Goal: Task Accomplishment & Management: Use online tool/utility

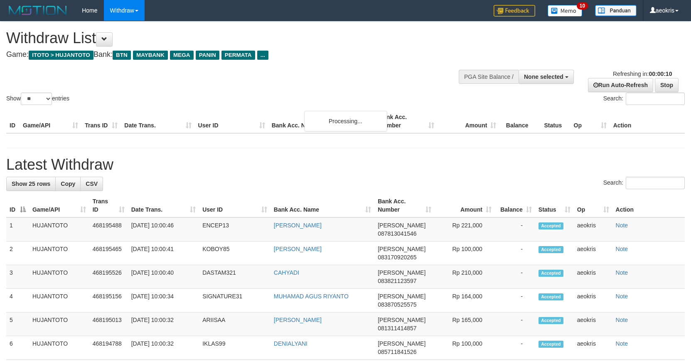
select select
select select "**"
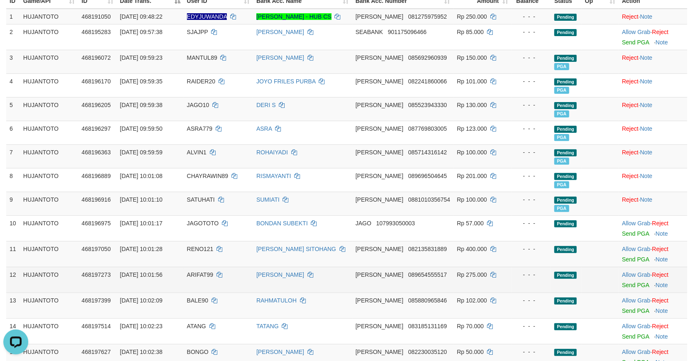
scroll to position [138, 0]
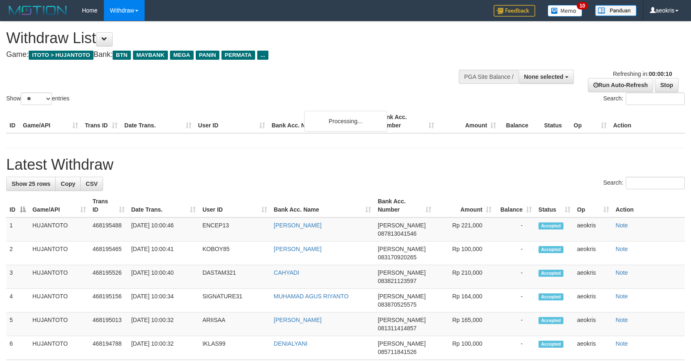
select select
select select "**"
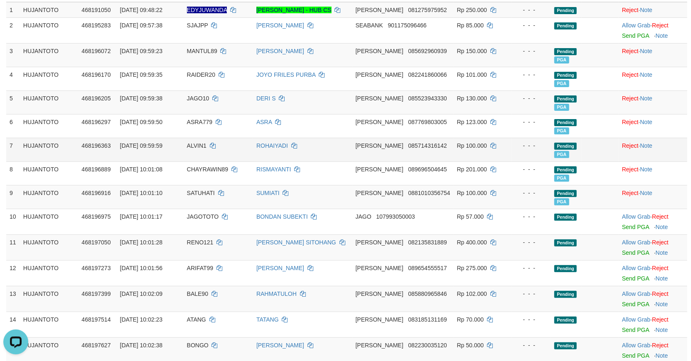
scroll to position [138, 0]
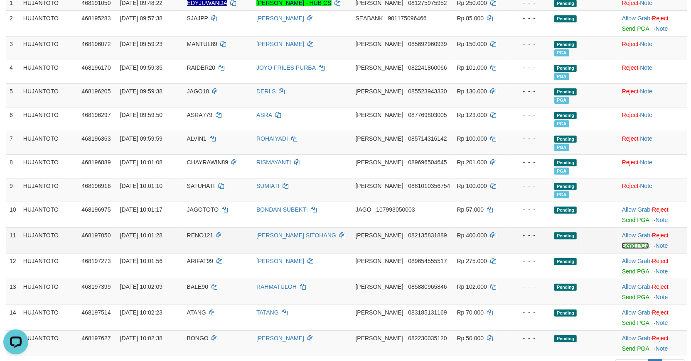
click at [633, 244] on link "Send PGA" at bounding box center [635, 246] width 27 height 7
click at [631, 273] on link "Send PGA" at bounding box center [635, 271] width 27 height 7
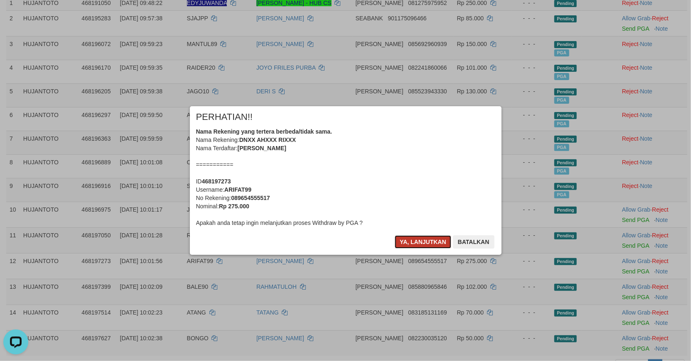
click at [424, 239] on button "Ya, lanjutkan" at bounding box center [423, 242] width 56 height 13
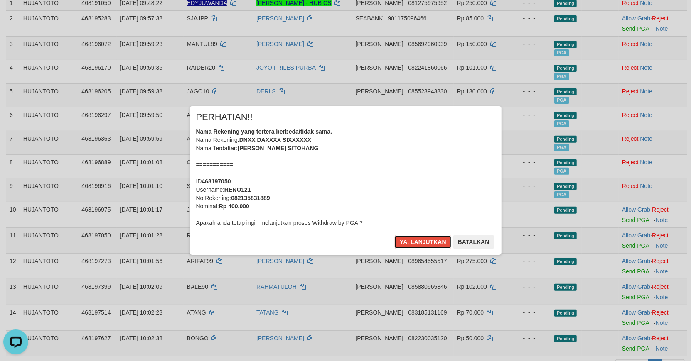
click at [422, 242] on button "Ya, lanjutkan" at bounding box center [423, 242] width 56 height 13
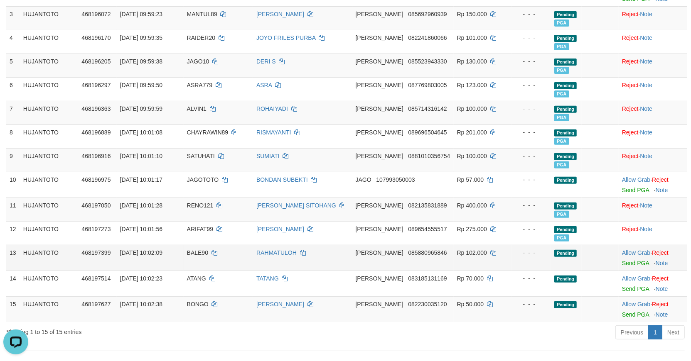
scroll to position [184, 0]
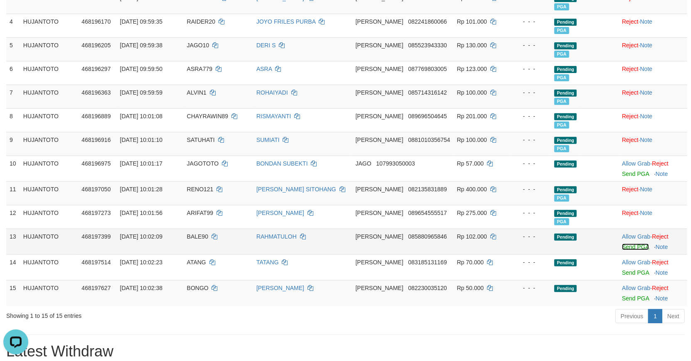
click at [634, 247] on link "Send PGA" at bounding box center [635, 247] width 27 height 7
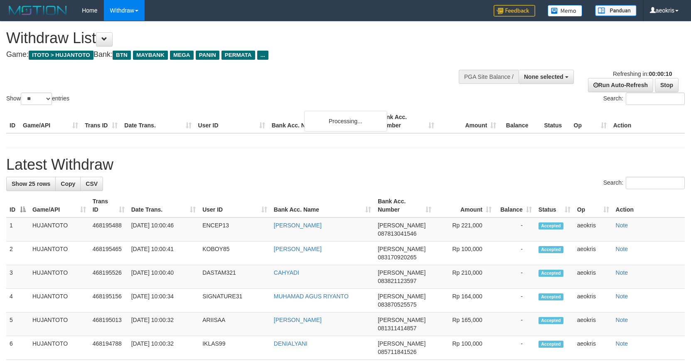
select select
select select "**"
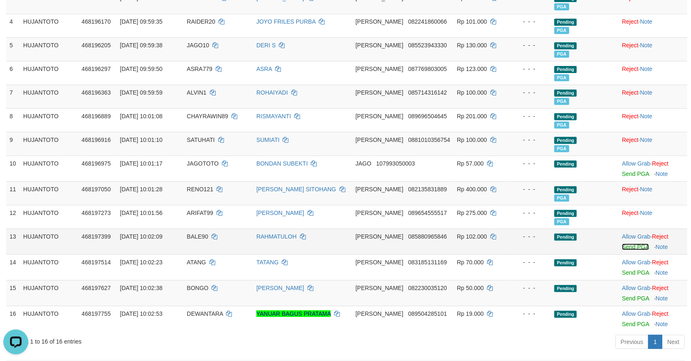
click at [633, 246] on link "Send PGA" at bounding box center [635, 247] width 27 height 7
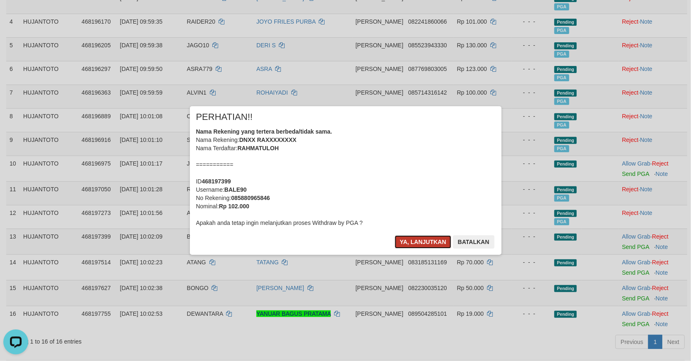
drag, startPoint x: 417, startPoint y: 240, endPoint x: 425, endPoint y: 242, distance: 8.2
click at [417, 240] on button "Ya, lanjutkan" at bounding box center [423, 242] width 56 height 13
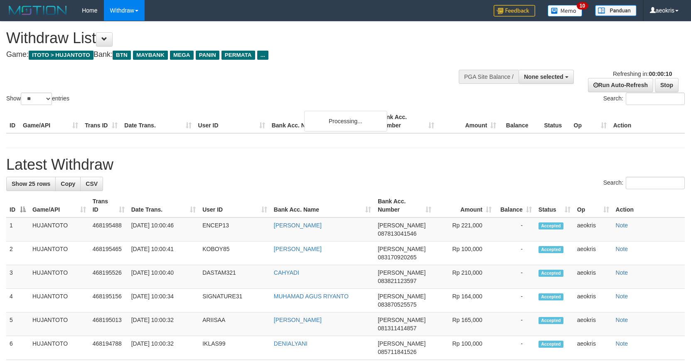
select select
select select "**"
select select
select select "**"
select select
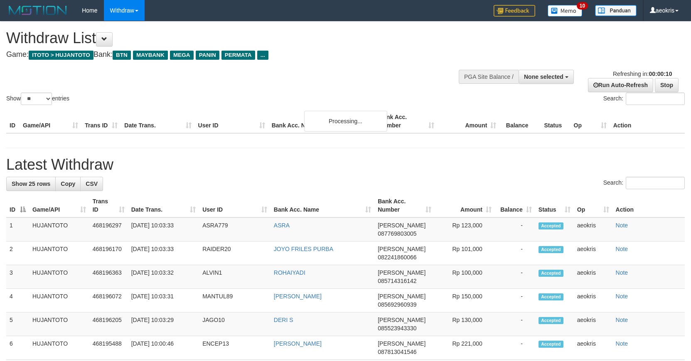
select select "**"
select select
select select "**"
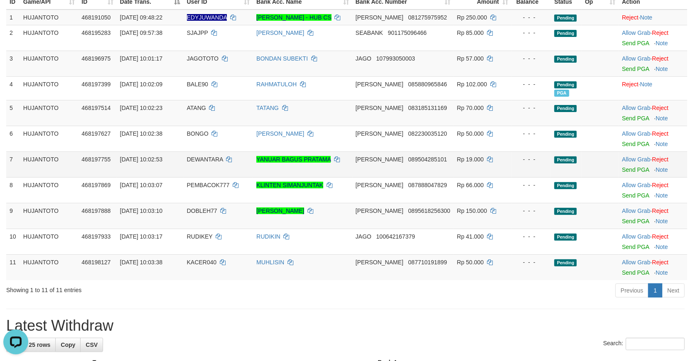
scroll to position [138, 0]
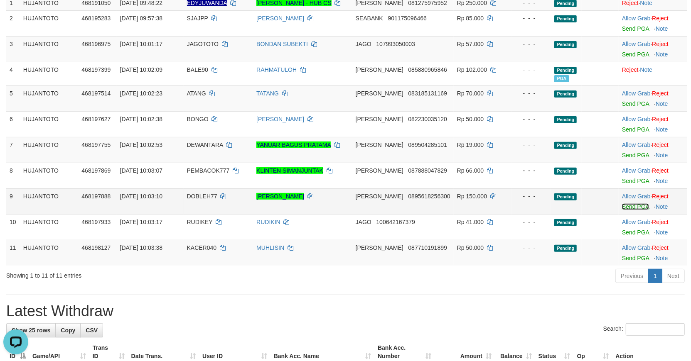
click at [633, 206] on link "Send PGA" at bounding box center [635, 207] width 27 height 7
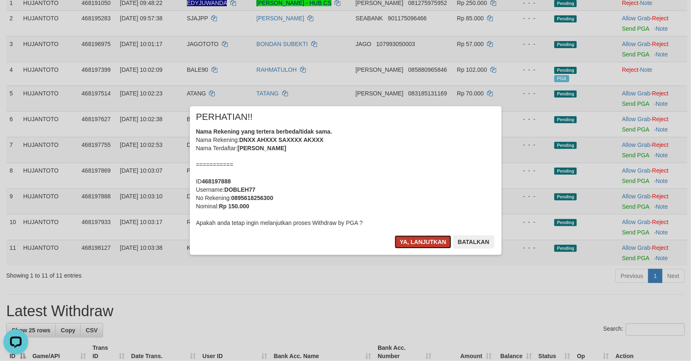
click at [426, 243] on button "Ya, lanjutkan" at bounding box center [423, 242] width 56 height 13
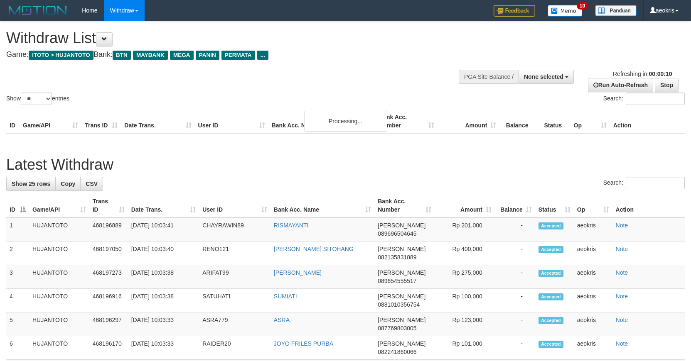
select select
select select "**"
select select
select select "**"
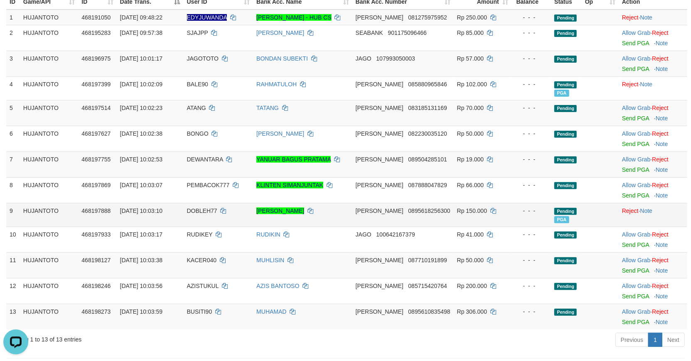
scroll to position [181, 0]
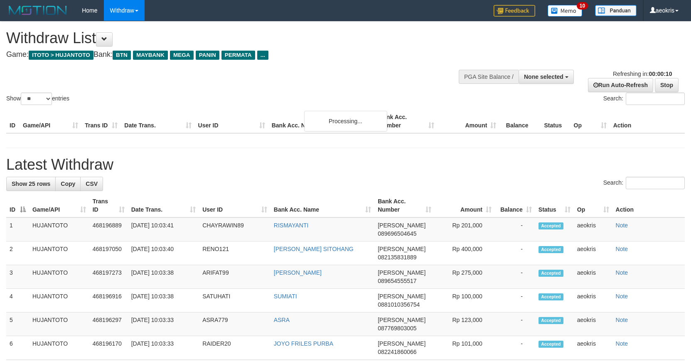
select select
select select "**"
select select
select select "**"
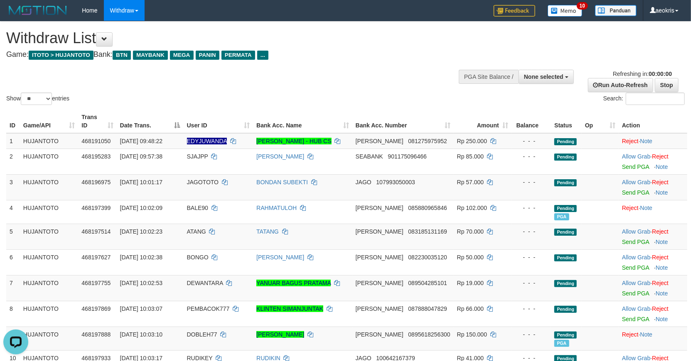
drag, startPoint x: 334, startPoint y: 85, endPoint x: 425, endPoint y: 129, distance: 101.1
click at [335, 84] on div "Show ** ** ** *** entries Search:" at bounding box center [345, 64] width 691 height 85
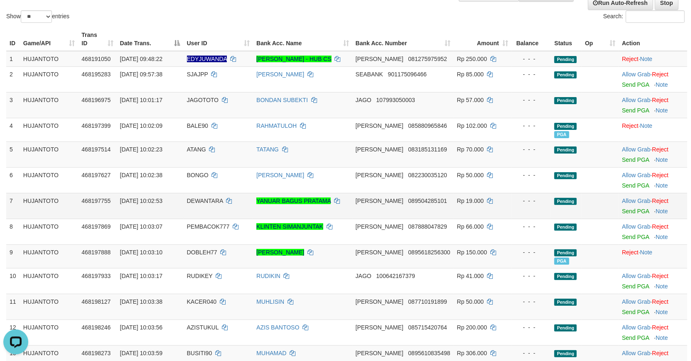
scroll to position [92, 0]
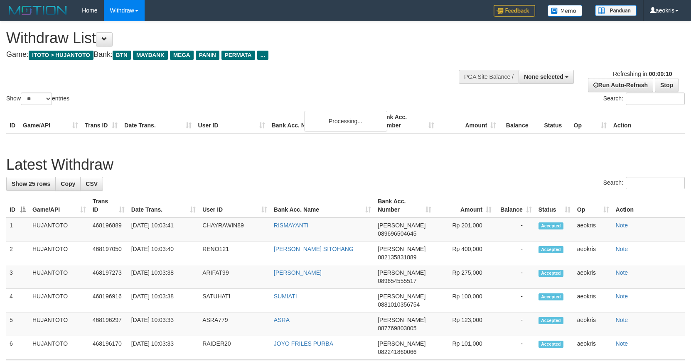
select select
select select "**"
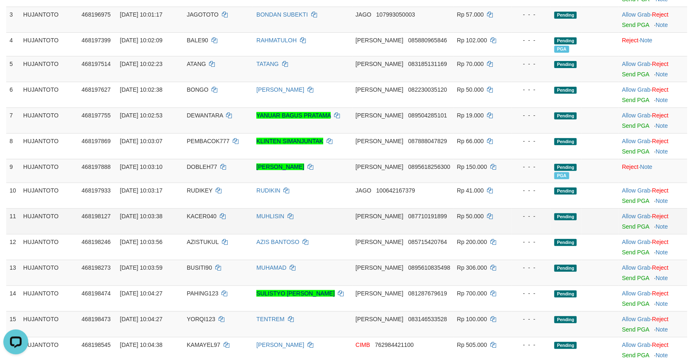
scroll to position [184, 0]
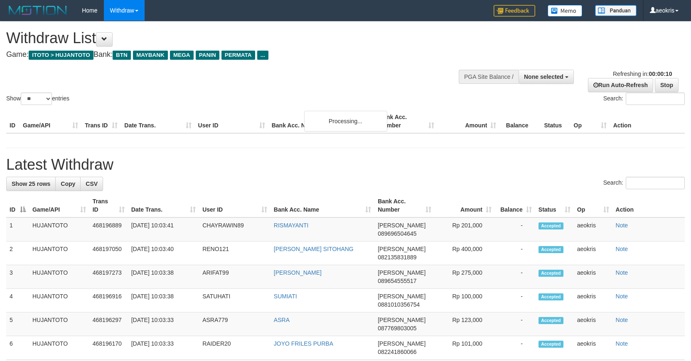
select select
select select "**"
select select
select select "**"
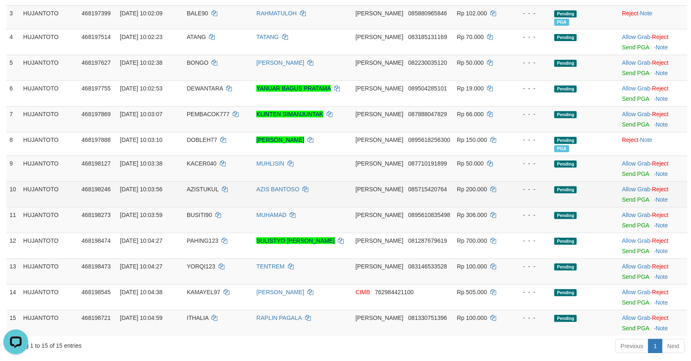
scroll to position [184, 0]
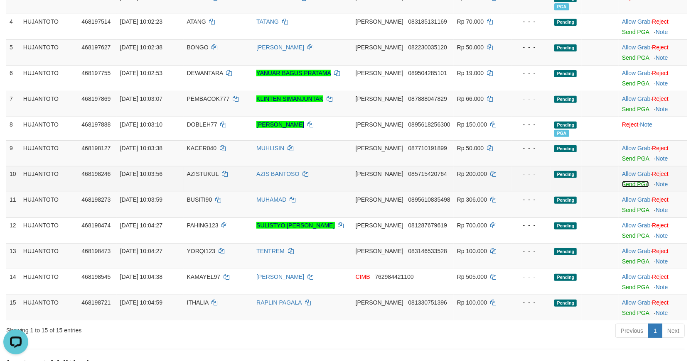
click at [631, 183] on link "Send PGA" at bounding box center [635, 184] width 27 height 7
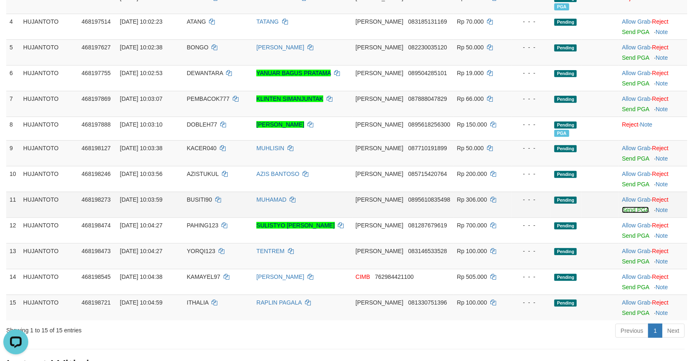
click at [631, 209] on link "Send PGA" at bounding box center [635, 210] width 27 height 7
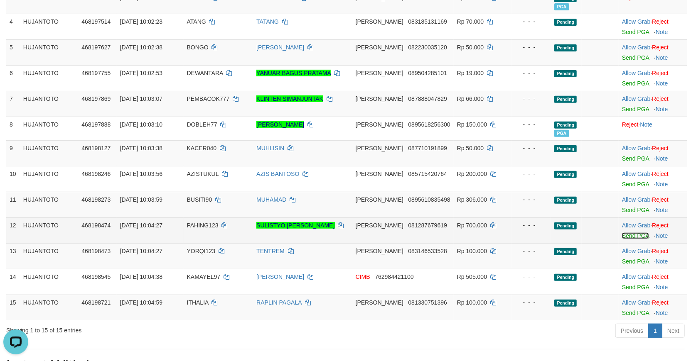
click at [629, 235] on link "Send PGA" at bounding box center [635, 236] width 27 height 7
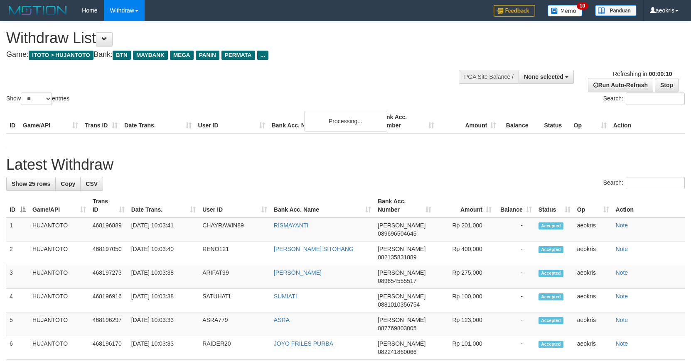
select select
select select "**"
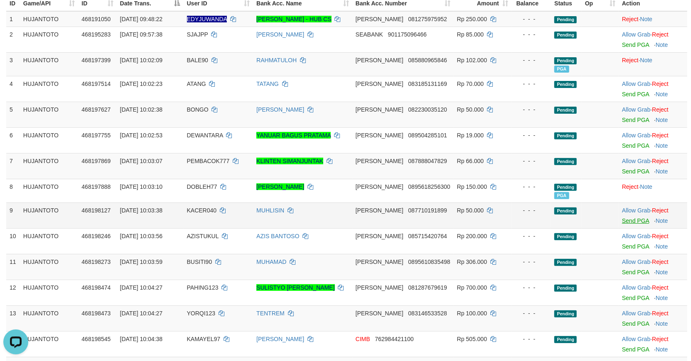
scroll to position [138, 0]
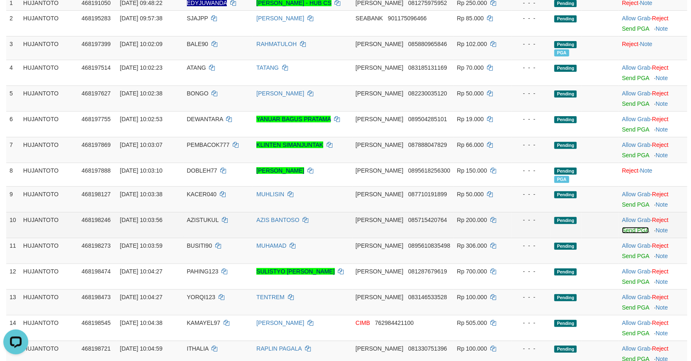
click at [634, 229] on link "Send PGA" at bounding box center [635, 230] width 27 height 7
click at [629, 256] on link "Send PGA" at bounding box center [635, 256] width 27 height 7
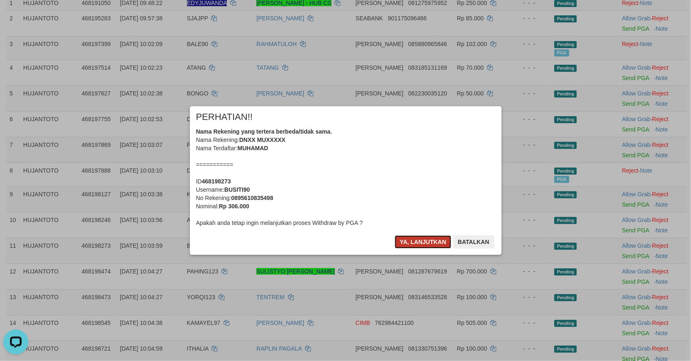
click at [417, 242] on button "Ya, lanjutkan" at bounding box center [423, 242] width 56 height 13
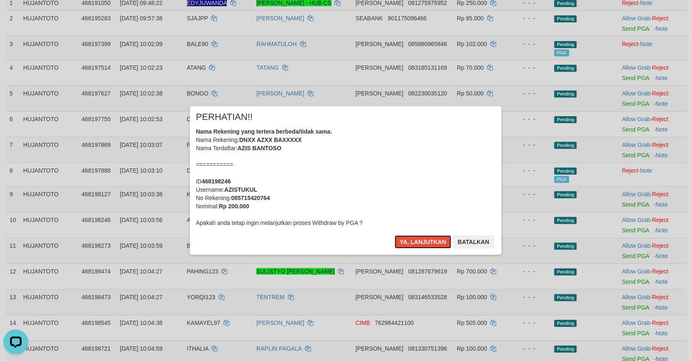
click at [420, 243] on button "Ya, lanjutkan" at bounding box center [423, 242] width 56 height 13
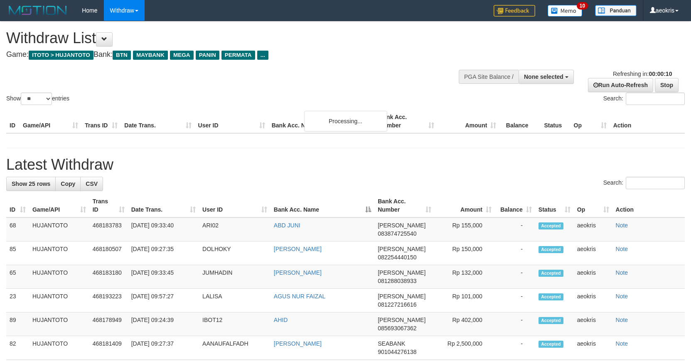
select select
select select "**"
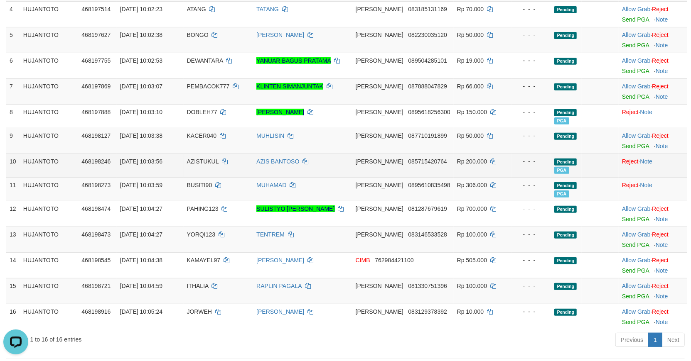
scroll to position [184, 0]
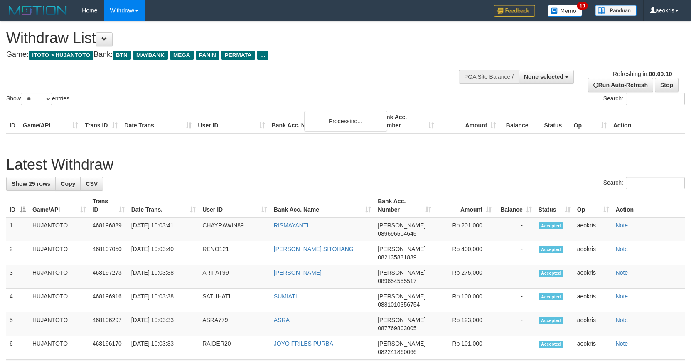
select select
select select "**"
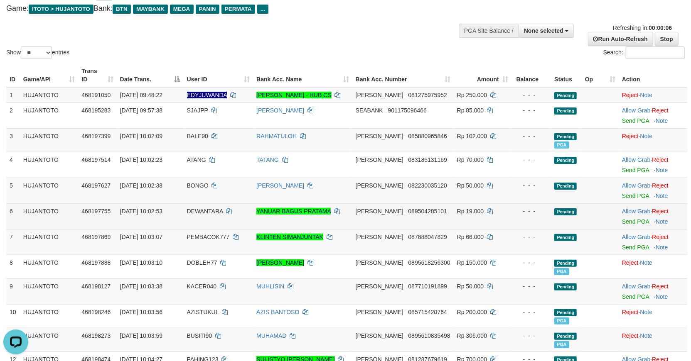
scroll to position [92, 0]
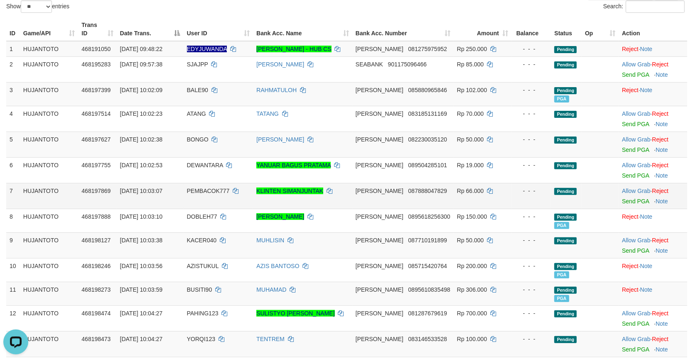
drag, startPoint x: 511, startPoint y: 212, endPoint x: 516, endPoint y: 208, distance: 6.5
click at [513, 210] on td "- - -" at bounding box center [531, 221] width 40 height 24
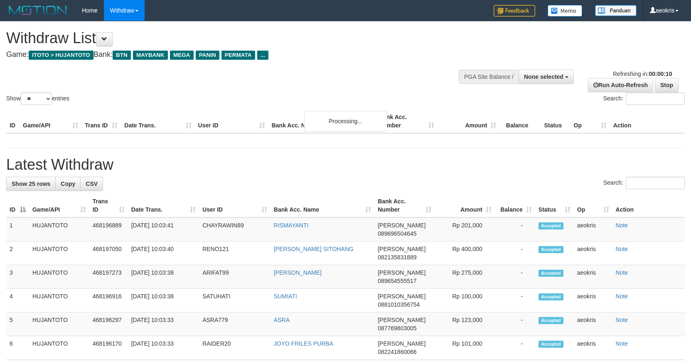
select select
select select "**"
select select
select select "**"
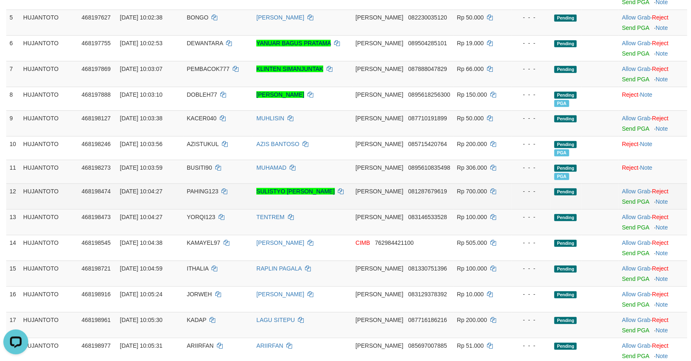
scroll to position [231, 0]
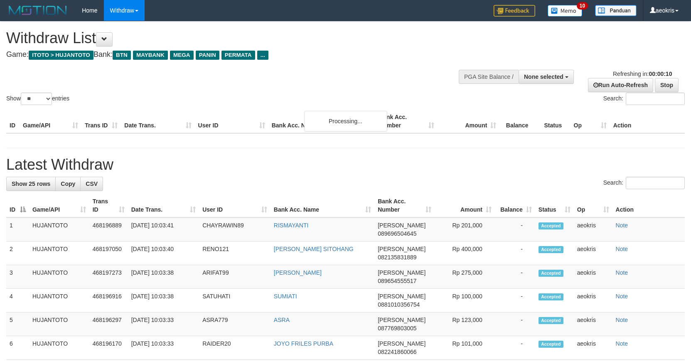
select select
select select "**"
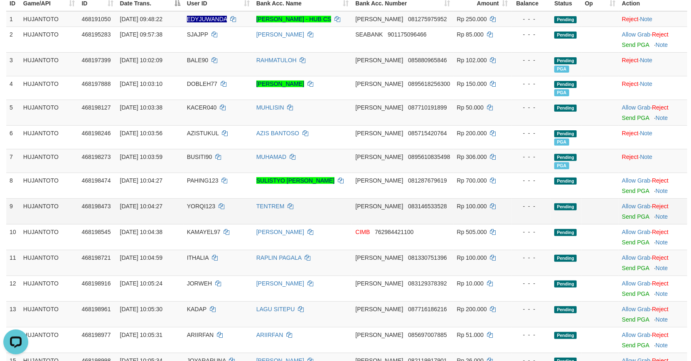
scroll to position [138, 0]
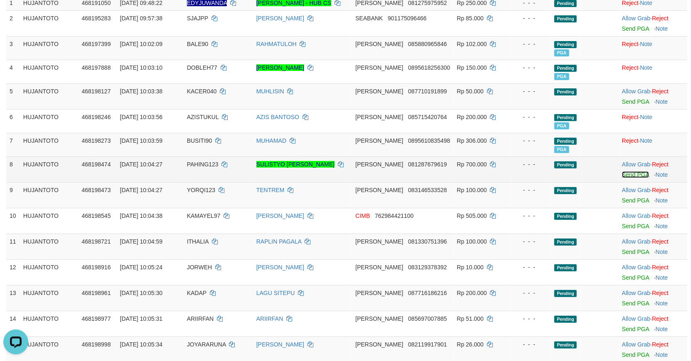
click at [631, 176] on link "Send PGA" at bounding box center [635, 175] width 27 height 7
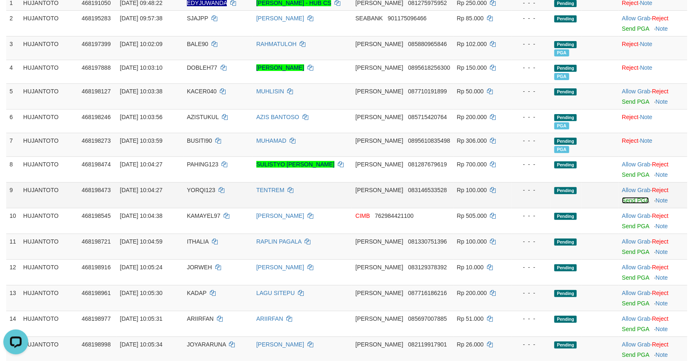
drag, startPoint x: 631, startPoint y: 176, endPoint x: 633, endPoint y: 199, distance: 22.5
click at [633, 199] on link "Send PGA" at bounding box center [635, 200] width 27 height 7
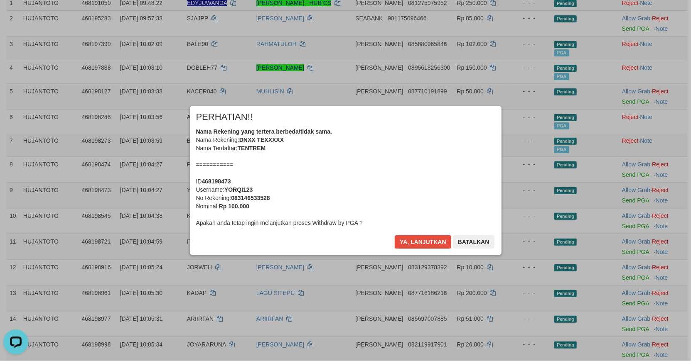
click at [425, 242] on div "Ya, lanjutkan Batalkan" at bounding box center [444, 246] width 101 height 20
click at [425, 242] on button "Ya, lanjutkan" at bounding box center [423, 242] width 56 height 13
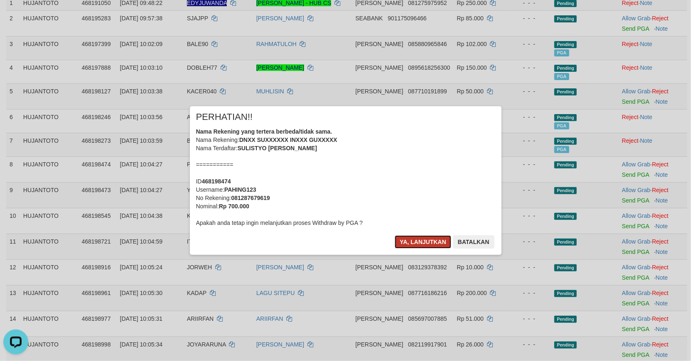
click at [425, 242] on button "Ya, lanjutkan" at bounding box center [423, 242] width 56 height 13
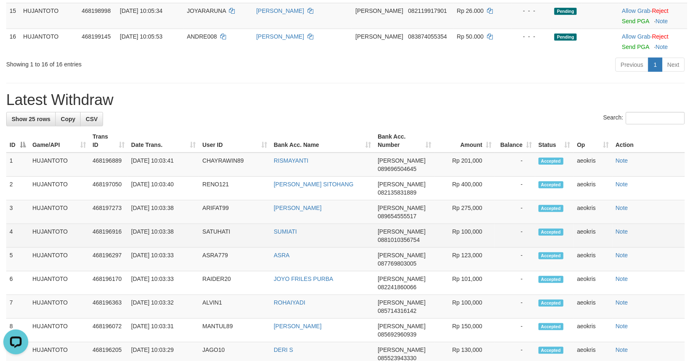
scroll to position [288, 0]
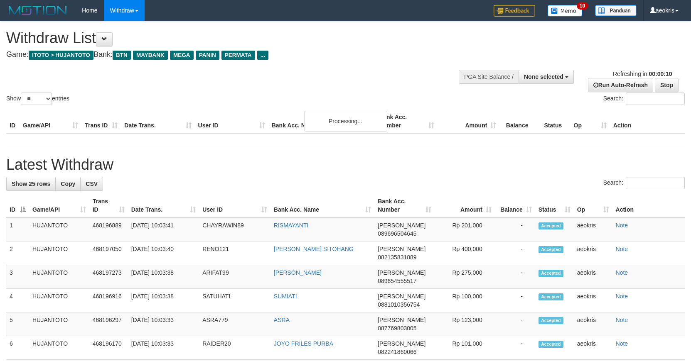
select select
select select "**"
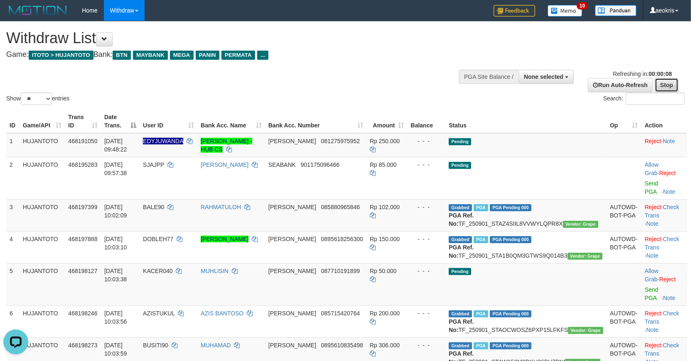
click at [665, 84] on link "Stop" at bounding box center [667, 85] width 24 height 14
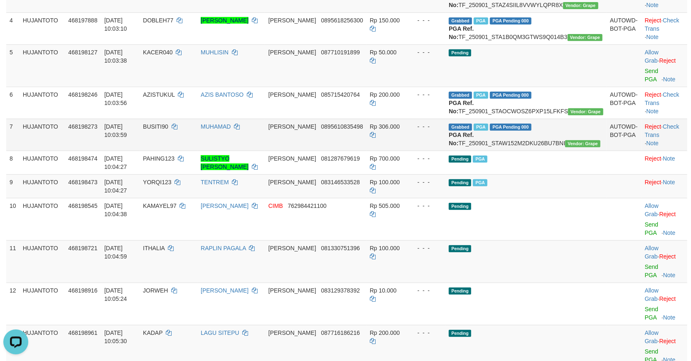
scroll to position [277, 0]
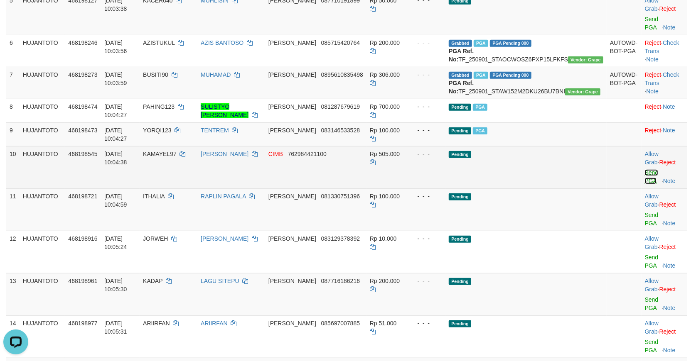
click at [645, 184] on link "Send PGA" at bounding box center [652, 176] width 14 height 15
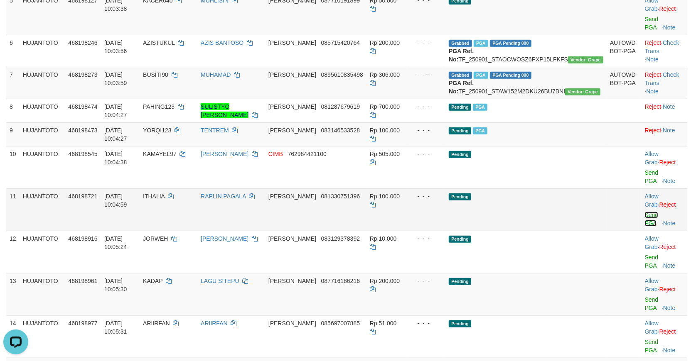
click at [645, 222] on link "Send PGA" at bounding box center [652, 219] width 14 height 15
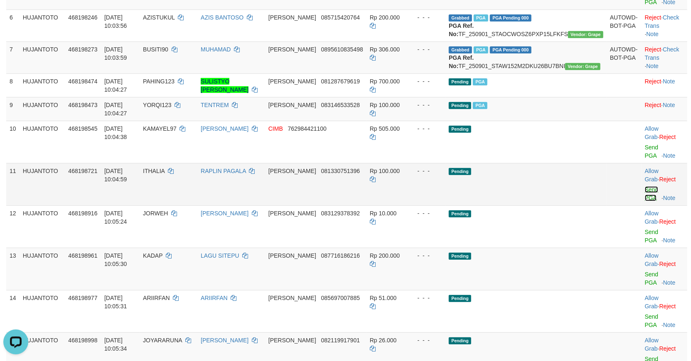
scroll to position [323, 0]
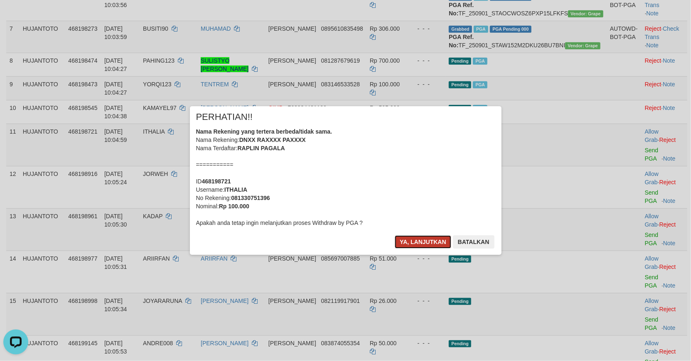
drag, startPoint x: 418, startPoint y: 242, endPoint x: 540, endPoint y: 212, distance: 126.2
click at [418, 242] on button "Ya, lanjutkan" at bounding box center [423, 242] width 56 height 13
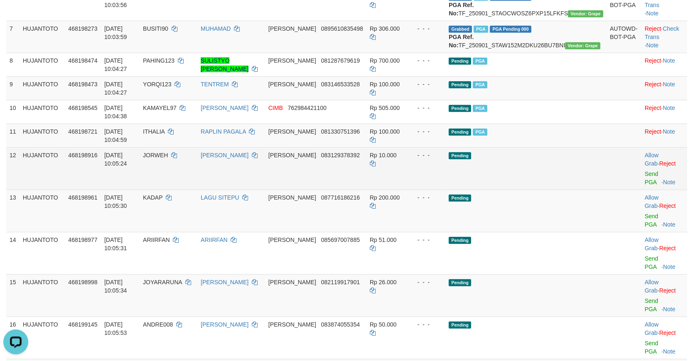
scroll to position [369, 0]
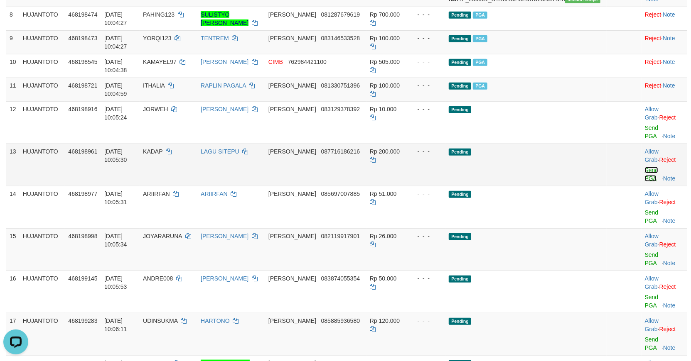
click at [645, 179] on link "Send PGA" at bounding box center [652, 174] width 14 height 15
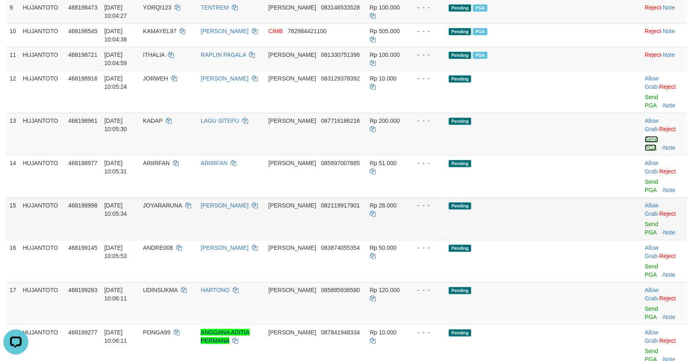
scroll to position [415, 0]
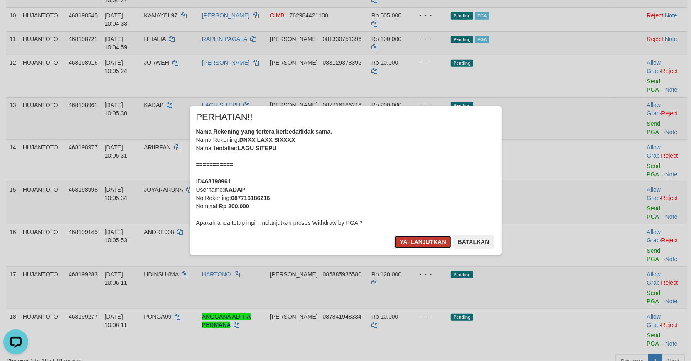
drag, startPoint x: 415, startPoint y: 243, endPoint x: 423, endPoint y: 243, distance: 7.5
click at [416, 243] on button "Ya, lanjutkan" at bounding box center [423, 242] width 56 height 13
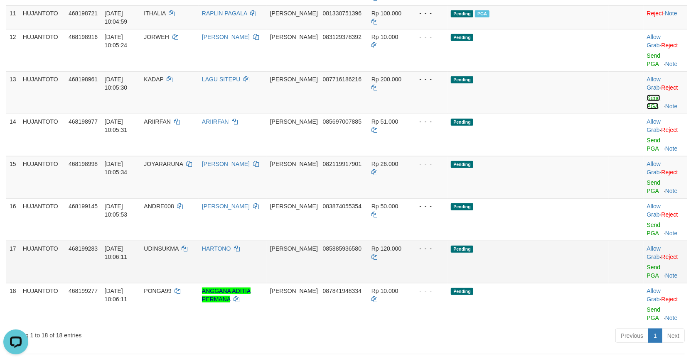
scroll to position [462, 0]
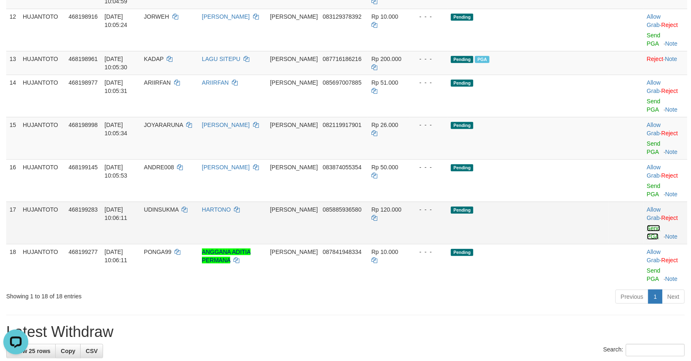
click at [647, 225] on link "Send PGA" at bounding box center [654, 232] width 14 height 15
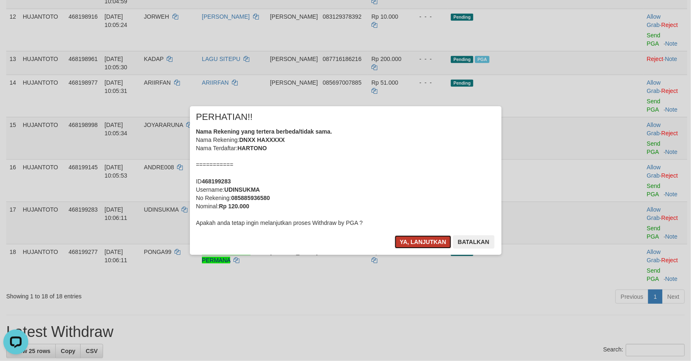
click at [424, 238] on button "Ya, lanjutkan" at bounding box center [423, 242] width 56 height 13
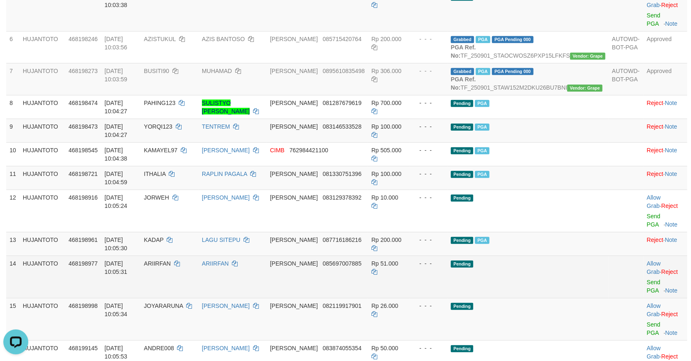
scroll to position [277, 0]
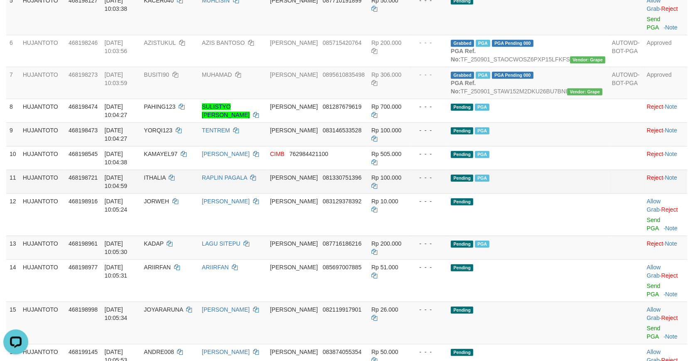
click at [564, 194] on td "Pending PGA" at bounding box center [527, 182] width 161 height 24
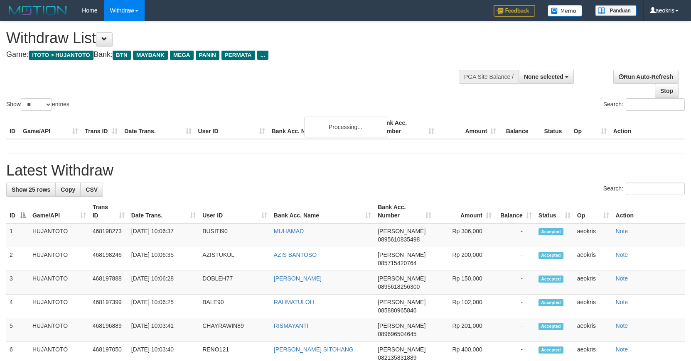
select select
select select "**"
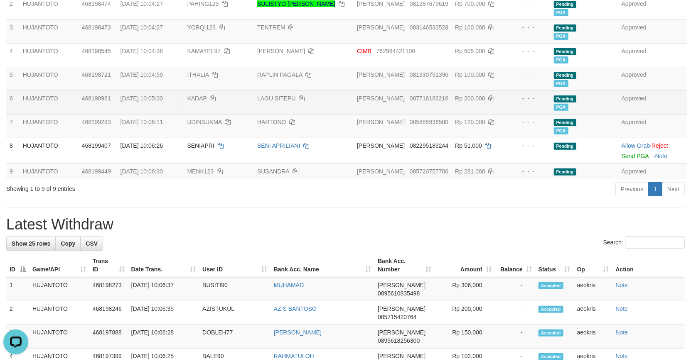
scroll to position [92, 0]
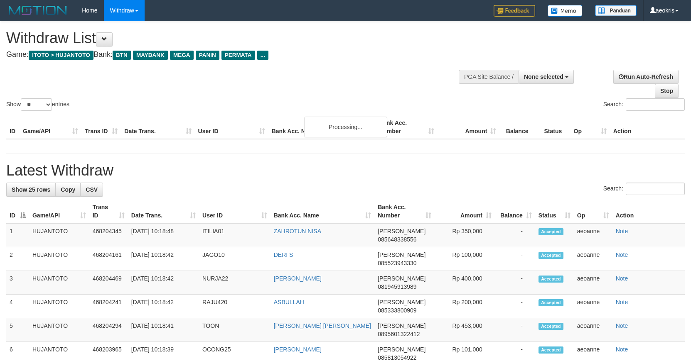
select select
select select "**"
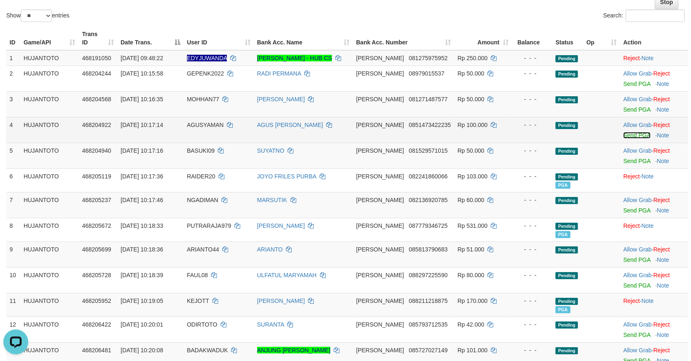
click at [632, 132] on link "Send PGA" at bounding box center [636, 135] width 27 height 7
drag, startPoint x: 434, startPoint y: 115, endPoint x: 393, endPoint y: 120, distance: 41.9
click at [393, 120] on td "[PERSON_NAME] 0851473422235" at bounding box center [403, 130] width 101 height 26
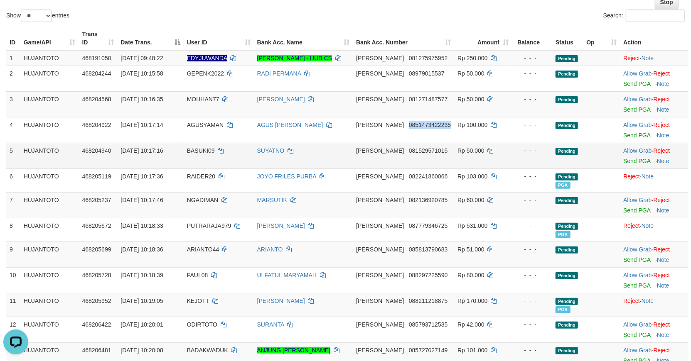
copy span "0851473422235"
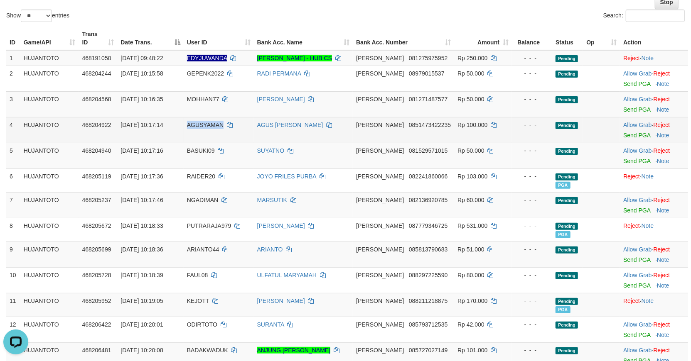
drag, startPoint x: 231, startPoint y: 116, endPoint x: 197, endPoint y: 118, distance: 33.7
click at [197, 122] on span "AGUSYAMAN" at bounding box center [205, 125] width 37 height 7
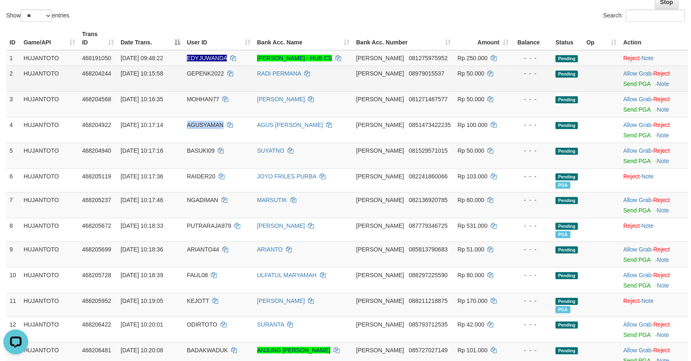
copy span "AGUSYAMAN"
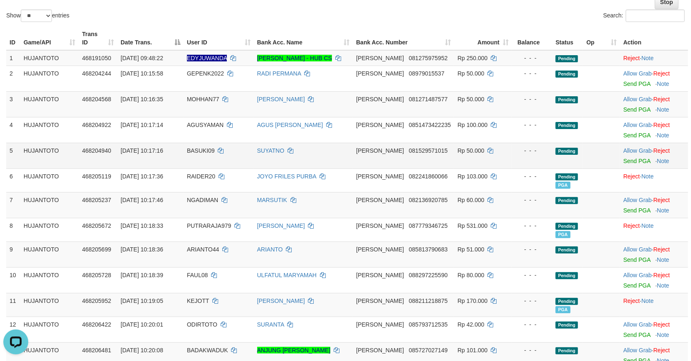
drag, startPoint x: 78, startPoint y: 161, endPoint x: 466, endPoint y: 139, distance: 388.7
click at [95, 169] on tr "6 HUJANTOTO 468205119 [DATE] 10:17:36 RAIDER20 JOYO FRILES [PERSON_NAME] 082241…" at bounding box center [347, 181] width 682 height 24
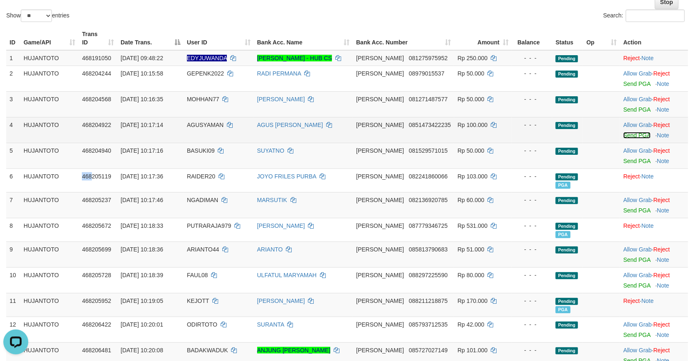
click at [634, 132] on link "Send PGA" at bounding box center [636, 135] width 27 height 7
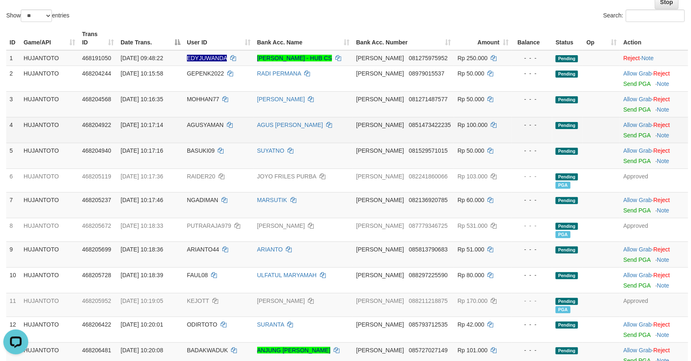
click at [206, 122] on span "AGUSYAMAN" at bounding box center [205, 125] width 37 height 7
drag, startPoint x: 206, startPoint y: 113, endPoint x: 201, endPoint y: 114, distance: 5.7
click at [201, 122] on span "AGUSYAMAN" at bounding box center [205, 125] width 37 height 7
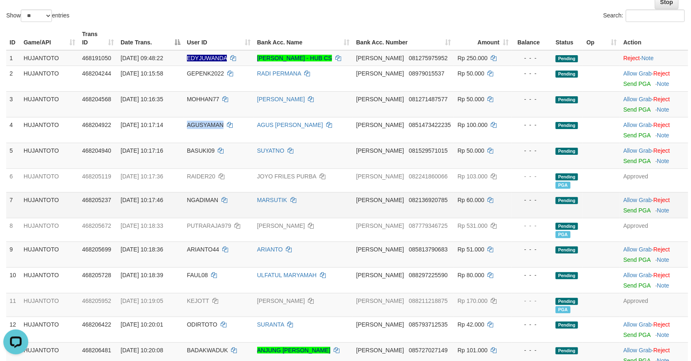
copy span "AGUSYAMAN"
click at [334, 197] on td "MARSUTIK" at bounding box center [303, 205] width 99 height 26
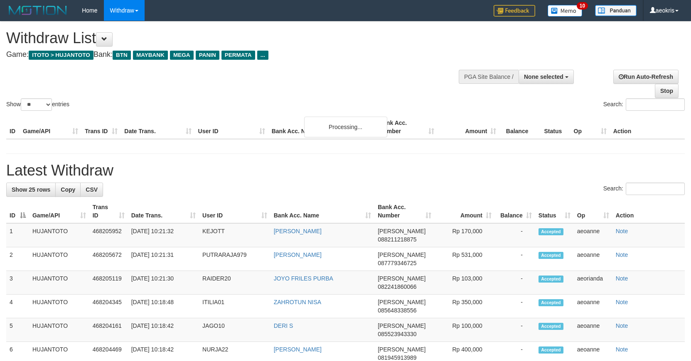
select select
select select "**"
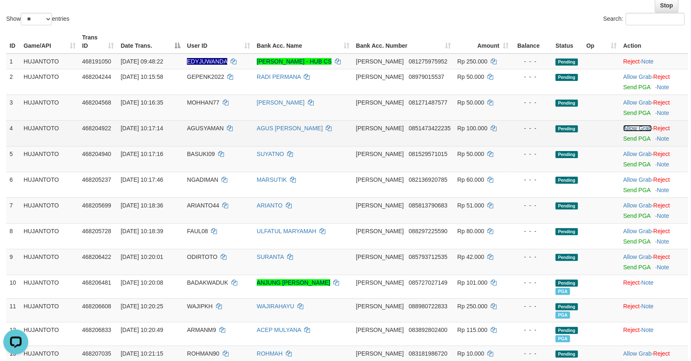
click at [628, 125] on link "Allow Grab" at bounding box center [637, 128] width 28 height 7
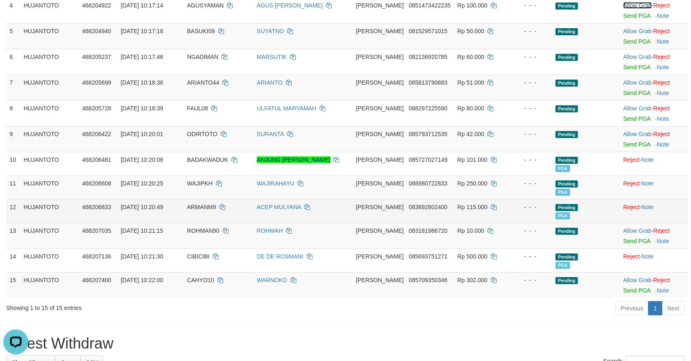
scroll to position [224, 0]
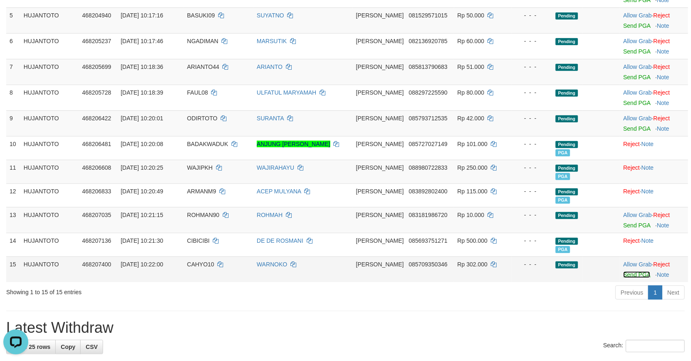
click at [626, 272] on link "Send PGA" at bounding box center [636, 275] width 27 height 7
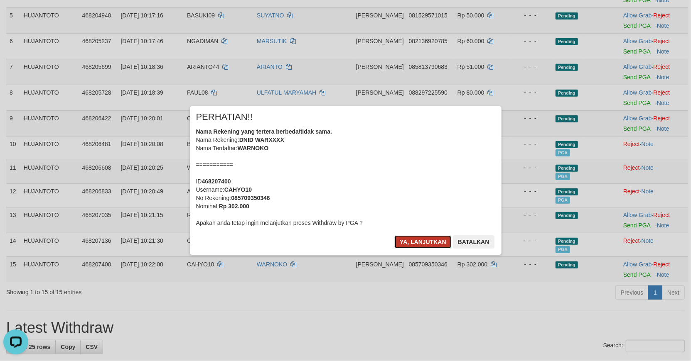
drag, startPoint x: 418, startPoint y: 241, endPoint x: 668, endPoint y: 281, distance: 253.6
click at [418, 241] on button "Ya, lanjutkan" at bounding box center [423, 242] width 56 height 13
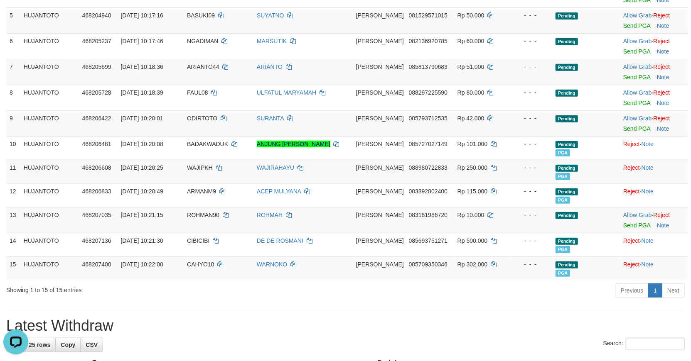
drag, startPoint x: 319, startPoint y: 287, endPoint x: 327, endPoint y: 276, distance: 13.6
click at [321, 284] on div "Previous 1 Next" at bounding box center [489, 292] width 391 height 18
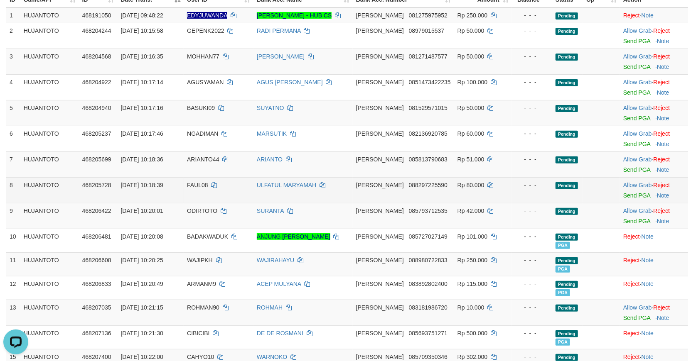
scroll to position [39, 0]
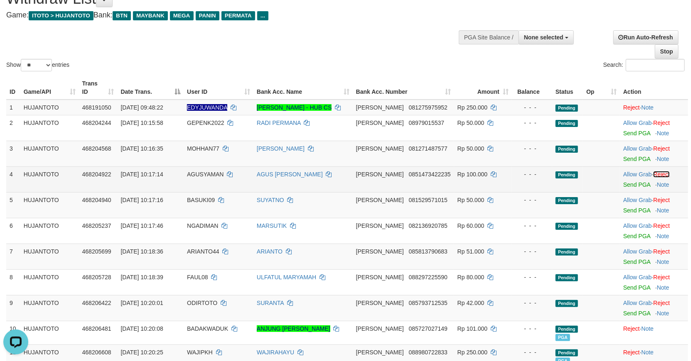
click at [663, 171] on link "Reject" at bounding box center [661, 174] width 17 height 7
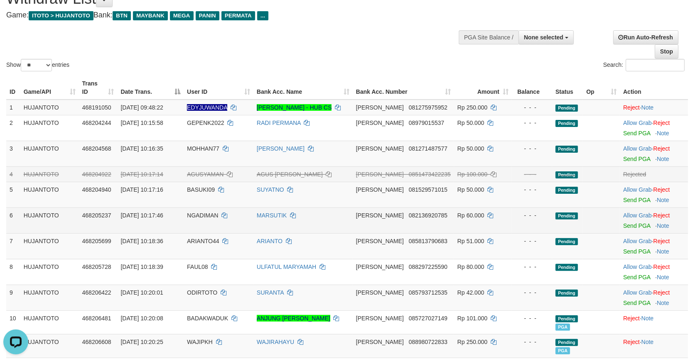
click at [351, 210] on td "MARSUTIK" at bounding box center [302, 221] width 99 height 26
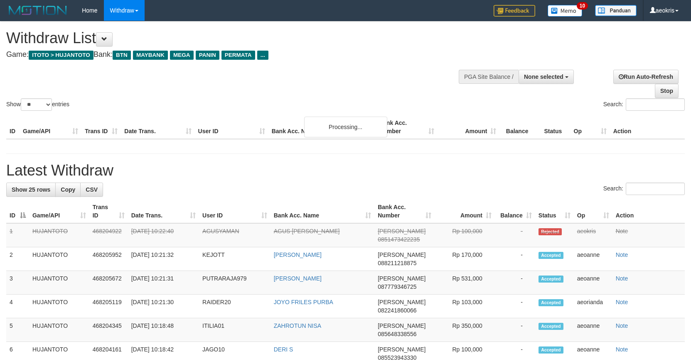
select select
select select "**"
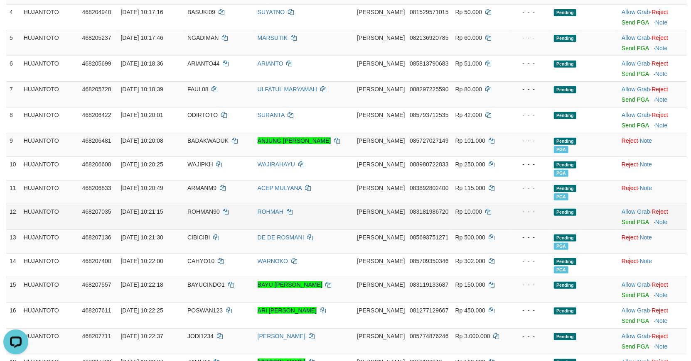
scroll to position [271, 0]
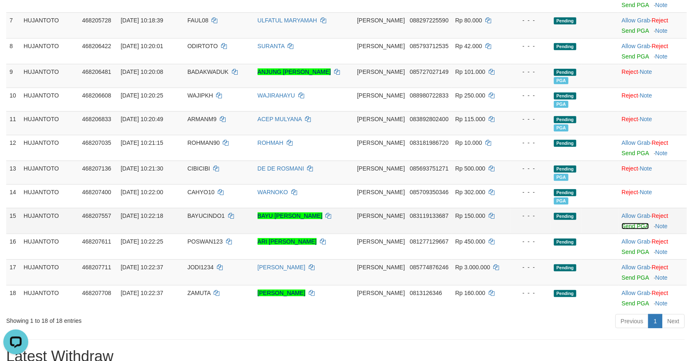
click at [630, 223] on link "Send PGA" at bounding box center [634, 226] width 27 height 7
click at [629, 249] on link "Send PGA" at bounding box center [634, 252] width 27 height 7
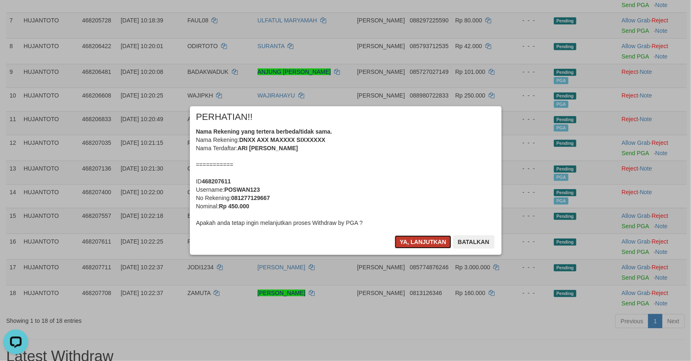
click at [422, 242] on button "Ya, lanjutkan" at bounding box center [423, 242] width 56 height 13
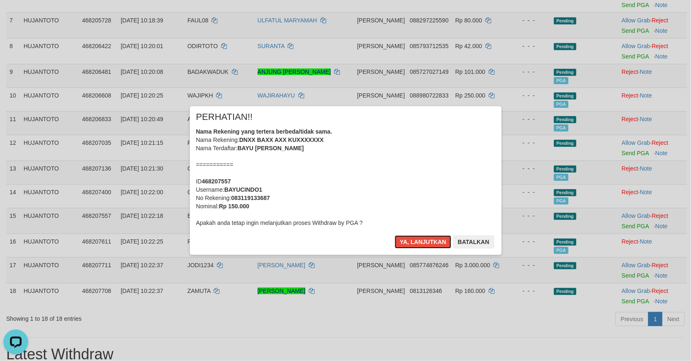
click at [422, 242] on button "Ya, lanjutkan" at bounding box center [423, 242] width 56 height 13
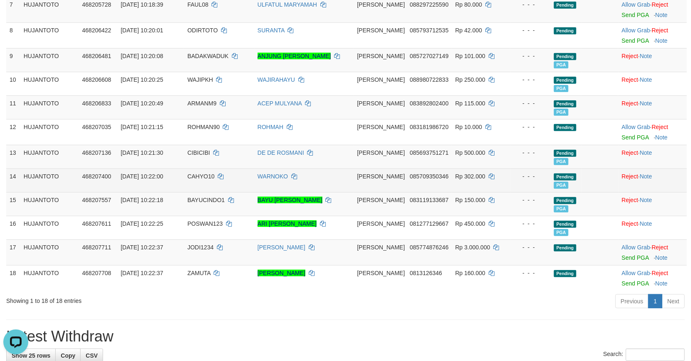
scroll to position [289, 0]
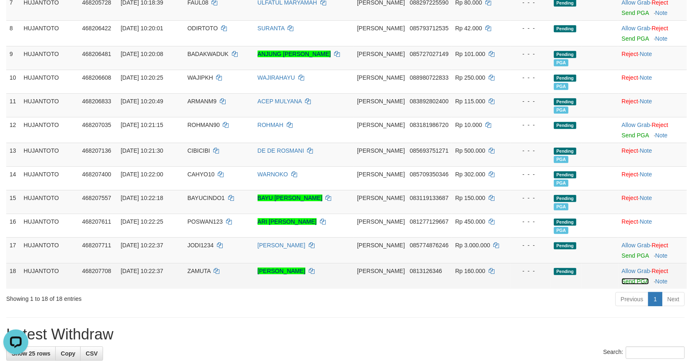
click at [629, 278] on link "Send PGA" at bounding box center [634, 281] width 27 height 7
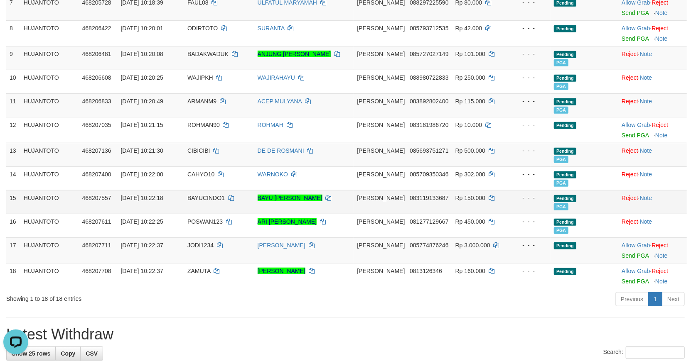
click at [106, 192] on td "468207557" at bounding box center [98, 202] width 39 height 24
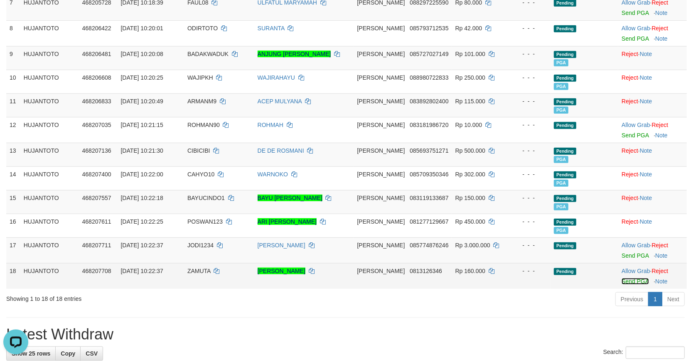
click at [627, 278] on link "Send PGA" at bounding box center [634, 281] width 27 height 7
drag, startPoint x: 430, startPoint y: 263, endPoint x: 395, endPoint y: 263, distance: 34.5
click at [395, 263] on td "DANA 0813126346" at bounding box center [403, 276] width 98 height 26
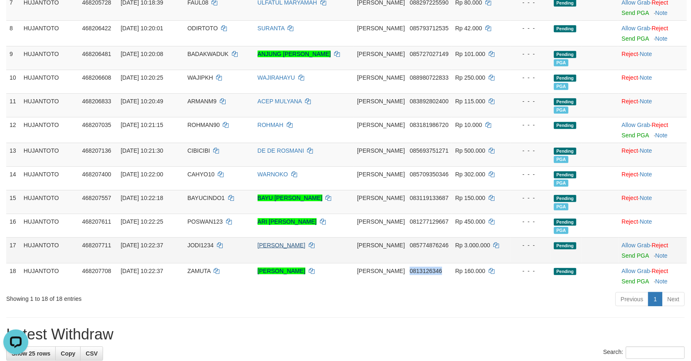
copy span "0813126346"
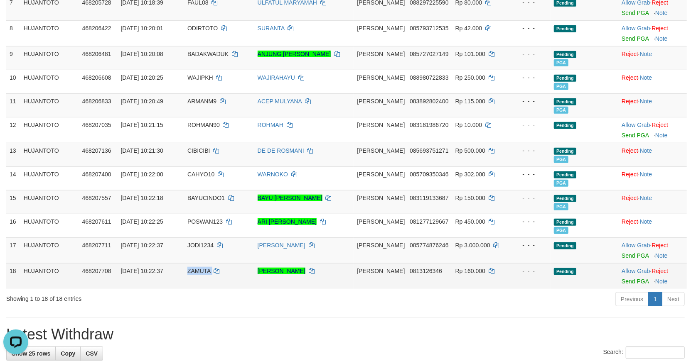
drag, startPoint x: 220, startPoint y: 262, endPoint x: 179, endPoint y: 268, distance: 42.0
click at [179, 268] on tr "18 HUJANTOTO 468207708 01/09/2025 10:22:37 ZAMUTA MOHAMMAD MUCHTAROM DANA 08131…" at bounding box center [346, 276] width 680 height 26
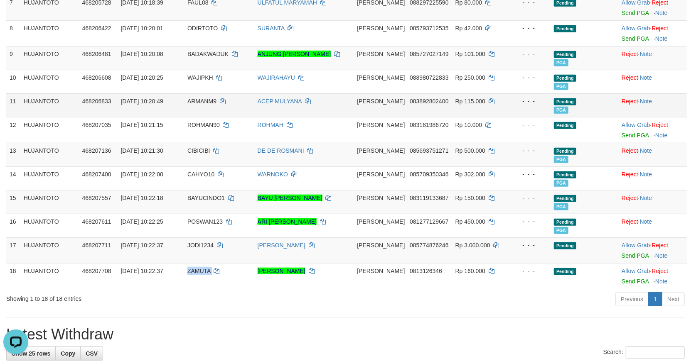
copy tr "ZAMUTA"
drag, startPoint x: 125, startPoint y: 231, endPoint x: 208, endPoint y: 230, distance: 83.1
click at [130, 238] on td "01/09/2025 10:22:37" at bounding box center [150, 251] width 67 height 26
click at [627, 253] on link "Send PGA" at bounding box center [634, 256] width 27 height 7
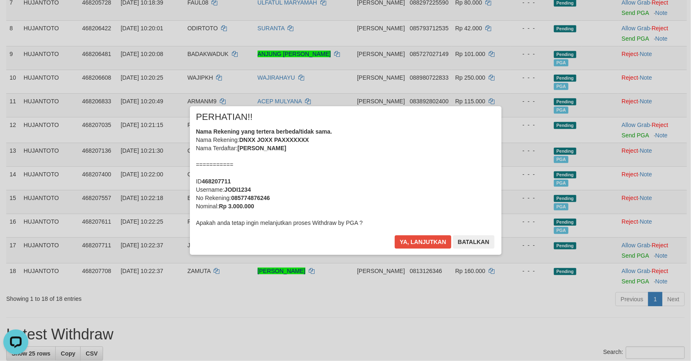
click at [339, 111] on div "× PERHATIAN!! Nama Rekening yang tertera berbeda/tidak sama. Nama Rekening: DNX…" at bounding box center [346, 180] width 312 height 149
click at [416, 235] on div "× PERHATIAN!! Nama Rekening yang tertera berbeda/tidak sama. Nama Rekening: DNX…" at bounding box center [346, 180] width 312 height 149
drag, startPoint x: 421, startPoint y: 239, endPoint x: 676, endPoint y: 106, distance: 287.5
click at [421, 237] on button "Ya, lanjutkan" at bounding box center [423, 242] width 56 height 13
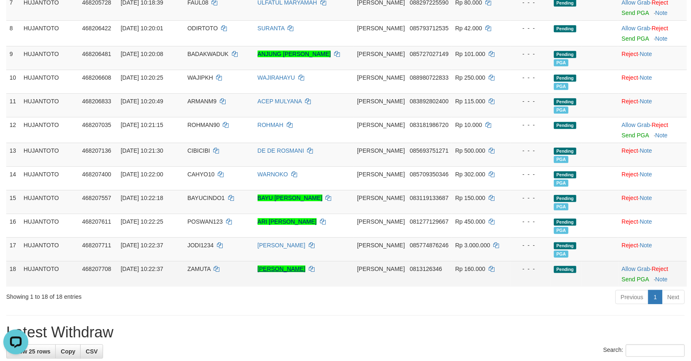
drag, startPoint x: 80, startPoint y: 228, endPoint x: 314, endPoint y: 258, distance: 236.3
click at [91, 229] on tbody "1 HUJANTOTO 468191050 01/09/2025 09:48:22 EDYJUWANDA EDI JUANDA - HUB CS DANA 0…" at bounding box center [346, 68] width 680 height 437
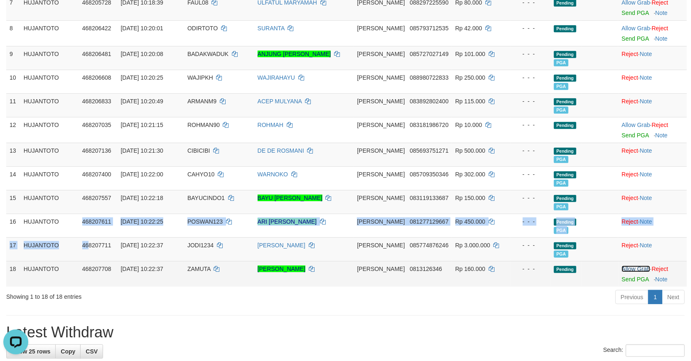
click at [629, 266] on link "Allow Grab" at bounding box center [635, 269] width 28 height 7
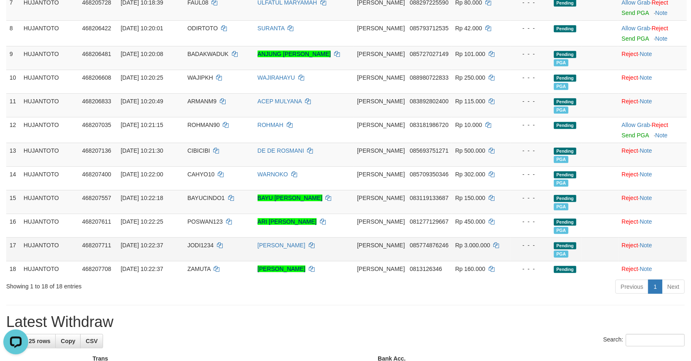
click at [116, 249] on td "468207711" at bounding box center [98, 250] width 39 height 24
click at [205, 266] on span "ZAMUTA" at bounding box center [198, 269] width 23 height 7
drag, startPoint x: 205, startPoint y: 258, endPoint x: 197, endPoint y: 260, distance: 8.3
click at [197, 266] on span "ZAMUTA" at bounding box center [198, 269] width 23 height 7
copy span "ZAMUTA"
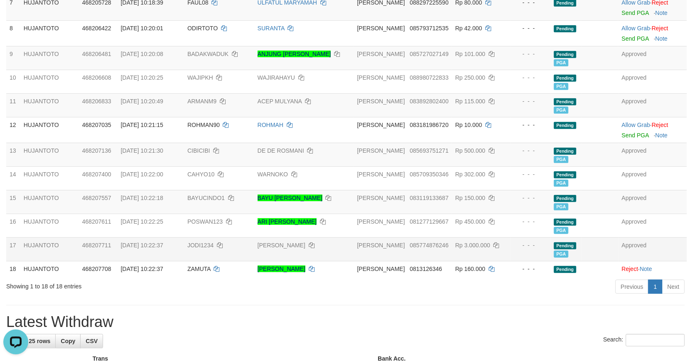
drag, startPoint x: 118, startPoint y: 234, endPoint x: 125, endPoint y: 234, distance: 6.7
click at [118, 238] on td "468207711" at bounding box center [98, 250] width 39 height 24
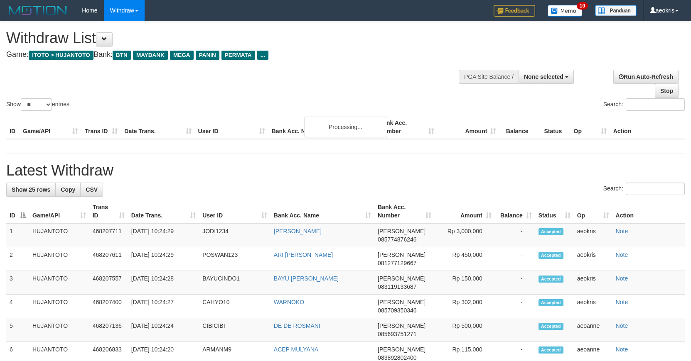
select select
select select "**"
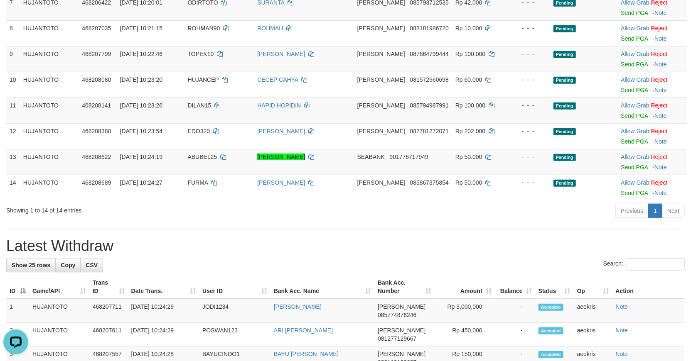
click at [69, 220] on div "Showing 1 to 14 of 14 entries Previous 1 Next" at bounding box center [345, 212] width 691 height 18
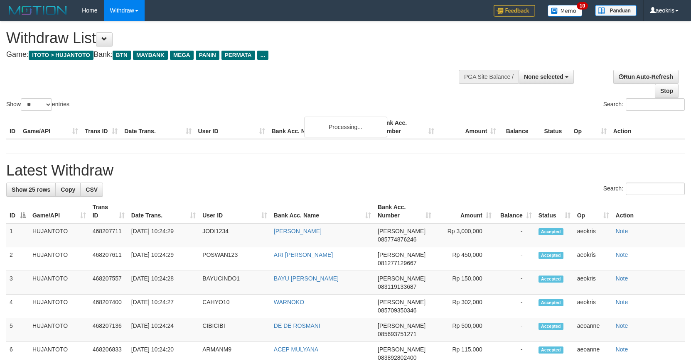
select select
select select "**"
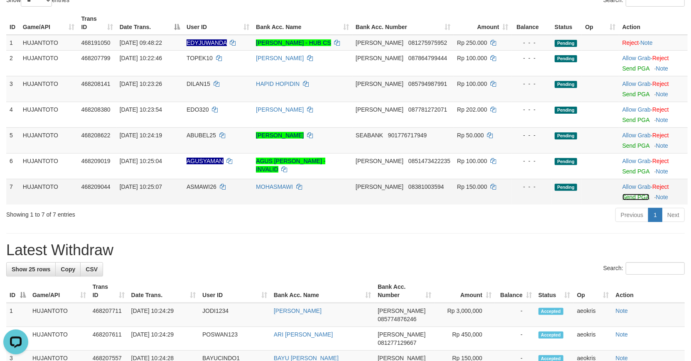
click at [626, 198] on link "Send PGA" at bounding box center [635, 197] width 27 height 7
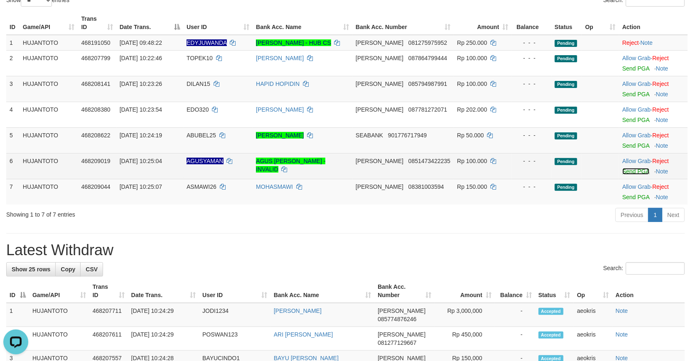
click at [641, 169] on link "Send PGA" at bounding box center [635, 171] width 27 height 7
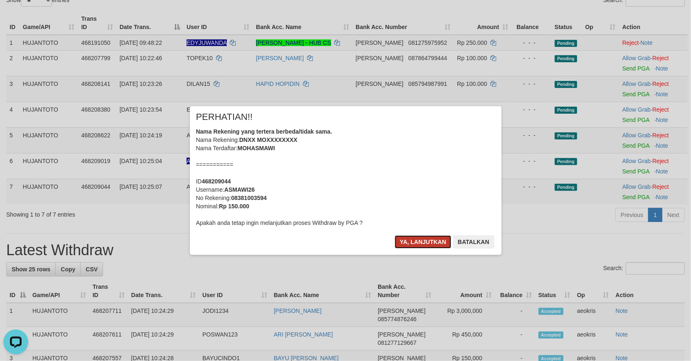
click at [421, 241] on button "Ya, lanjutkan" at bounding box center [423, 242] width 56 height 13
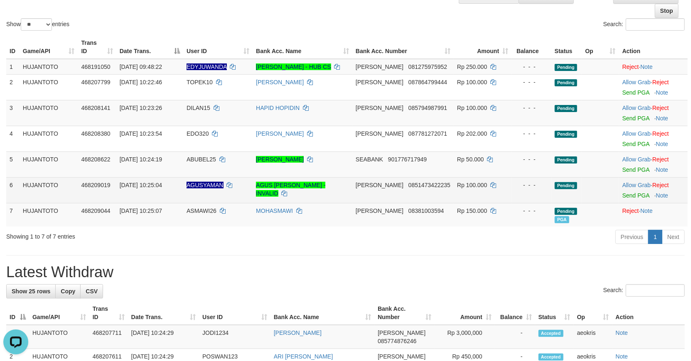
scroll to position [58, 0]
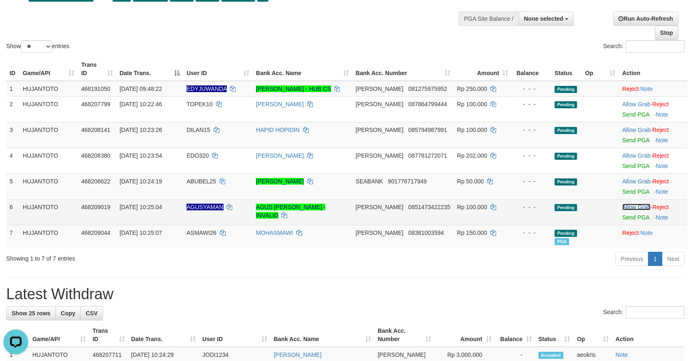
click at [626, 207] on link "Allow Grab" at bounding box center [636, 207] width 28 height 7
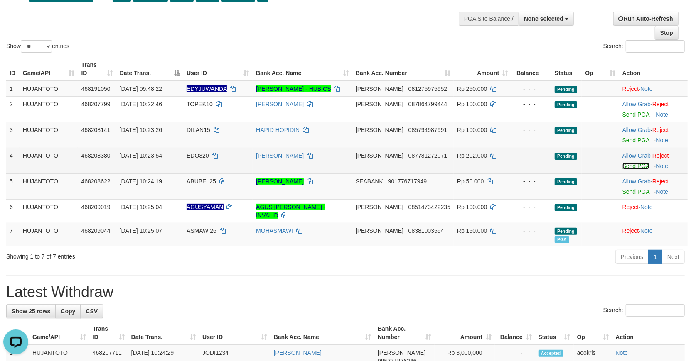
click at [631, 163] on link "Send PGA" at bounding box center [635, 166] width 27 height 7
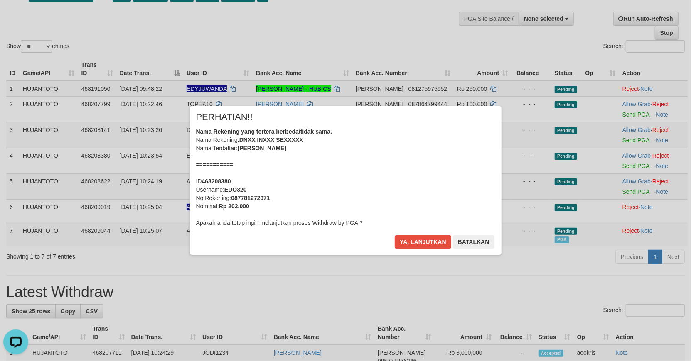
scroll to position [374, 0]
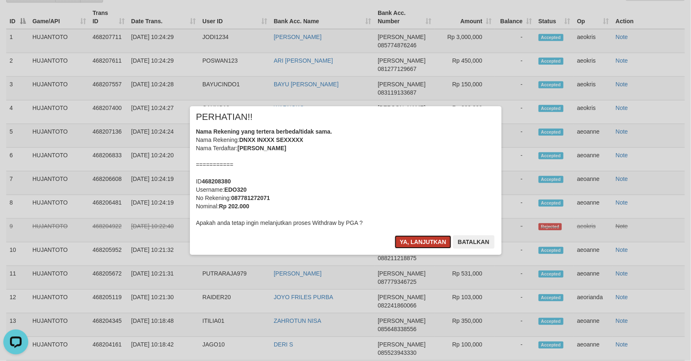
click at [420, 242] on button "Ya, lanjutkan" at bounding box center [423, 242] width 56 height 13
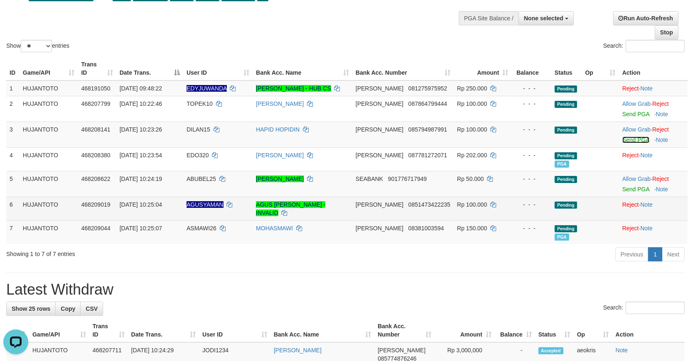
scroll to position [54, 0]
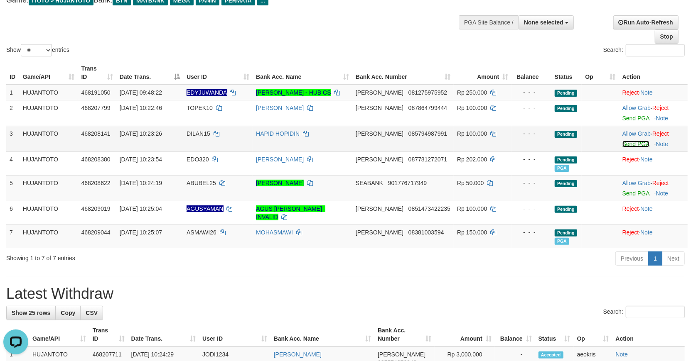
click at [632, 143] on link "Send PGA" at bounding box center [635, 144] width 27 height 7
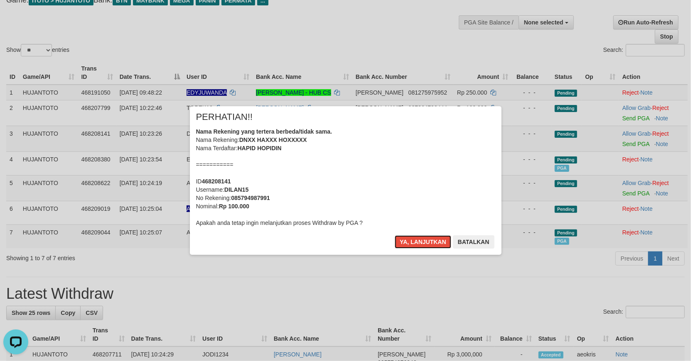
drag, startPoint x: 425, startPoint y: 241, endPoint x: 437, endPoint y: 235, distance: 13.6
click at [426, 241] on button "Ya, lanjutkan" at bounding box center [423, 242] width 56 height 13
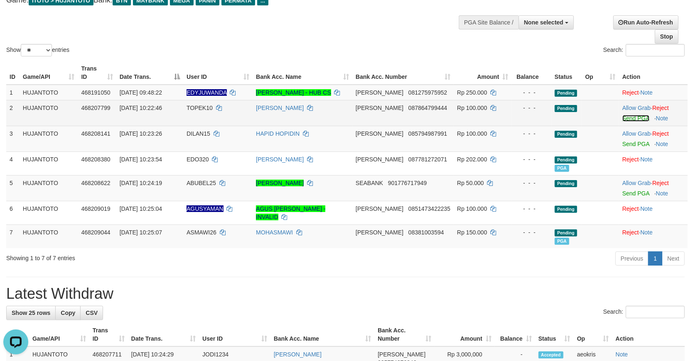
click at [628, 118] on link "Send PGA" at bounding box center [635, 118] width 27 height 7
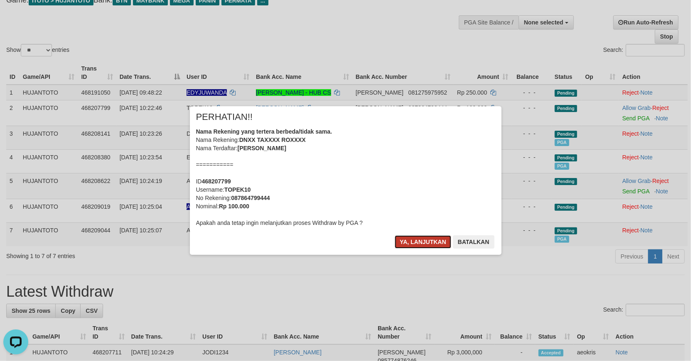
click at [420, 240] on button "Ya, lanjutkan" at bounding box center [423, 242] width 56 height 13
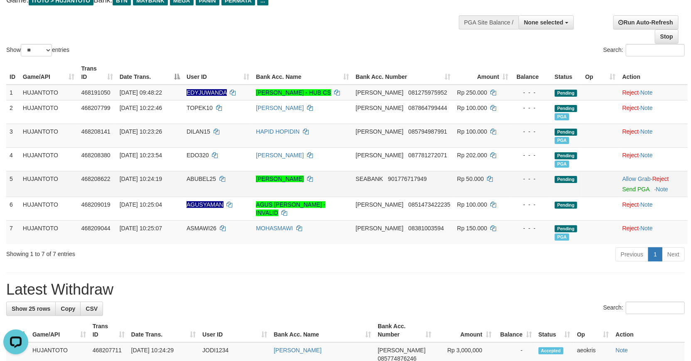
click at [590, 178] on td at bounding box center [600, 184] width 37 height 26
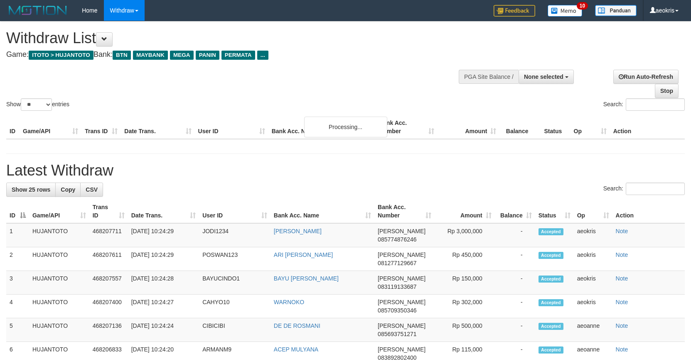
select select
select select "**"
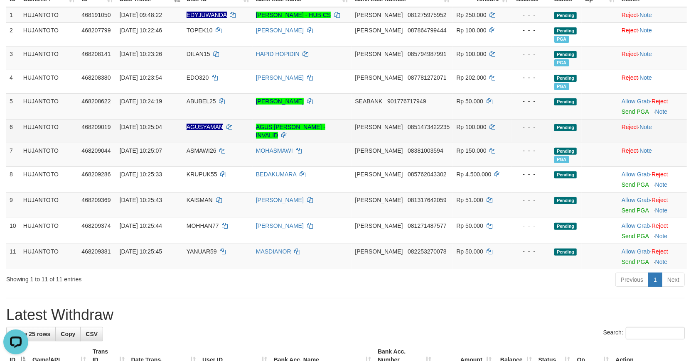
scroll to position [147, 0]
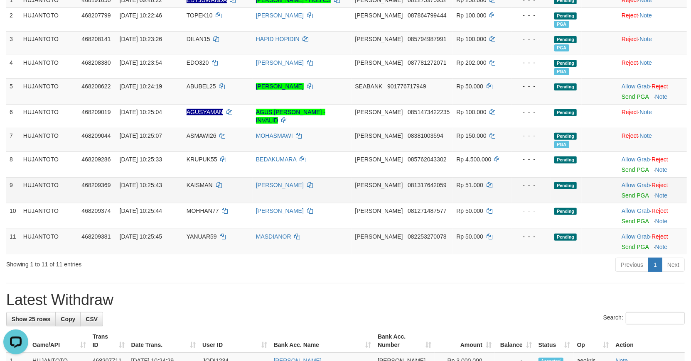
click at [96, 200] on td "468209369" at bounding box center [97, 190] width 38 height 26
click at [285, 251] on td "MASDIANOR" at bounding box center [302, 242] width 99 height 26
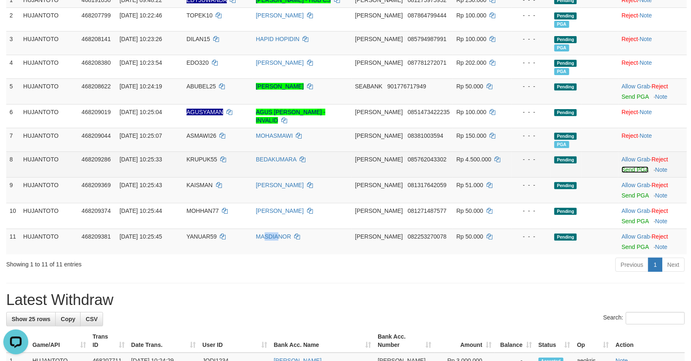
drag, startPoint x: 625, startPoint y: 168, endPoint x: 564, endPoint y: 188, distance: 64.1
click at [624, 169] on link "Send PGA" at bounding box center [634, 170] width 27 height 7
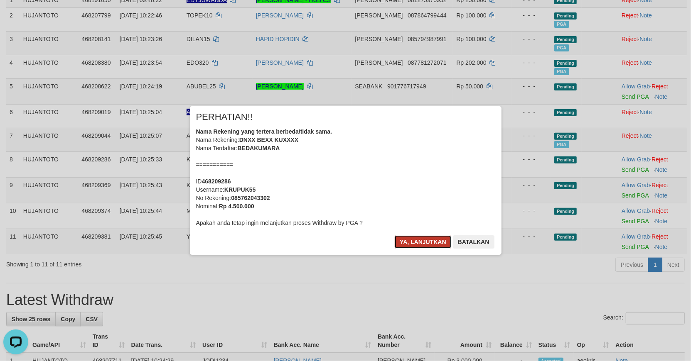
click at [421, 245] on button "Ya, lanjutkan" at bounding box center [423, 242] width 56 height 13
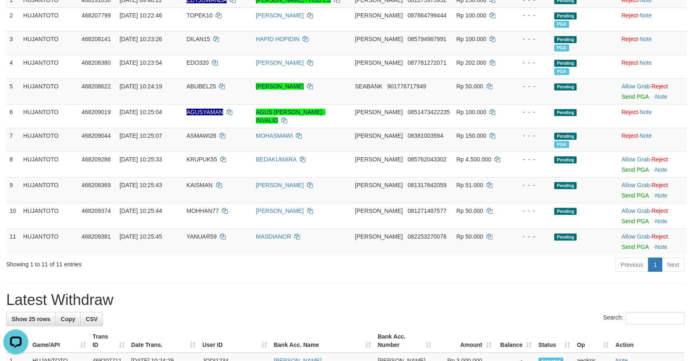
click at [550, 261] on div "Previous 1 Next" at bounding box center [489, 266] width 391 height 18
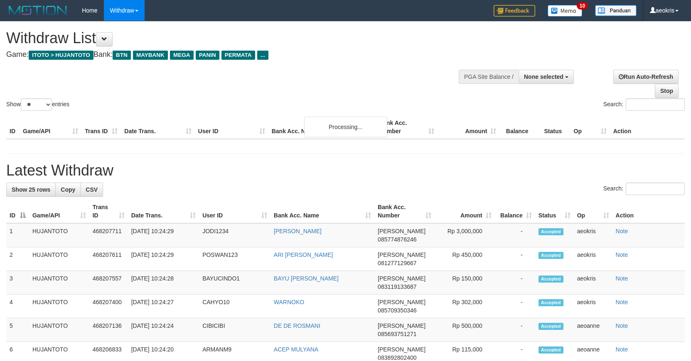
select select
select select "**"
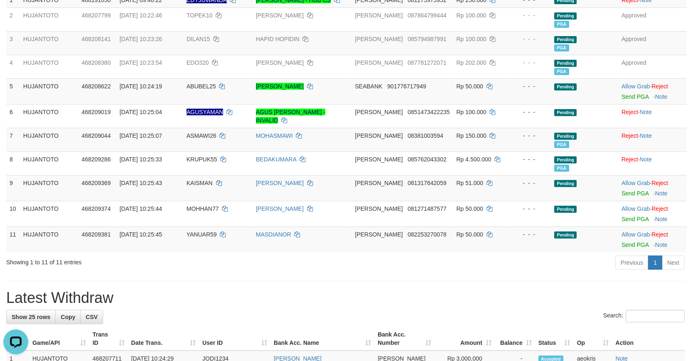
click at [526, 255] on div "Previous 1 Next" at bounding box center [489, 264] width 391 height 18
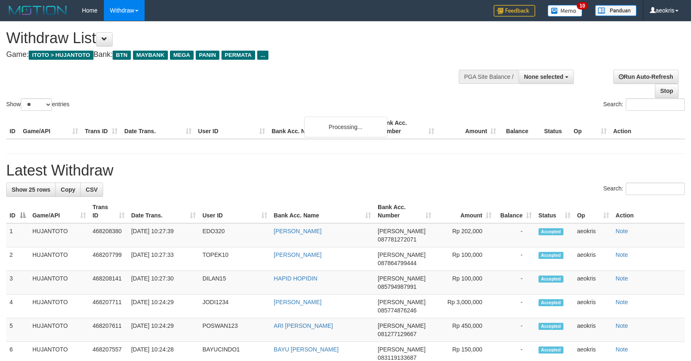
select select
select select "**"
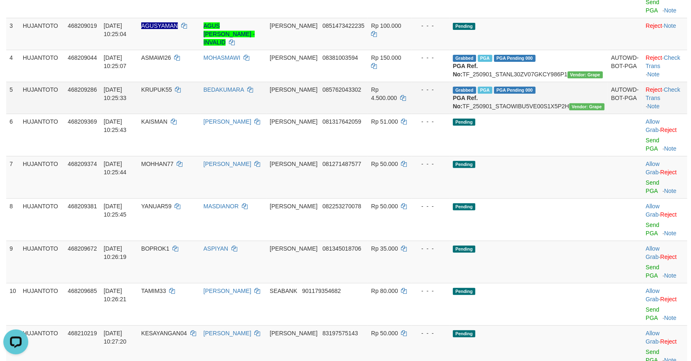
scroll to position [193, 0]
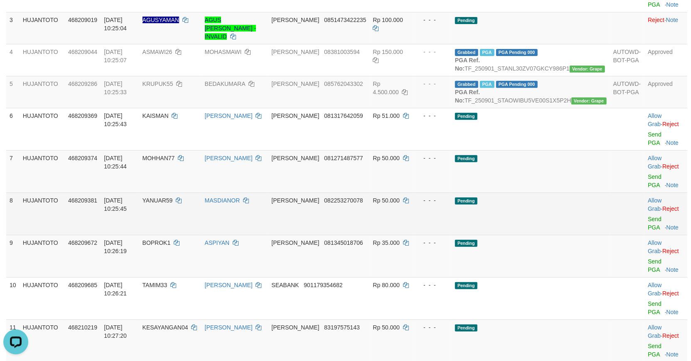
drag, startPoint x: 292, startPoint y: 197, endPoint x: 344, endPoint y: 207, distance: 53.4
click at [317, 204] on tr "8 HUJANTOTO 468209381 [DATE] 10:25:45 YANUAR59 MASDIANOR [PERSON_NAME] 08225327…" at bounding box center [346, 214] width 681 height 42
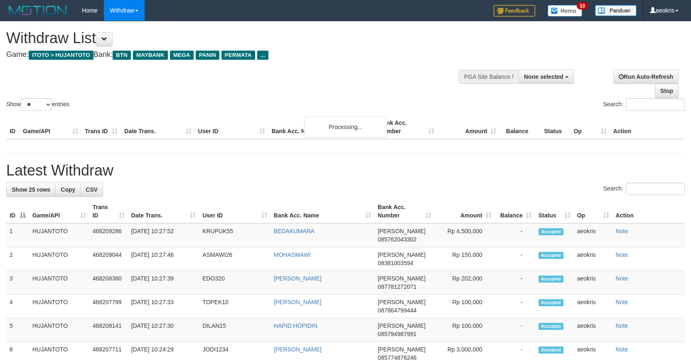
select select
select select "**"
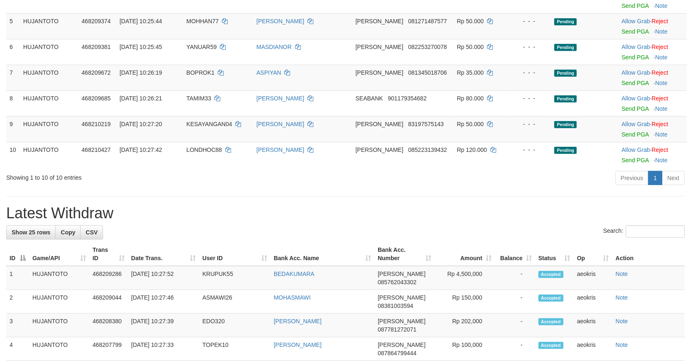
scroll to position [193, 0]
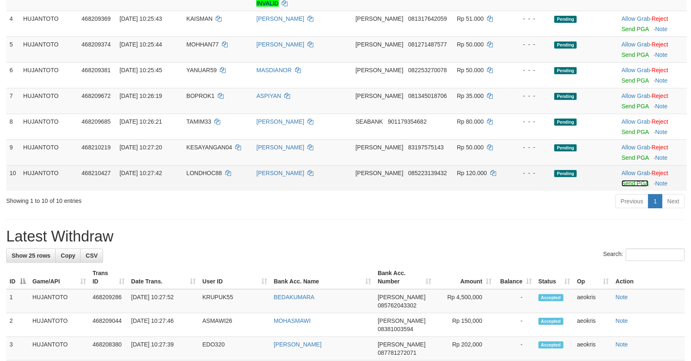
click at [631, 183] on link "Send PGA" at bounding box center [634, 183] width 27 height 7
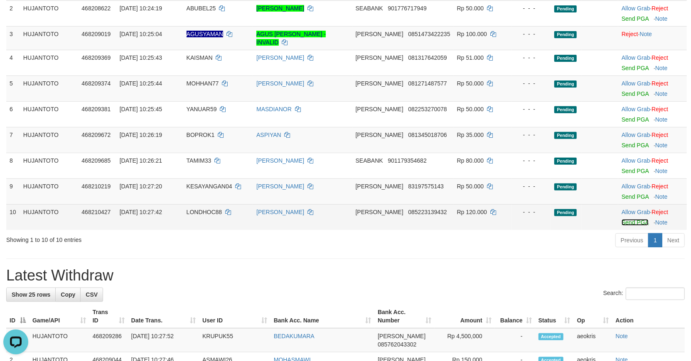
scroll to position [101, 0]
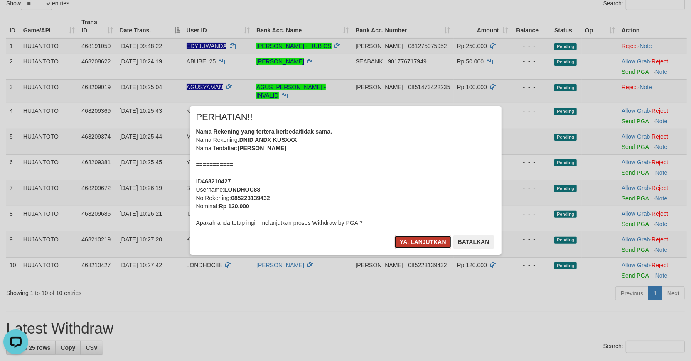
click at [425, 242] on button "Ya, lanjutkan" at bounding box center [423, 242] width 56 height 13
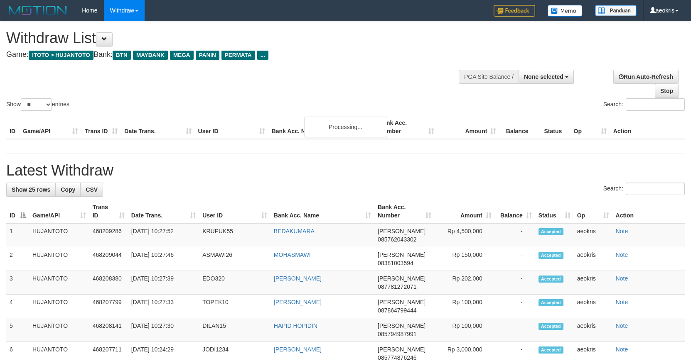
select select
select select "**"
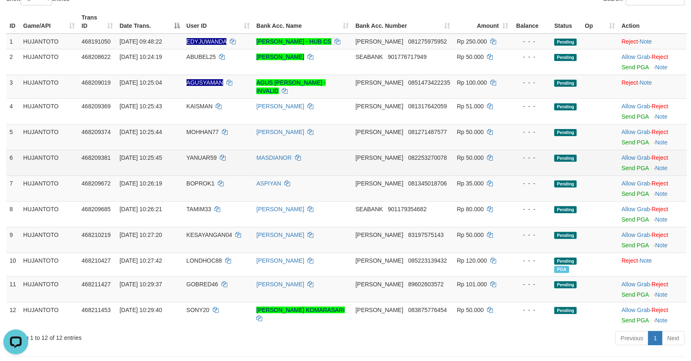
scroll to position [138, 0]
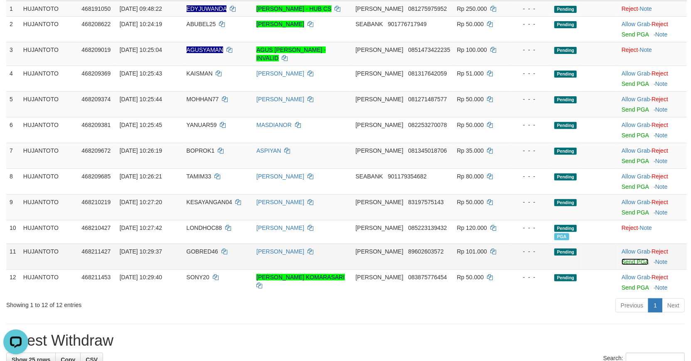
click at [636, 260] on link "Send PGA" at bounding box center [634, 262] width 27 height 7
click at [313, 314] on div "Previous 1 Next" at bounding box center [489, 307] width 391 height 18
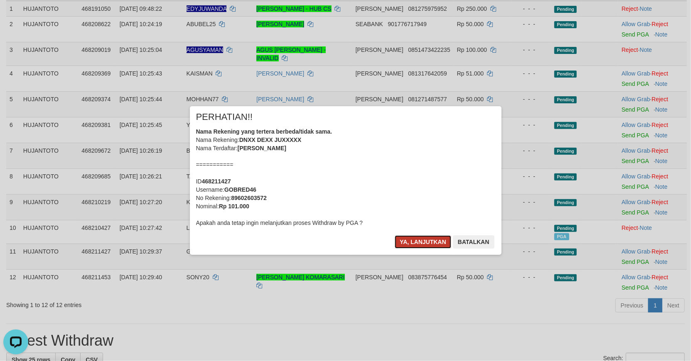
click at [412, 242] on button "Ya, lanjutkan" at bounding box center [423, 242] width 56 height 13
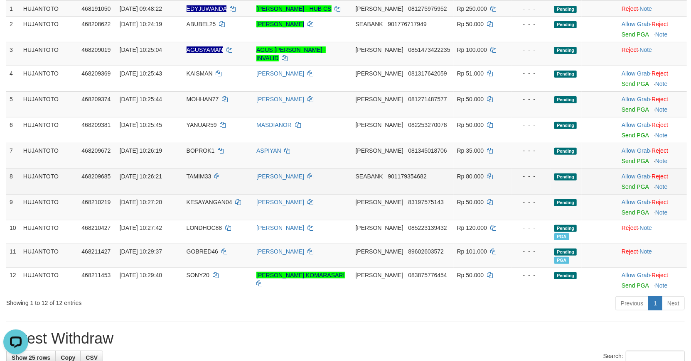
drag, startPoint x: 483, startPoint y: 192, endPoint x: 514, endPoint y: 192, distance: 31.6
click at [483, 192] on td "Rp 80.000" at bounding box center [483, 182] width 58 height 26
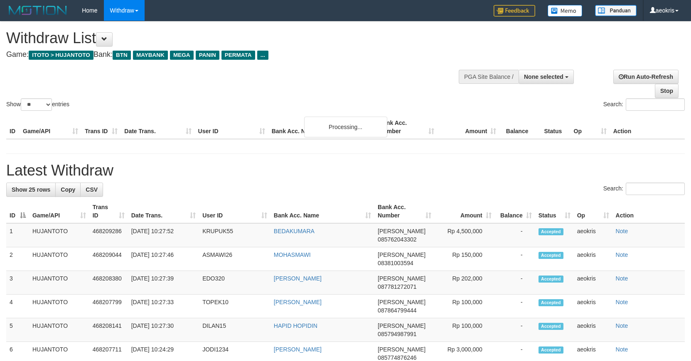
select select
select select "**"
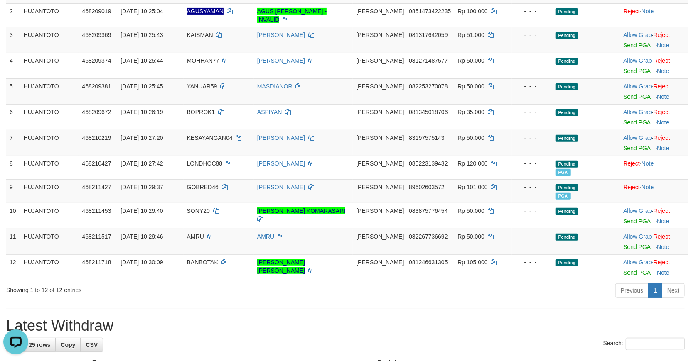
scroll to position [167, 0]
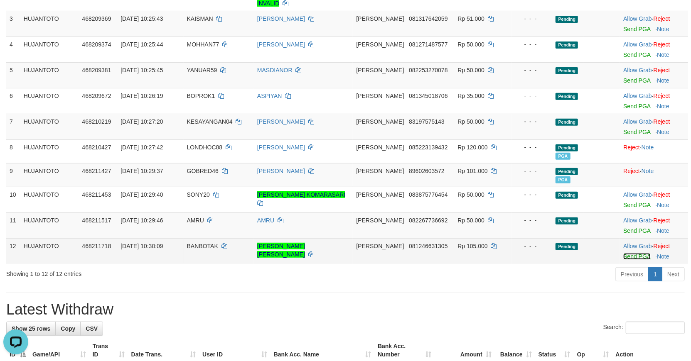
click at [625, 253] on link "Send PGA" at bounding box center [636, 256] width 27 height 7
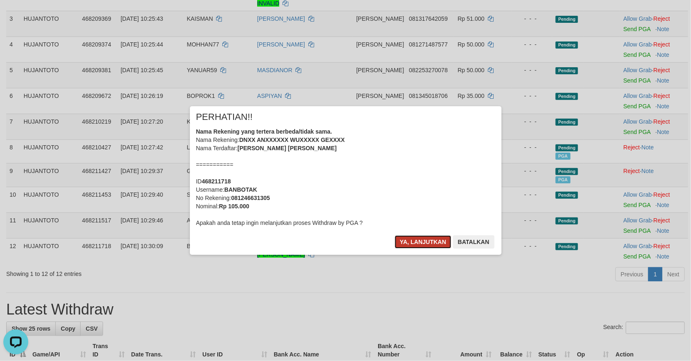
click at [424, 239] on button "Ya, lanjutkan" at bounding box center [423, 242] width 56 height 13
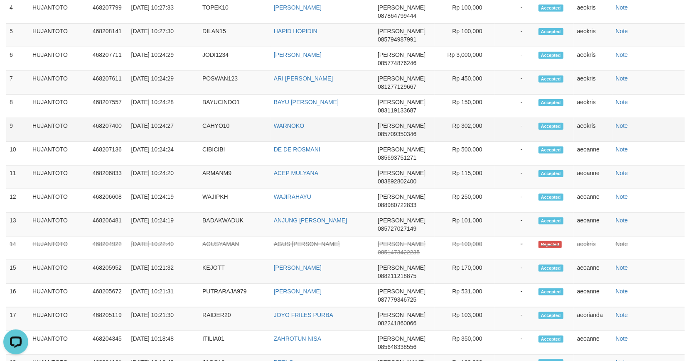
scroll to position [837, 0]
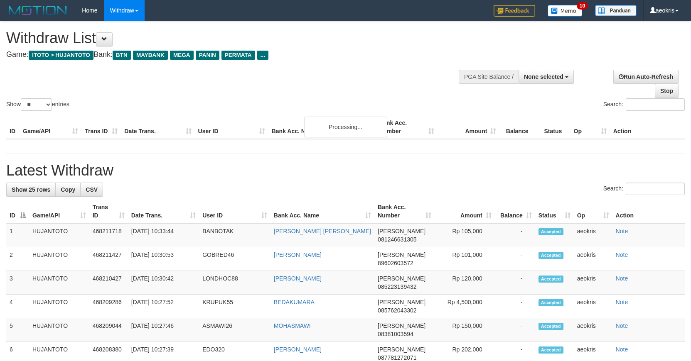
select select
select select "**"
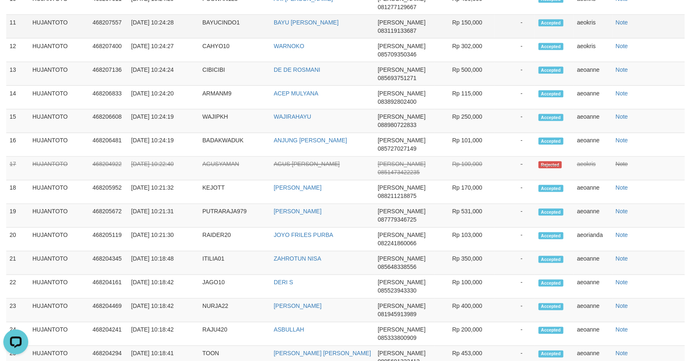
scroll to position [1006, 0]
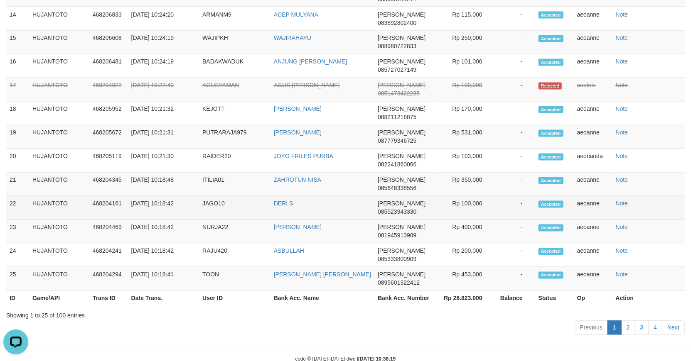
click at [351, 197] on td "DERI S" at bounding box center [322, 209] width 104 height 24
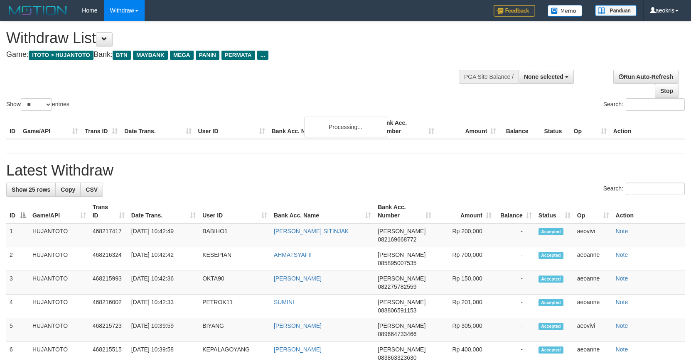
select select
select select "**"
drag, startPoint x: 324, startPoint y: 98, endPoint x: 426, endPoint y: 144, distance: 111.7
click at [325, 100] on div "Show ** ** ** *** entries" at bounding box center [172, 105] width 333 height 15
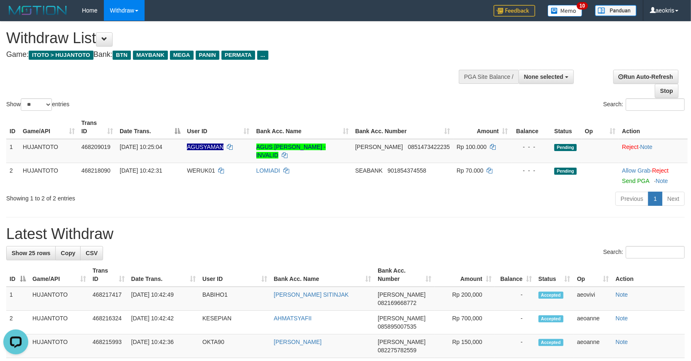
drag, startPoint x: 297, startPoint y: 198, endPoint x: 497, endPoint y: 210, distance: 199.7
click at [305, 201] on div "Previous 1 Next" at bounding box center [489, 200] width 391 height 18
drag, startPoint x: 303, startPoint y: 213, endPoint x: 369, endPoint y: 193, distance: 68.6
click at [141, 190] on div "Show ** ** ** *** entries Search: ID Game/API Trans ID Date Trans. User ID Bank…" at bounding box center [345, 115] width 678 height 187
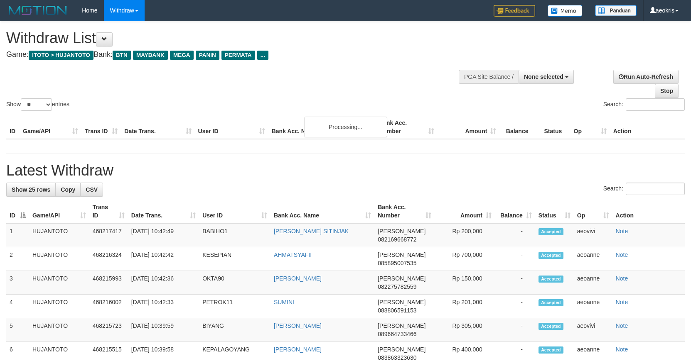
select select
select select "**"
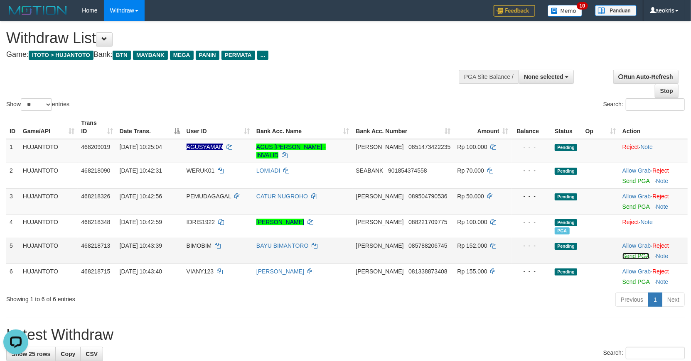
click at [636, 258] on link "Send PGA" at bounding box center [635, 256] width 27 height 7
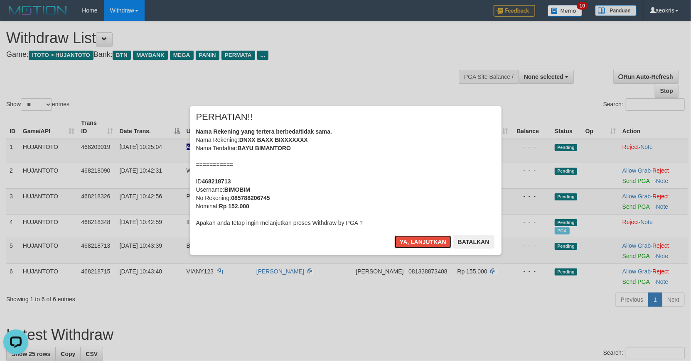
drag, startPoint x: 422, startPoint y: 241, endPoint x: 512, endPoint y: 238, distance: 90.2
click at [425, 241] on button "Ya, lanjutkan" at bounding box center [423, 242] width 56 height 13
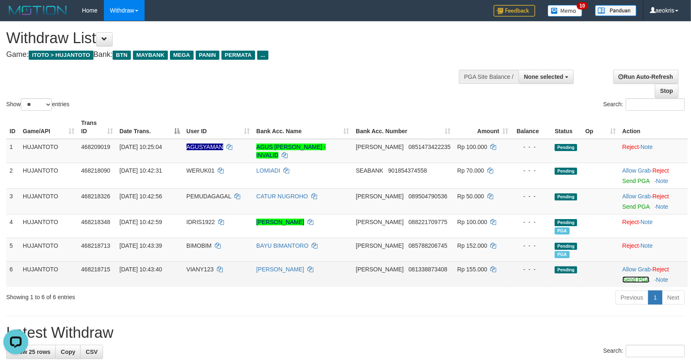
drag, startPoint x: 634, startPoint y: 277, endPoint x: 615, endPoint y: 280, distance: 19.0
click at [634, 278] on link "Send PGA" at bounding box center [635, 280] width 27 height 7
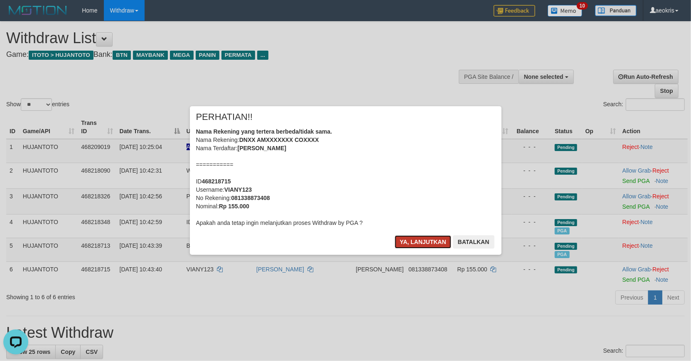
drag, startPoint x: 420, startPoint y: 240, endPoint x: 606, endPoint y: 240, distance: 186.1
click at [420, 240] on button "Ya, lanjutkan" at bounding box center [423, 242] width 56 height 13
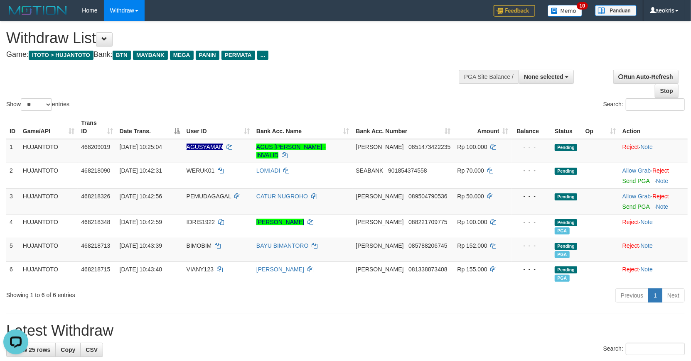
click at [319, 302] on div "Previous 1 Next" at bounding box center [489, 297] width 391 height 18
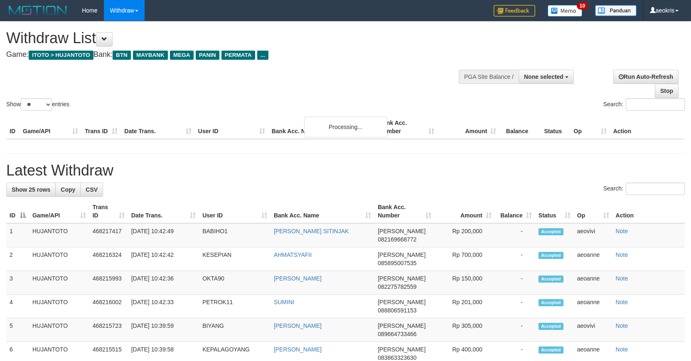
select select
select select "**"
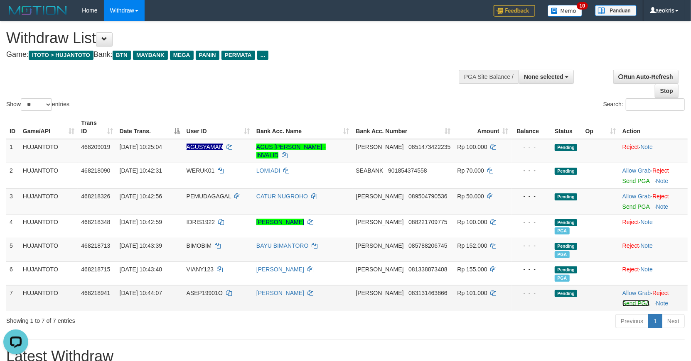
click at [639, 301] on link "Send PGA" at bounding box center [635, 303] width 27 height 7
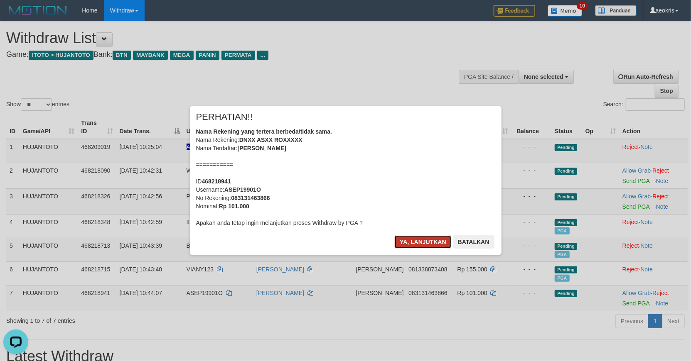
click at [417, 239] on button "Ya, lanjutkan" at bounding box center [423, 242] width 56 height 13
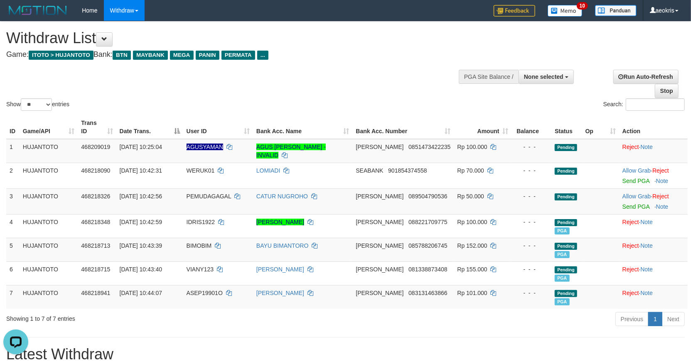
click at [289, 96] on div "Show ** ** ** *** entries Search:" at bounding box center [345, 67] width 691 height 91
click at [96, 245] on span "468218713" at bounding box center [95, 246] width 29 height 7
click at [353, 257] on td "BAYU BIMANTORO" at bounding box center [303, 250] width 100 height 24
click at [405, 85] on div "Show ** ** ** *** entries Search:" at bounding box center [345, 67] width 691 height 91
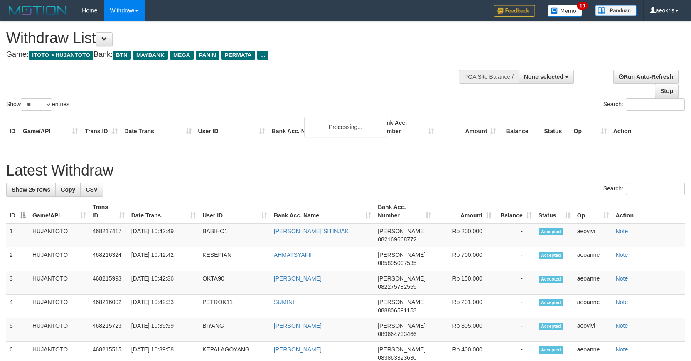
select select
select select "**"
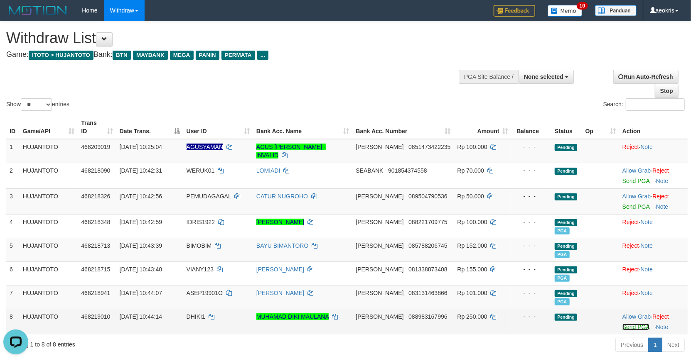
click at [632, 324] on link "Send PGA" at bounding box center [635, 327] width 27 height 7
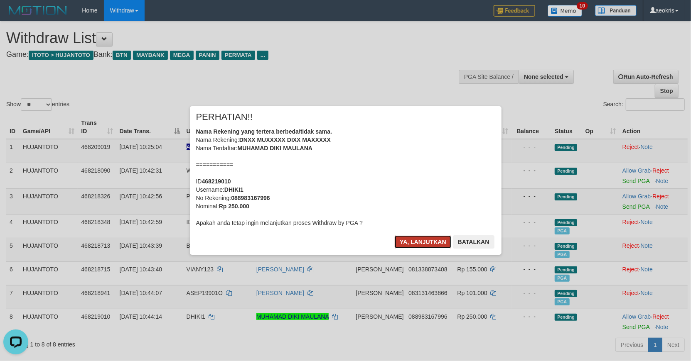
click at [418, 240] on button "Ya, lanjutkan" at bounding box center [423, 242] width 56 height 13
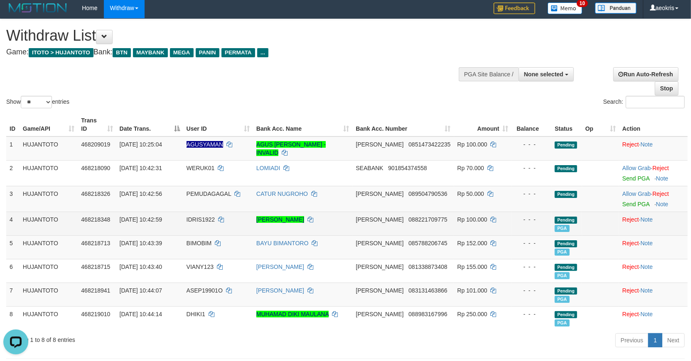
scroll to position [46, 0]
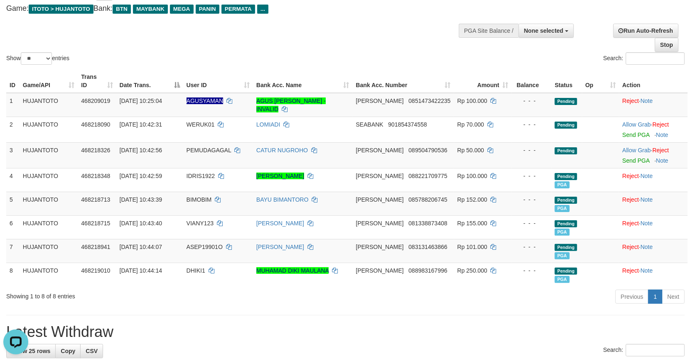
click at [307, 56] on div "Show ** ** ** *** entries" at bounding box center [172, 59] width 333 height 15
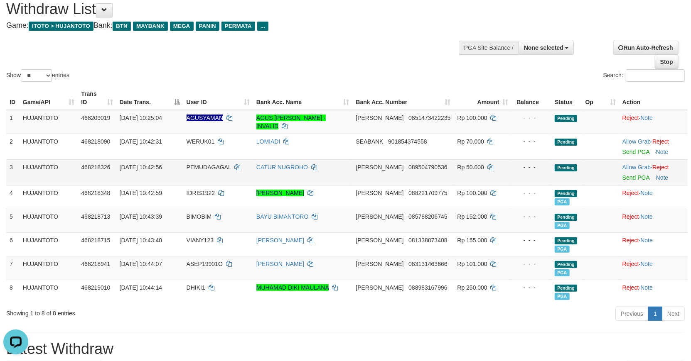
scroll to position [0, 0]
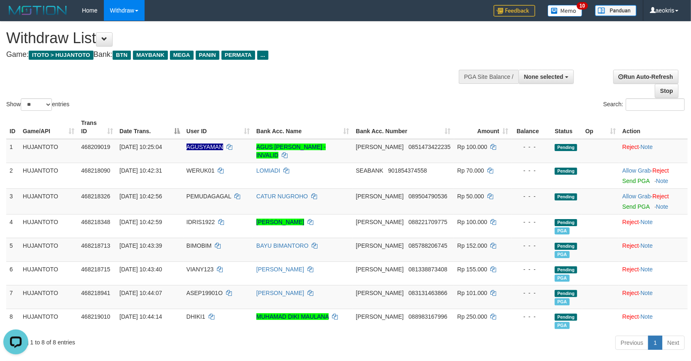
click at [313, 88] on div "Show ** ** ** *** entries Search:" at bounding box center [345, 67] width 691 height 91
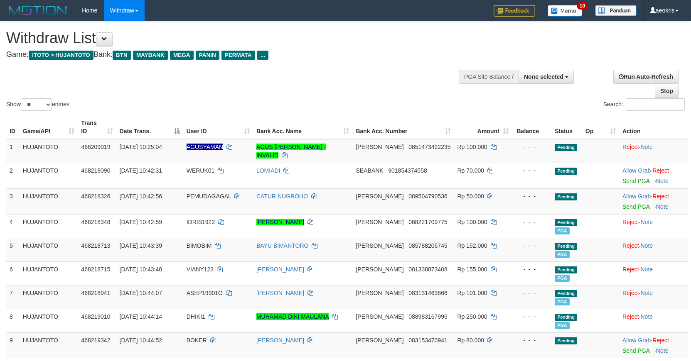
select select
select select "**"
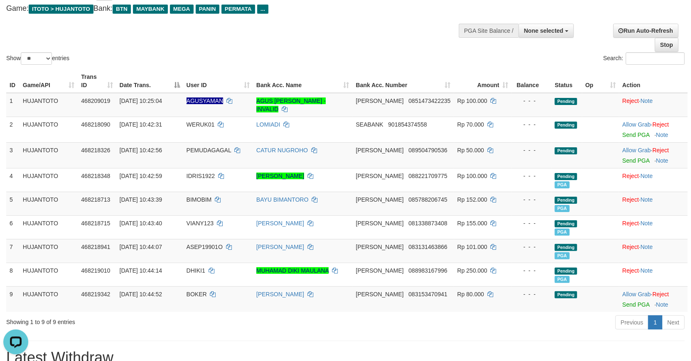
click at [299, 315] on div "Previous 1 Next" at bounding box center [489, 324] width 391 height 18
click at [307, 327] on div "Previous 1 Next" at bounding box center [489, 324] width 391 height 18
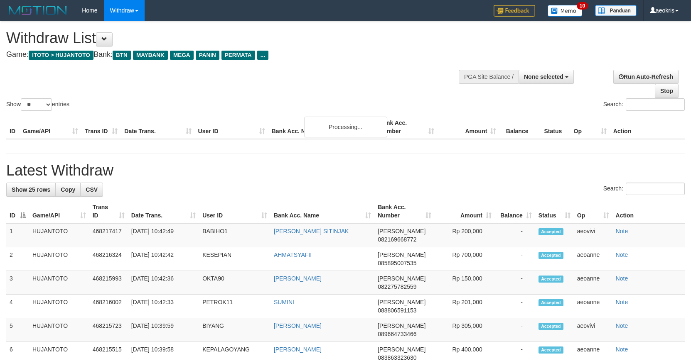
select select
select select "**"
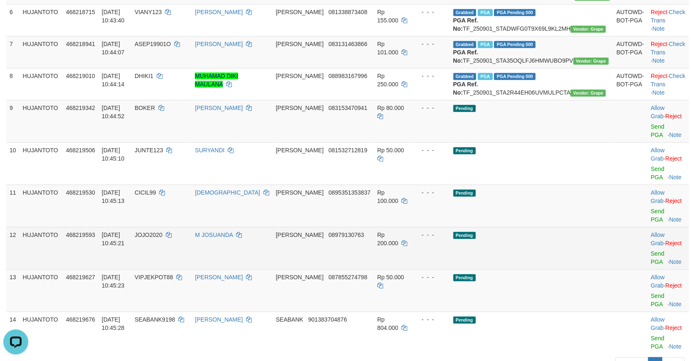
scroll to position [323, 0]
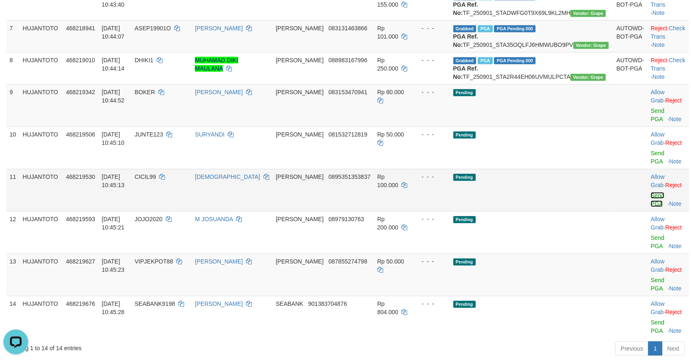
click at [651, 204] on link "Send PGA" at bounding box center [658, 199] width 14 height 15
click at [651, 235] on link "Send PGA" at bounding box center [658, 242] width 14 height 15
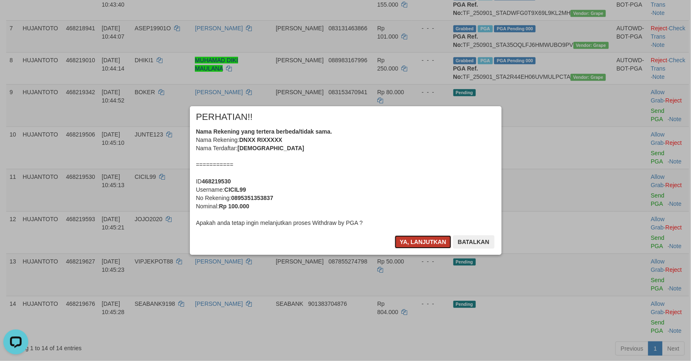
click at [422, 241] on button "Ya, lanjutkan" at bounding box center [423, 242] width 56 height 13
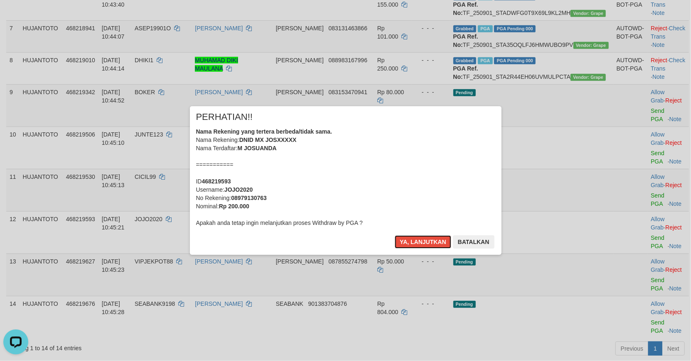
click at [422, 241] on button "Ya, lanjutkan" at bounding box center [423, 242] width 56 height 13
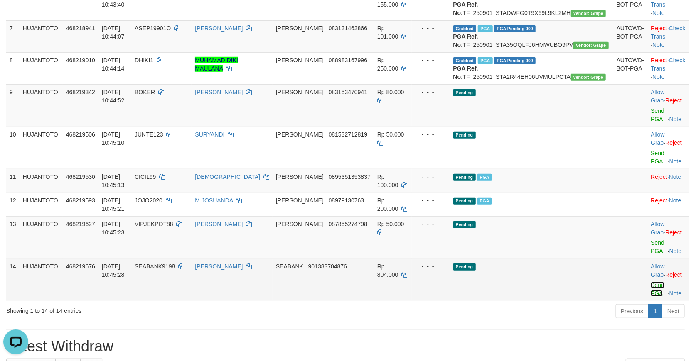
drag, startPoint x: 656, startPoint y: 285, endPoint x: 597, endPoint y: 292, distance: 58.6
click at [655, 285] on link "Send PGA" at bounding box center [658, 289] width 14 height 15
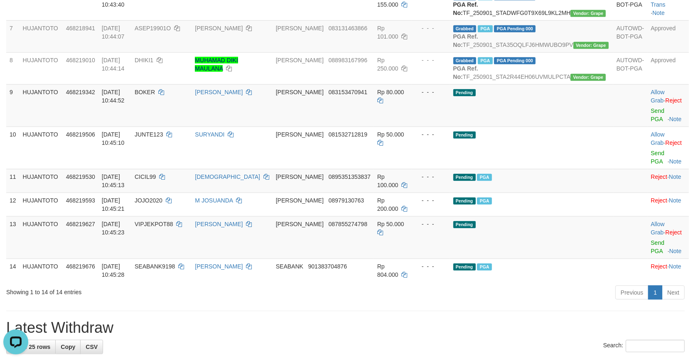
drag, startPoint x: 317, startPoint y: 305, endPoint x: 329, endPoint y: 304, distance: 11.3
click at [317, 306] on div "**********" at bounding box center [345, 359] width 691 height 1322
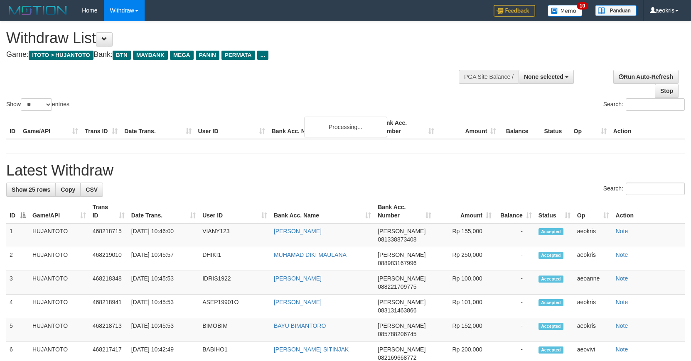
select select
select select "**"
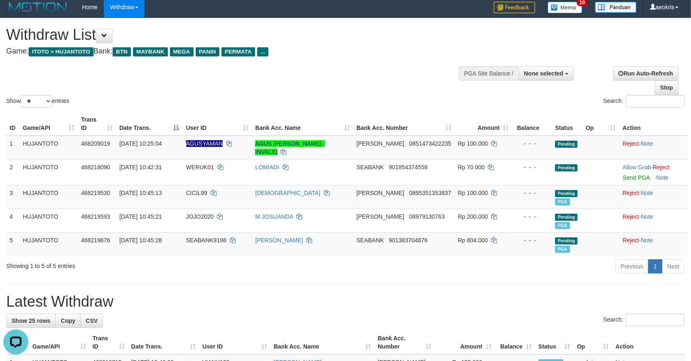
scroll to position [0, 0]
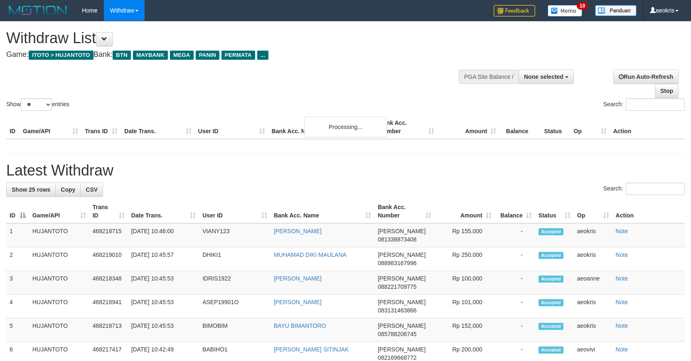
select select
select select "**"
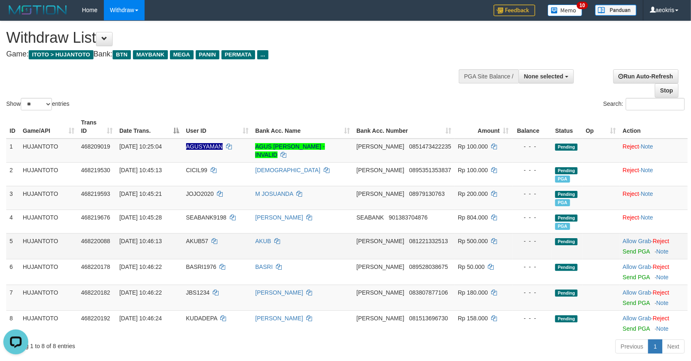
click at [347, 243] on td "AKUB" at bounding box center [302, 246] width 101 height 26
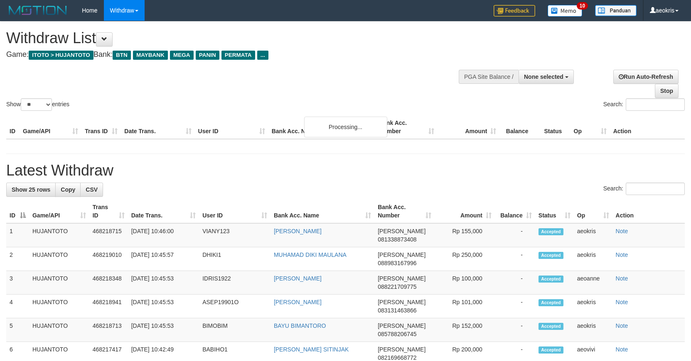
select select
select select "**"
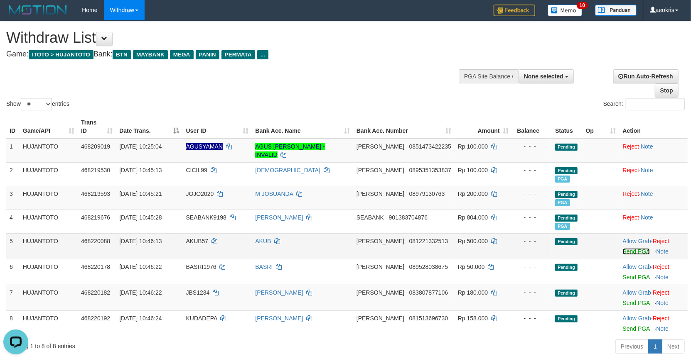
click at [629, 251] on link "Send PGA" at bounding box center [636, 251] width 27 height 7
click at [635, 302] on link "Send PGA" at bounding box center [636, 303] width 27 height 7
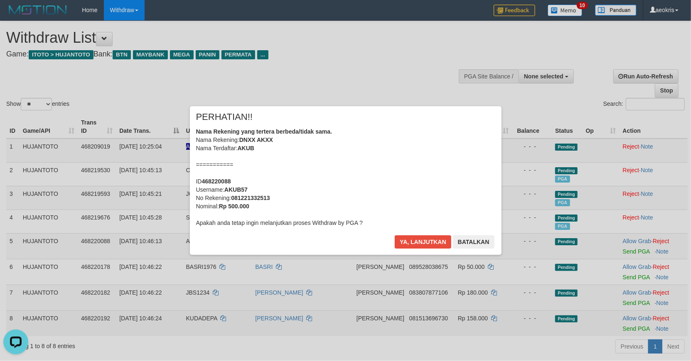
click at [634, 322] on div "× PERHATIAN!! Nama Rekening yang tertera berbeda/tidak sama. Nama Rekening: DNX…" at bounding box center [345, 180] width 691 height 361
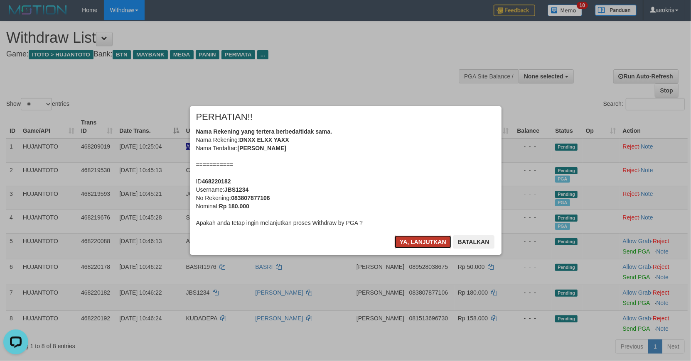
click at [415, 243] on button "Ya, lanjutkan" at bounding box center [423, 242] width 56 height 13
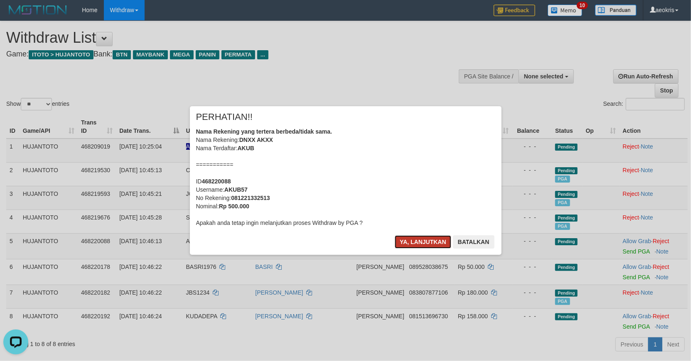
click at [422, 241] on button "Ya, lanjutkan" at bounding box center [423, 242] width 56 height 13
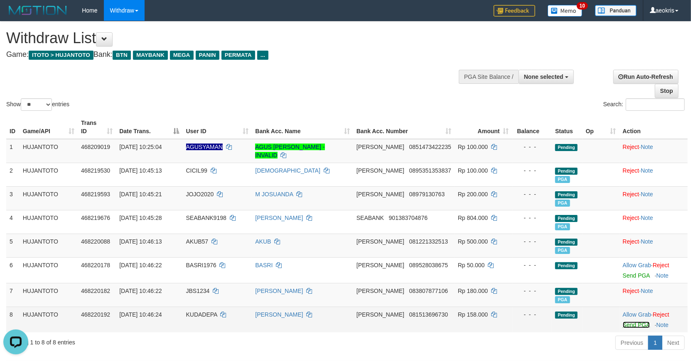
click at [632, 323] on link "Send PGA" at bounding box center [636, 325] width 27 height 7
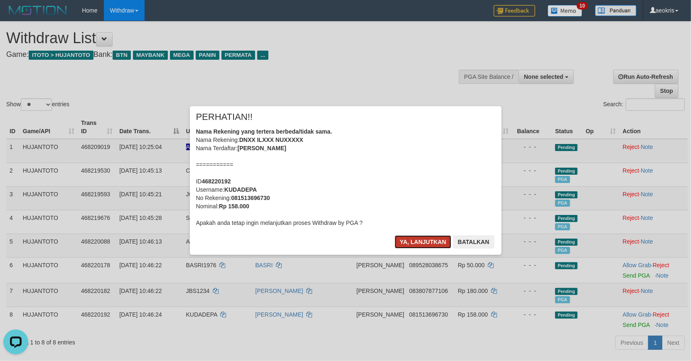
click at [430, 243] on button "Ya, lanjutkan" at bounding box center [423, 242] width 56 height 13
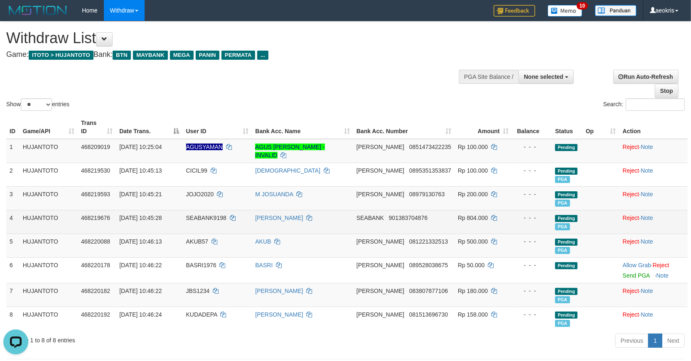
click at [599, 229] on td at bounding box center [600, 222] width 37 height 24
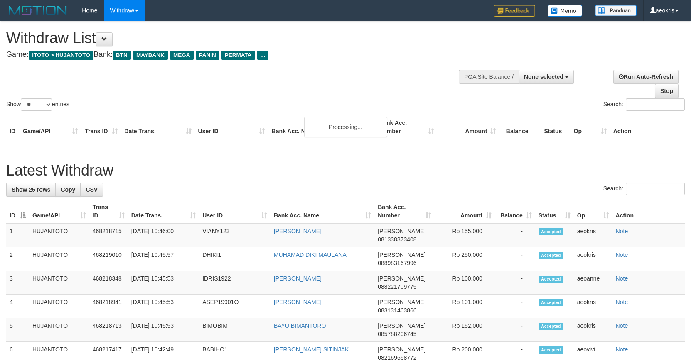
select select
select select "**"
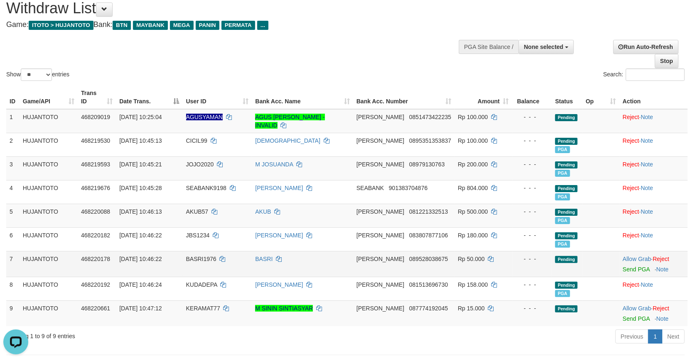
scroll to position [46, 0]
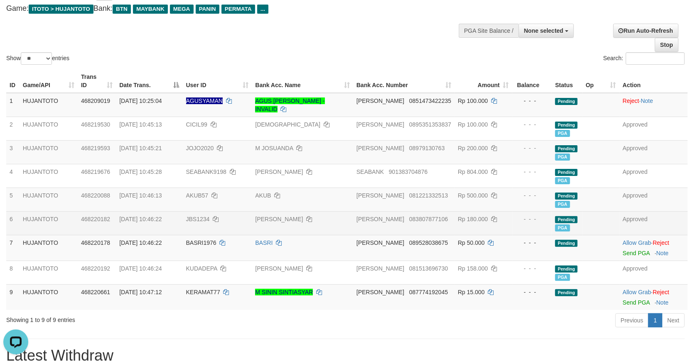
click at [63, 234] on td "HUJANTOTO" at bounding box center [49, 223] width 58 height 24
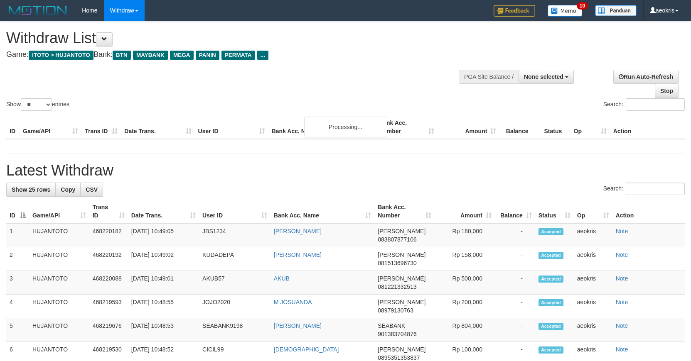
select select
select select "**"
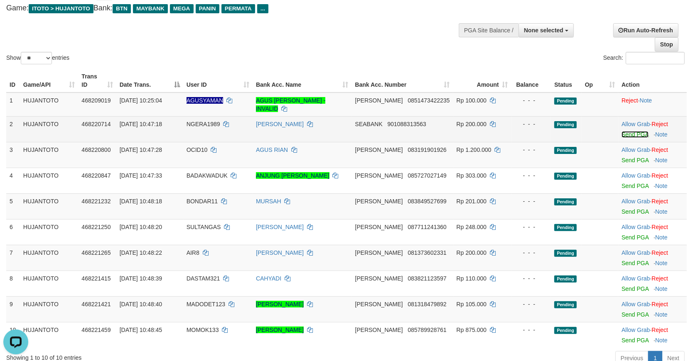
click at [632, 134] on link "Send PGA" at bounding box center [634, 134] width 27 height 7
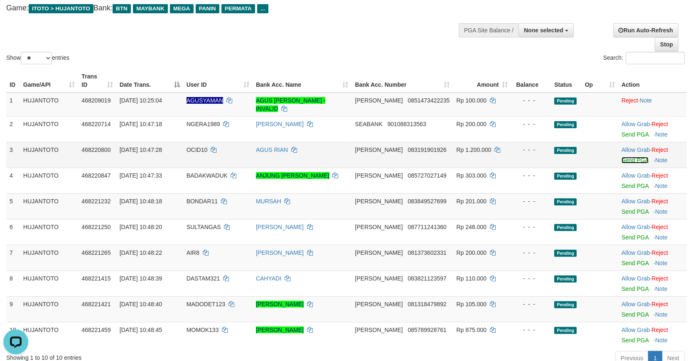
click at [633, 160] on link "Send PGA" at bounding box center [634, 160] width 27 height 7
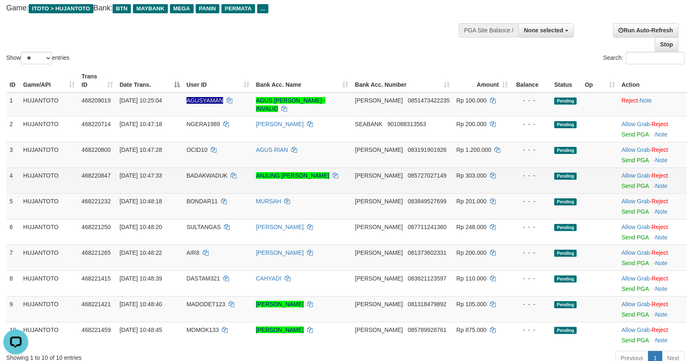
click at [636, 189] on td "Allow Grab · Reject Send PGA · Note" at bounding box center [652, 181] width 69 height 26
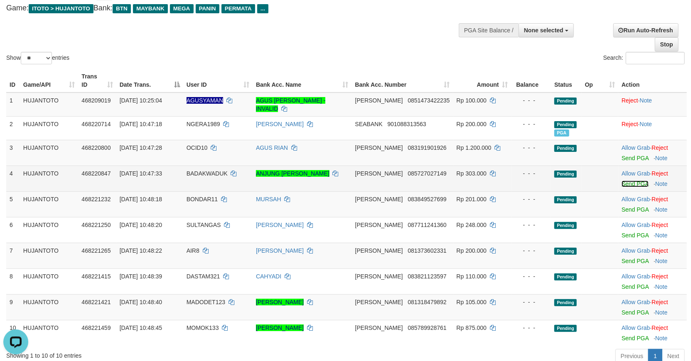
click at [639, 184] on link "Send PGA" at bounding box center [634, 184] width 27 height 7
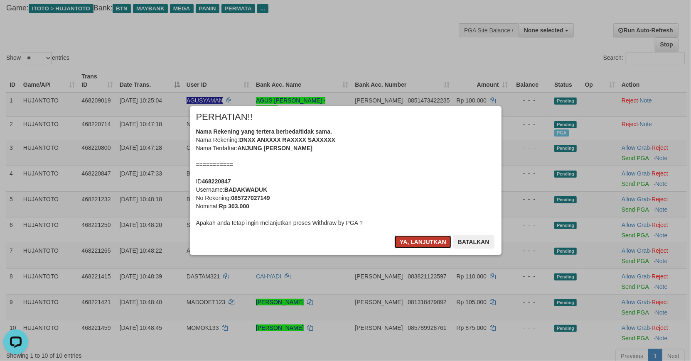
click at [430, 242] on button "Ya, lanjutkan" at bounding box center [423, 242] width 56 height 13
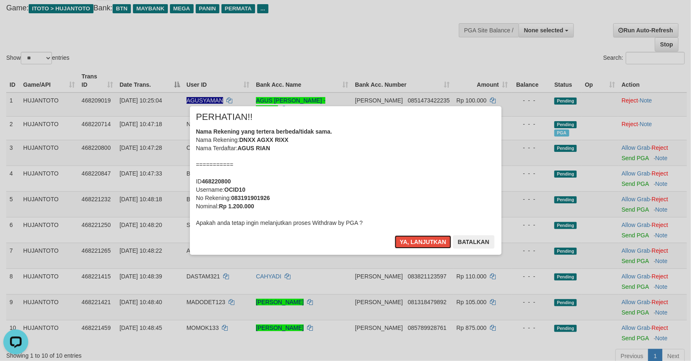
click at [427, 242] on button "Ya, lanjutkan" at bounding box center [423, 242] width 56 height 13
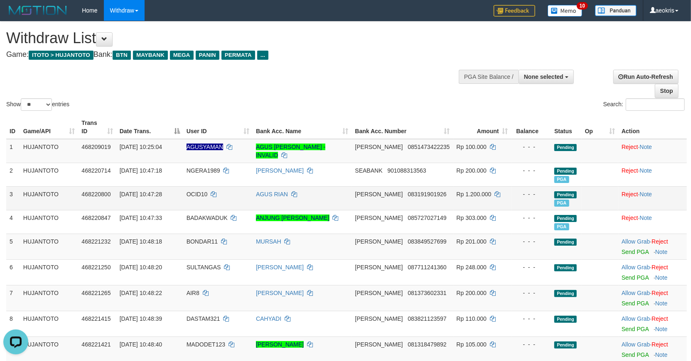
scroll to position [46, 0]
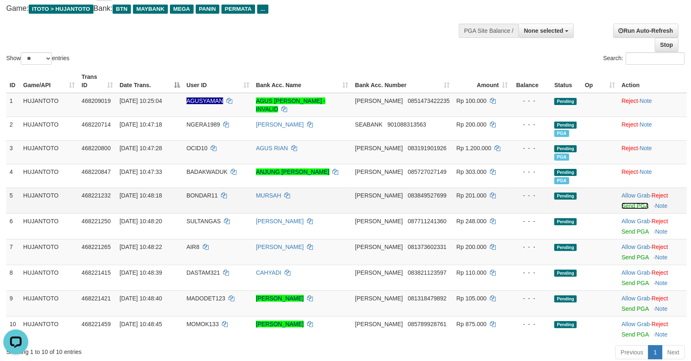
click at [634, 205] on link "Send PGA" at bounding box center [634, 206] width 27 height 7
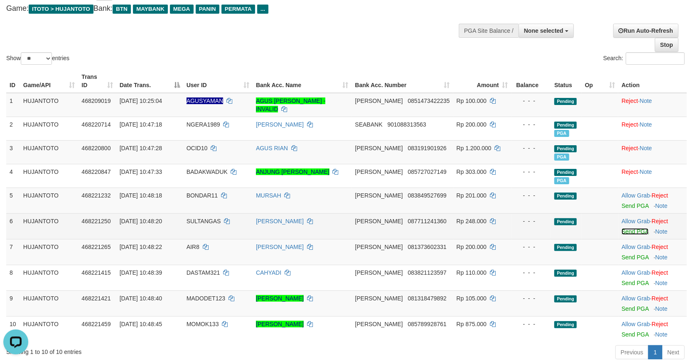
click at [631, 231] on link "Send PGA" at bounding box center [634, 231] width 27 height 7
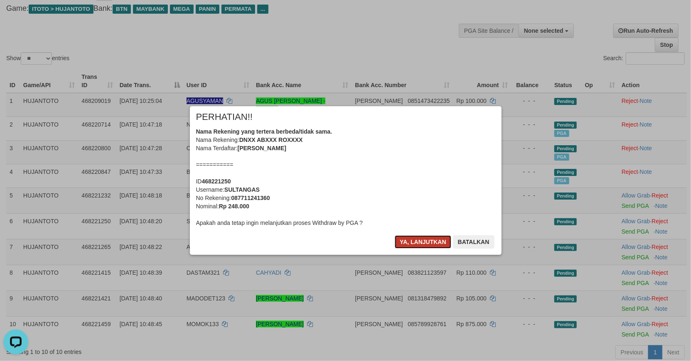
click at [420, 243] on button "Ya, lanjutkan" at bounding box center [423, 242] width 56 height 13
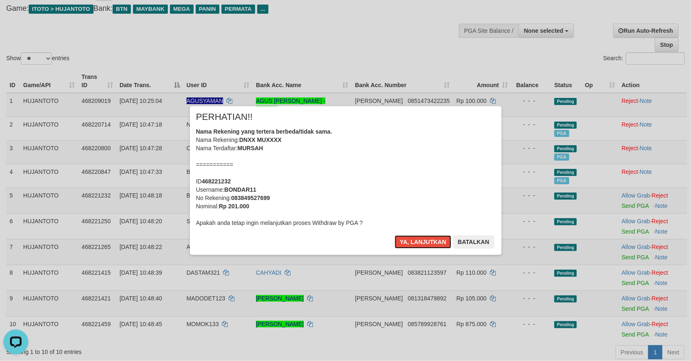
click at [420, 243] on button "Ya, lanjutkan" at bounding box center [423, 242] width 56 height 13
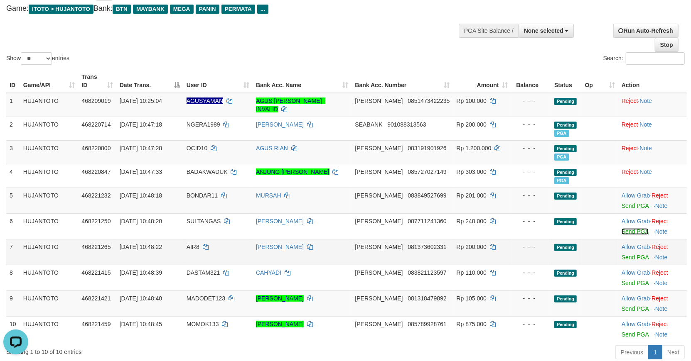
scroll to position [92, 0]
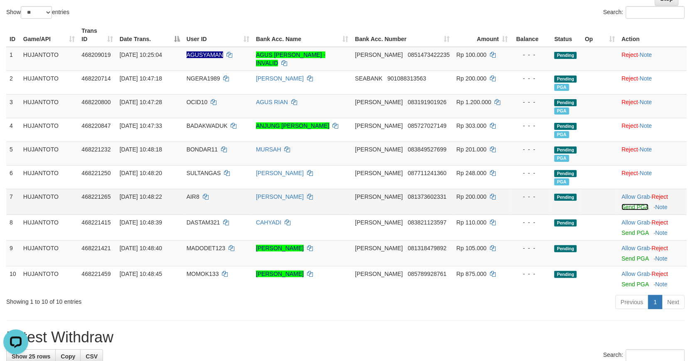
click at [633, 208] on link "Send PGA" at bounding box center [634, 207] width 27 height 7
click at [630, 231] on link "Send PGA" at bounding box center [634, 233] width 27 height 7
click at [629, 258] on link "Send PGA" at bounding box center [634, 258] width 27 height 7
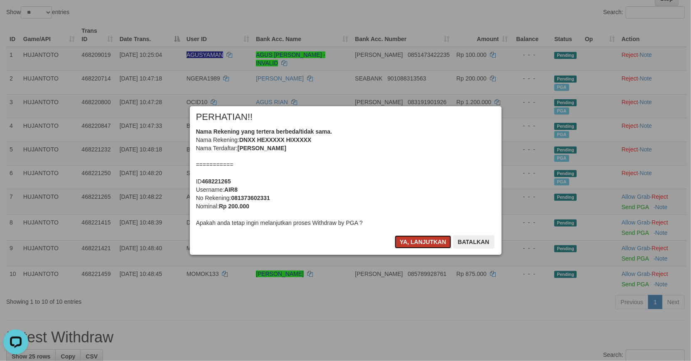
click at [418, 242] on button "Ya, lanjutkan" at bounding box center [423, 242] width 56 height 13
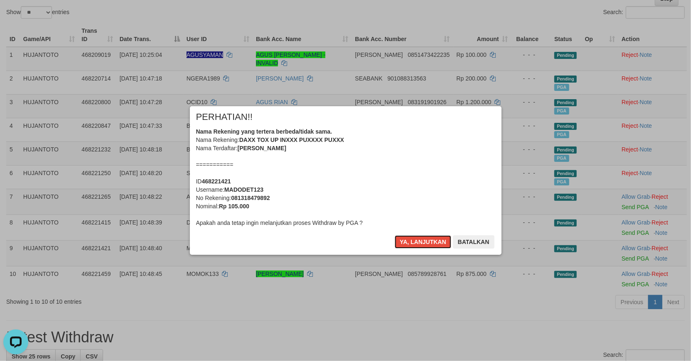
click at [418, 242] on button "Ya, lanjutkan" at bounding box center [423, 242] width 56 height 13
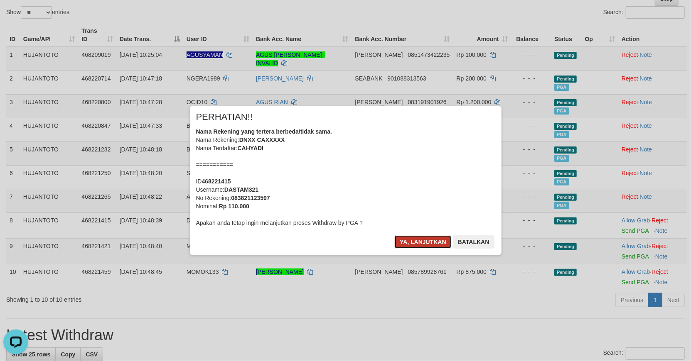
click at [422, 242] on button "Ya, lanjutkan" at bounding box center [423, 242] width 56 height 13
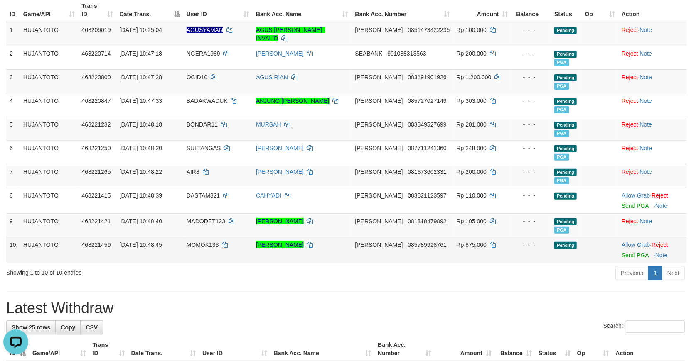
scroll to position [138, 0]
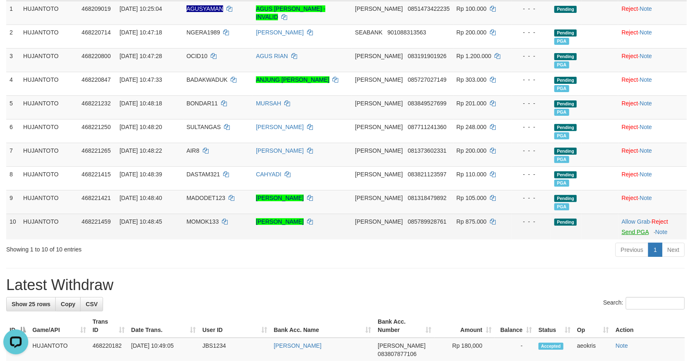
click at [633, 235] on td "Allow Grab · Reject Send PGA · Note" at bounding box center [652, 227] width 69 height 26
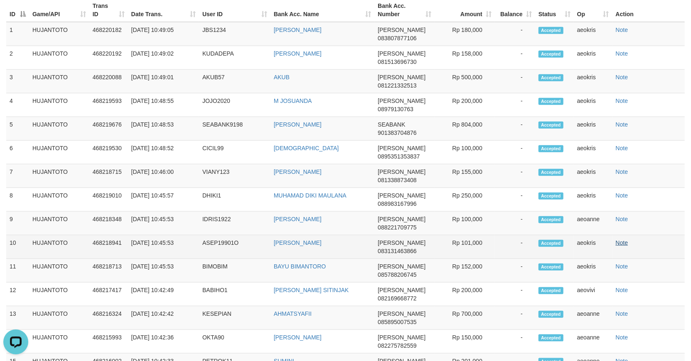
scroll to position [177, 0]
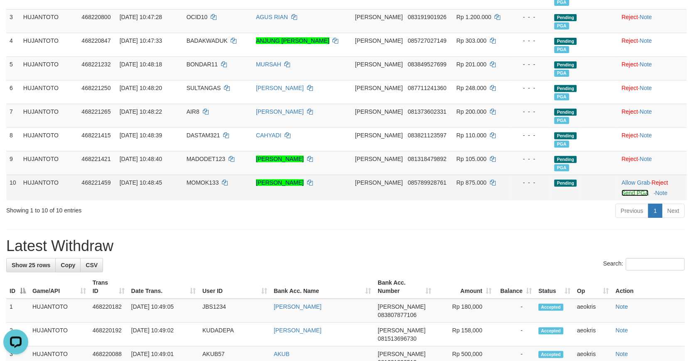
click at [631, 192] on link "Send PGA" at bounding box center [634, 193] width 27 height 7
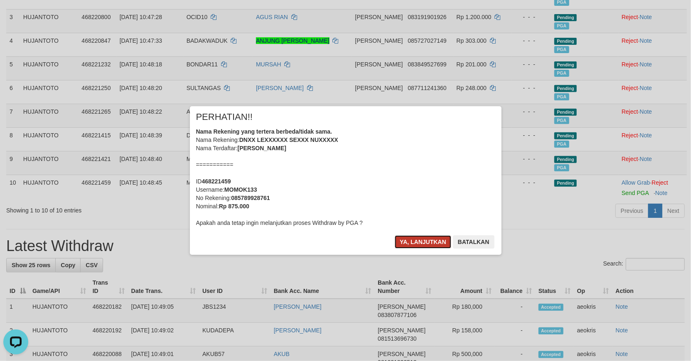
click at [415, 240] on button "Ya, lanjutkan" at bounding box center [423, 242] width 56 height 13
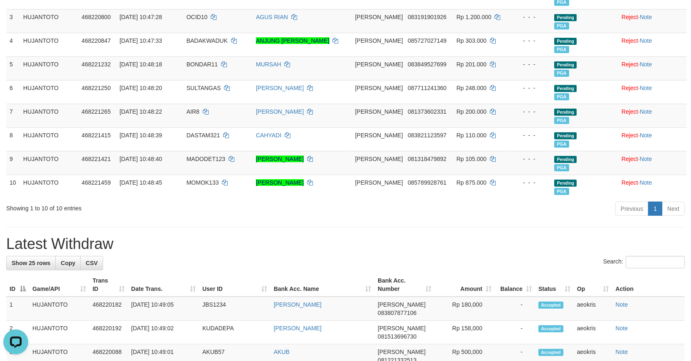
click at [490, 217] on div "Previous 1 Next" at bounding box center [489, 210] width 391 height 18
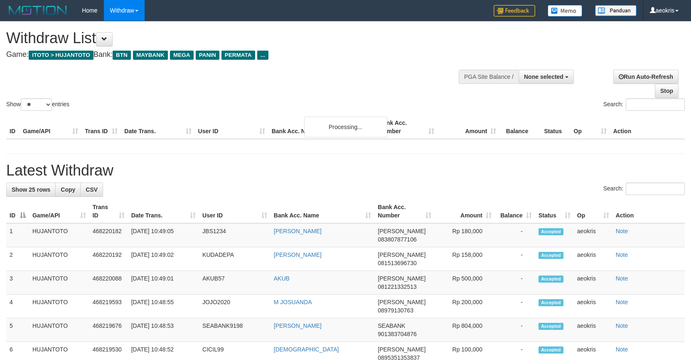
select select
select select "**"
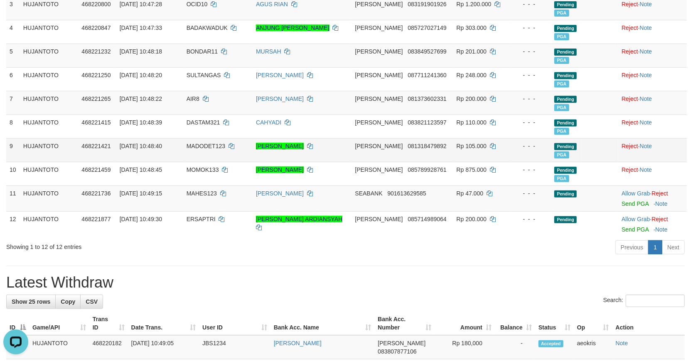
scroll to position [231, 0]
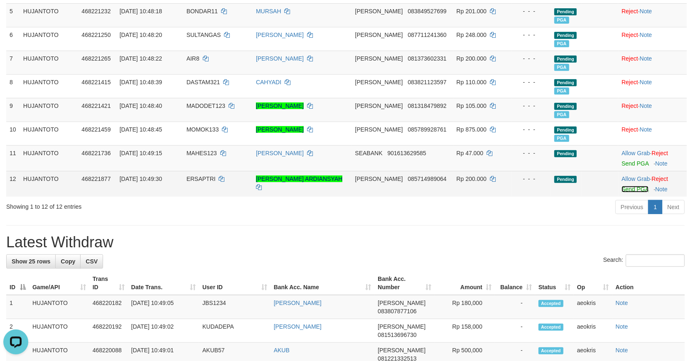
click at [634, 190] on link "Send PGA" at bounding box center [634, 189] width 27 height 7
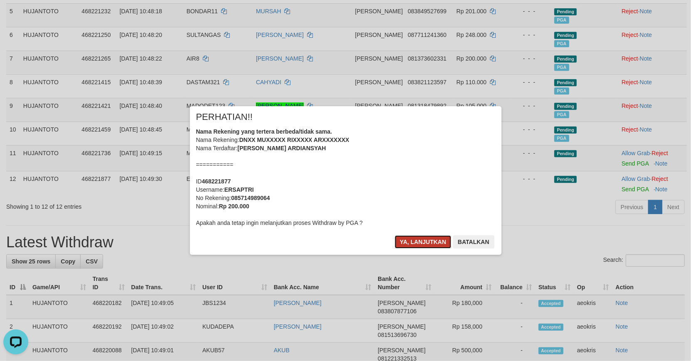
click at [418, 240] on button "Ya, lanjutkan" at bounding box center [423, 242] width 56 height 13
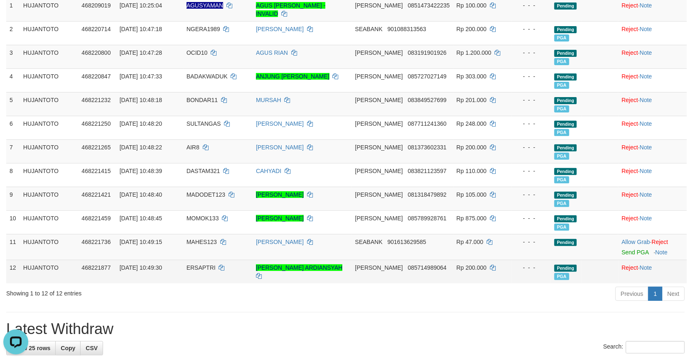
scroll to position [138, 0]
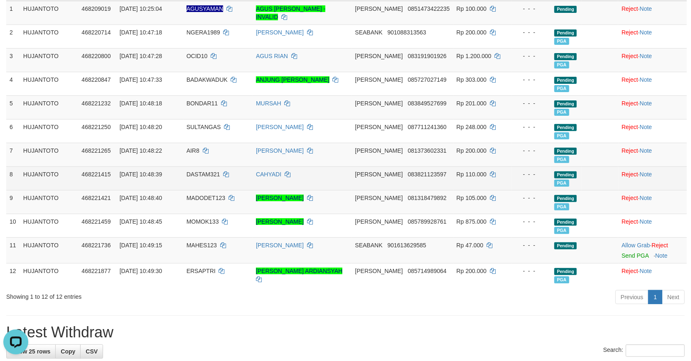
click at [591, 169] on td at bounding box center [600, 179] width 37 height 24
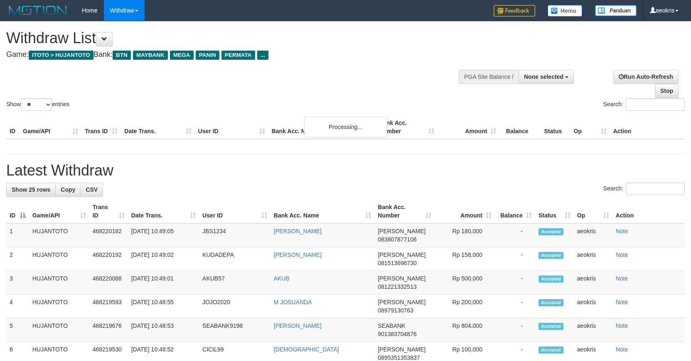
select select
select select "**"
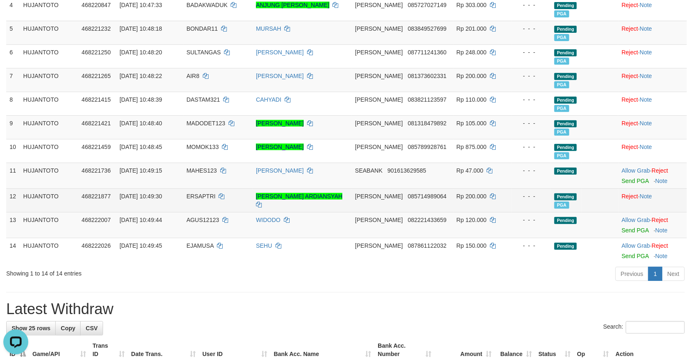
scroll to position [214, 0]
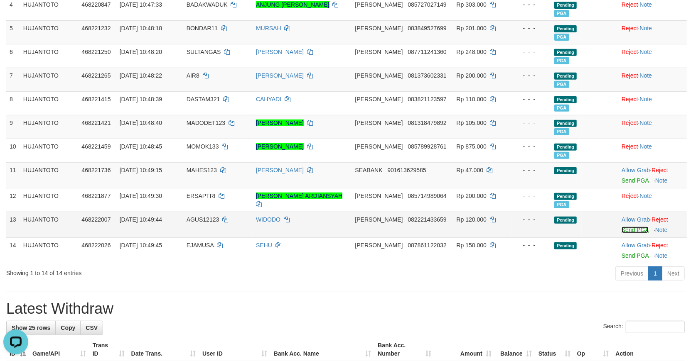
click at [634, 229] on link "Send PGA" at bounding box center [634, 230] width 27 height 7
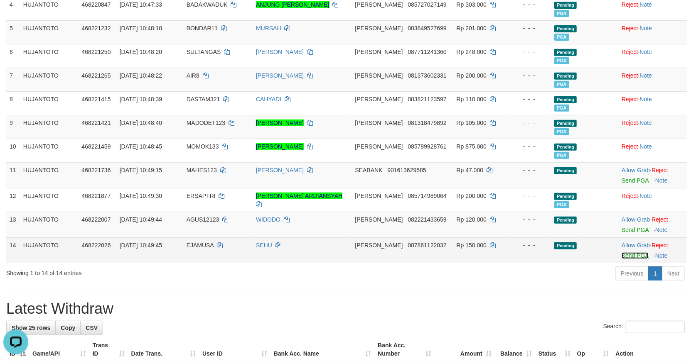
click at [624, 255] on link "Send PGA" at bounding box center [634, 256] width 27 height 7
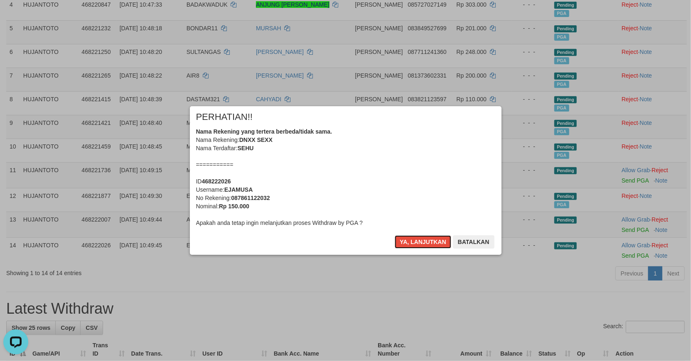
click at [414, 244] on button "Ya, lanjutkan" at bounding box center [423, 242] width 56 height 13
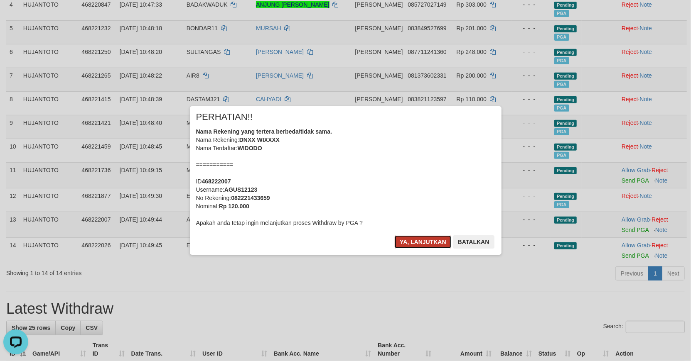
click at [414, 244] on button "Ya, lanjutkan" at bounding box center [423, 242] width 56 height 13
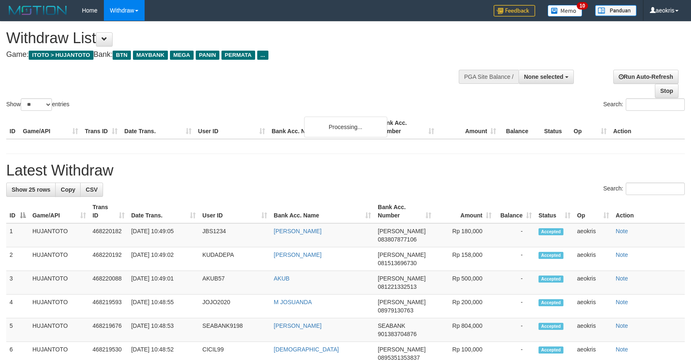
select select
select select "**"
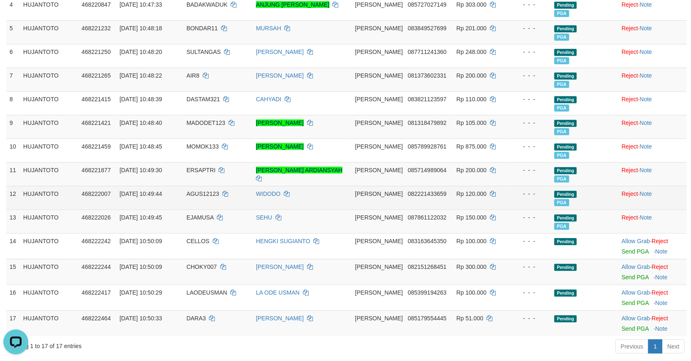
drag, startPoint x: 94, startPoint y: 194, endPoint x: 133, endPoint y: 194, distance: 39.1
click at [97, 194] on span "468222007" at bounding box center [95, 194] width 29 height 7
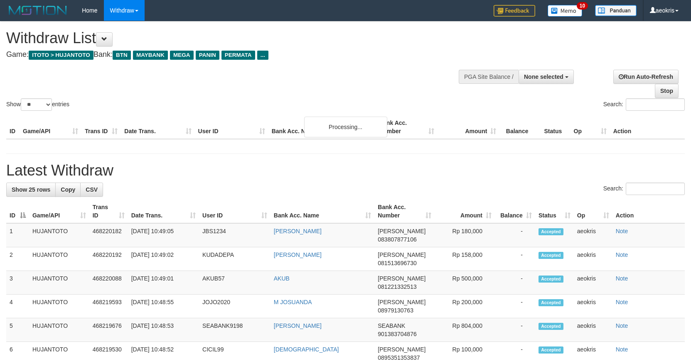
select select
select select "**"
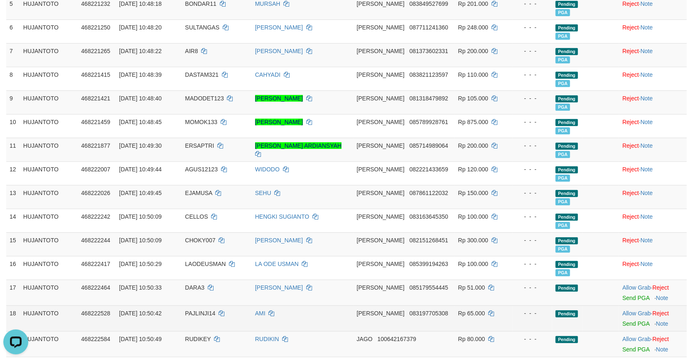
scroll to position [306, 0]
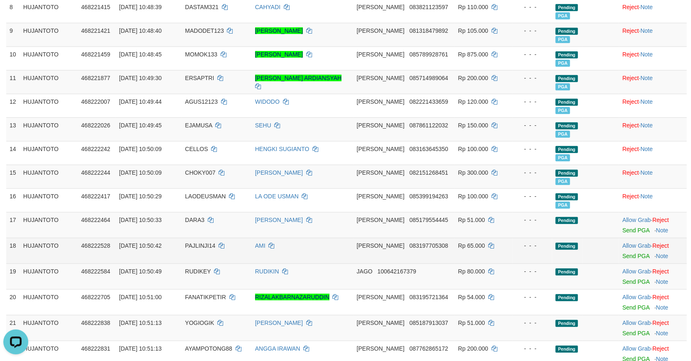
click at [338, 259] on td "AMI" at bounding box center [303, 251] width 102 height 26
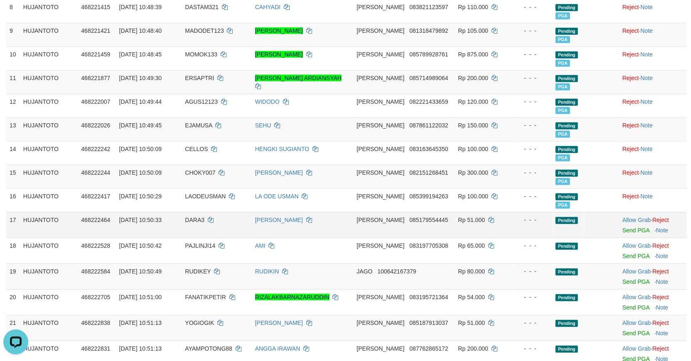
drag, startPoint x: 345, startPoint y: 237, endPoint x: 373, endPoint y: 237, distance: 28.2
click at [346, 237] on td "[PERSON_NAME]" at bounding box center [303, 225] width 102 height 26
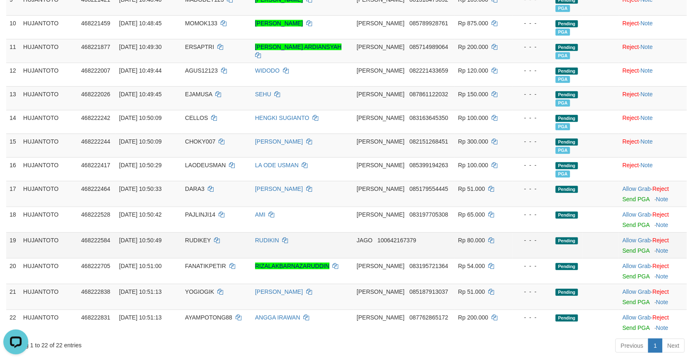
scroll to position [352, 0]
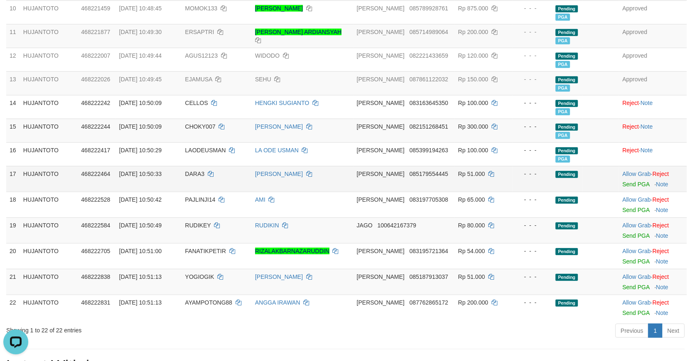
drag, startPoint x: 32, startPoint y: 181, endPoint x: 106, endPoint y: 180, distance: 74.0
click at [37, 181] on td "HUJANTOTO" at bounding box center [49, 179] width 58 height 26
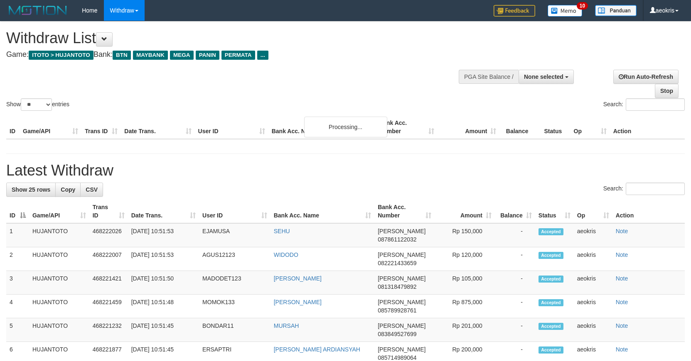
select select
select select "**"
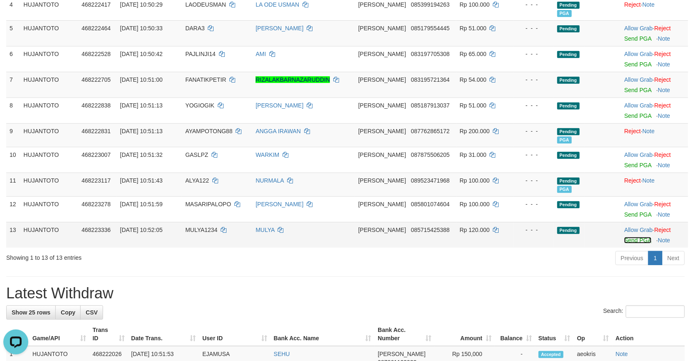
click at [631, 237] on link "Send PGA" at bounding box center [637, 240] width 27 height 7
click at [629, 211] on link "Send PGA" at bounding box center [637, 214] width 27 height 7
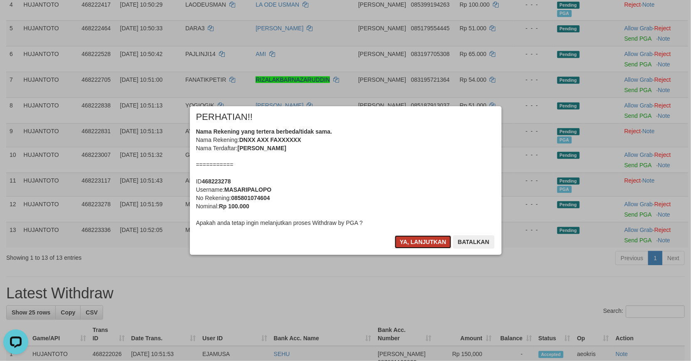
click at [429, 240] on button "Ya, lanjutkan" at bounding box center [423, 242] width 56 height 13
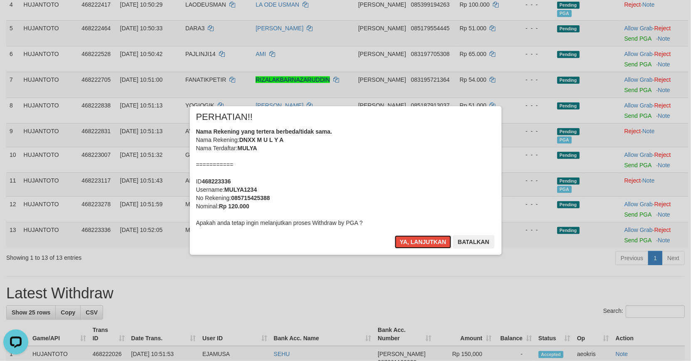
click at [429, 240] on button "Ya, lanjutkan" at bounding box center [423, 242] width 56 height 13
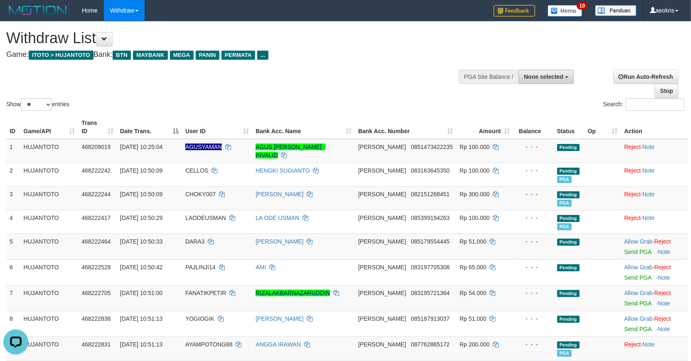
click at [548, 74] on span "None selected" at bounding box center [543, 77] width 39 height 7
click at [521, 117] on label "[ITOTO] HUJANTOTO" at bounding box center [532, 118] width 83 height 11
click at [513, 114] on label "[ITOTO] HUJANTOTO" at bounding box center [532, 118] width 83 height 11
select select "***"
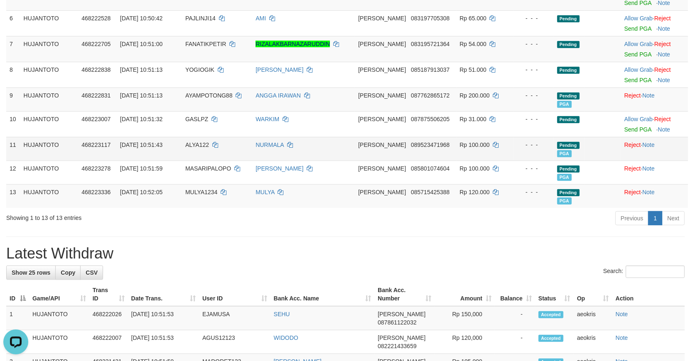
scroll to position [369, 0]
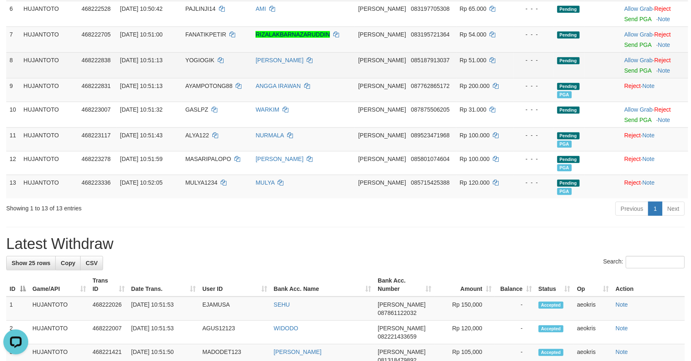
drag, startPoint x: 593, startPoint y: 159, endPoint x: 642, endPoint y: 57, distance: 113.2
click at [593, 155] on td at bounding box center [603, 163] width 37 height 24
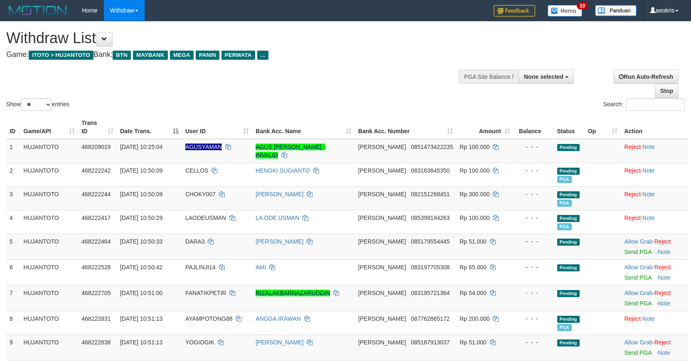
select select
select select "**"
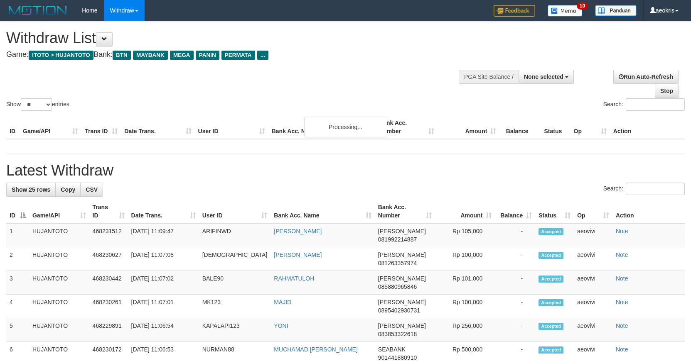
select select
select select "**"
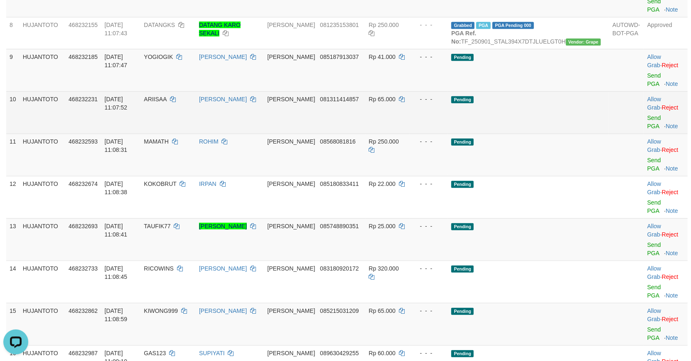
drag, startPoint x: 56, startPoint y: 32, endPoint x: 116, endPoint y: 43, distance: 61.2
click at [57, 49] on td "HUJANTOTO" at bounding box center [43, 70] width 46 height 42
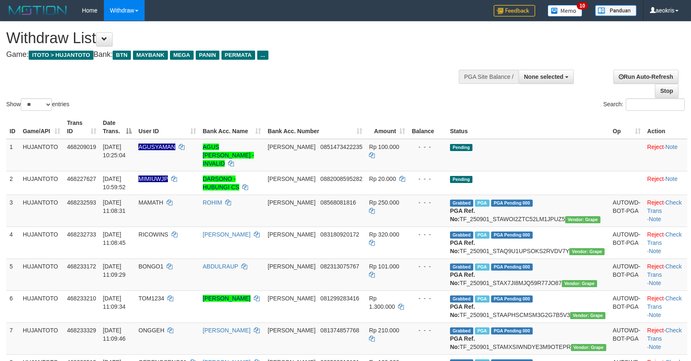
select select
select select "**"
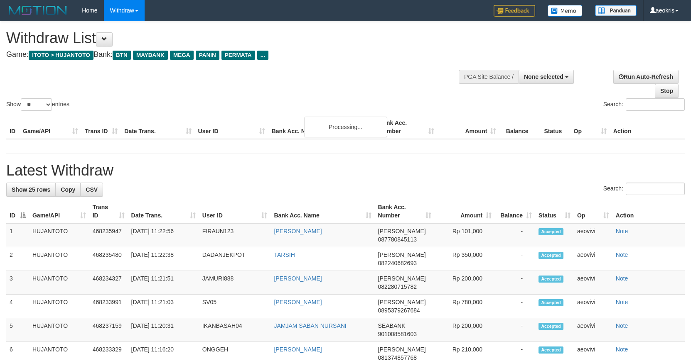
select select
select select "**"
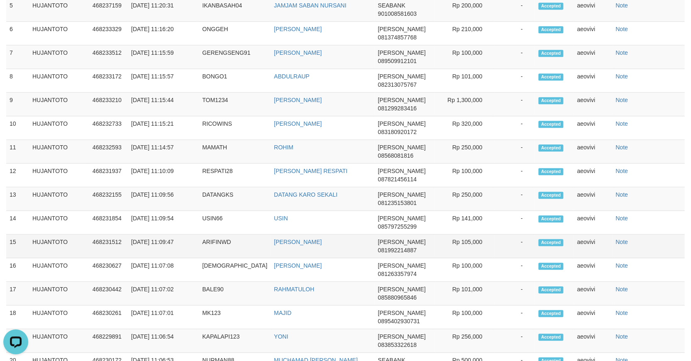
click at [96, 235] on td "468231512" at bounding box center [108, 247] width 39 height 24
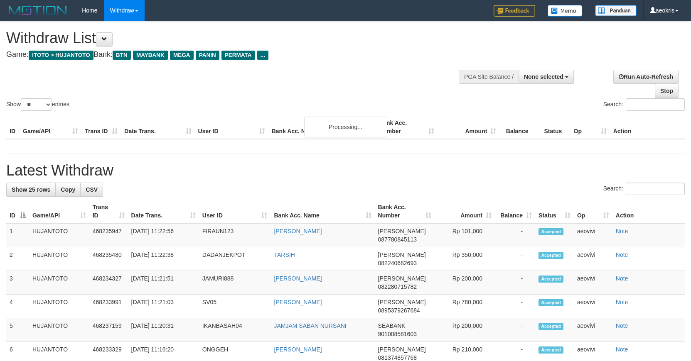
select select
select select "**"
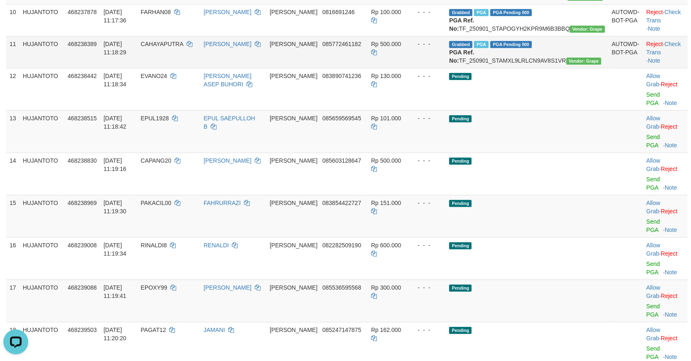
scroll to position [415, 0]
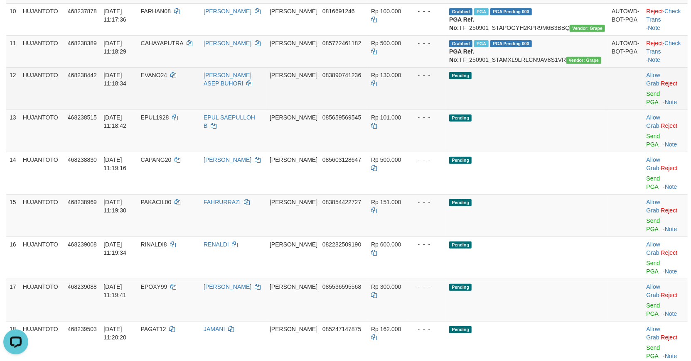
click at [167, 79] on span "EVANO24" at bounding box center [154, 75] width 27 height 7
copy span "EVANO24"
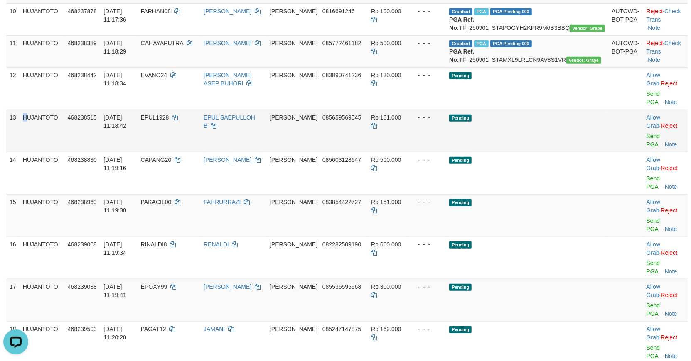
drag, startPoint x: 22, startPoint y: 169, endPoint x: 192, endPoint y: 169, distance: 169.5
click at [57, 152] on td "HUJANTOTO" at bounding box center [42, 131] width 45 height 42
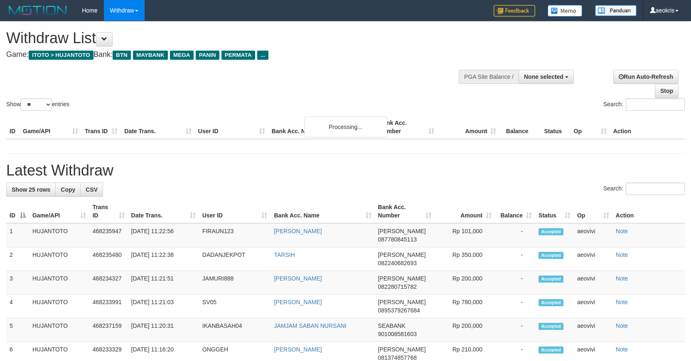
select select
select select "**"
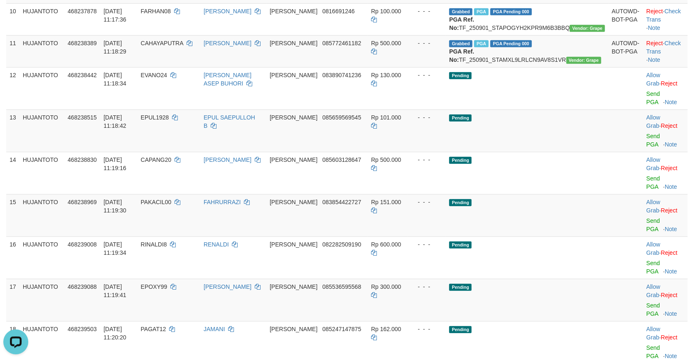
scroll to position [1317, 0]
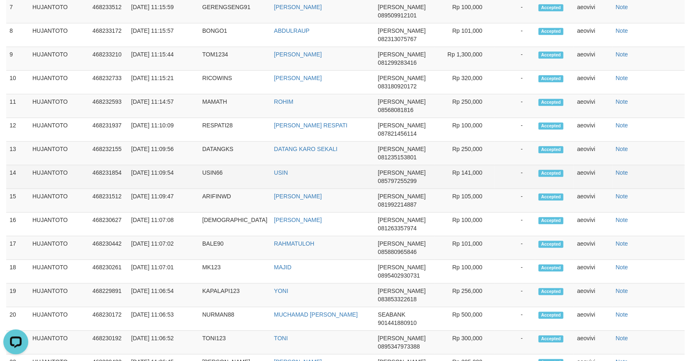
click at [104, 165] on td "468231854" at bounding box center [108, 177] width 39 height 24
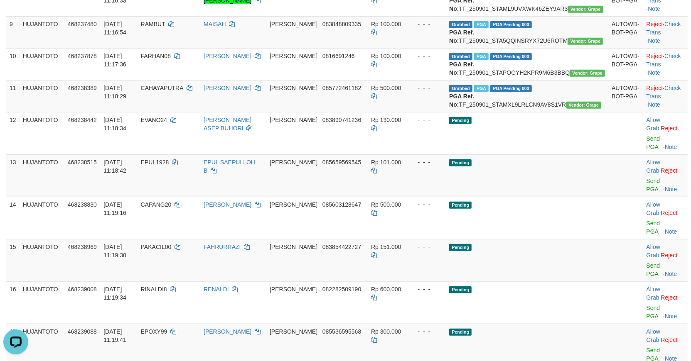
scroll to position [348, 0]
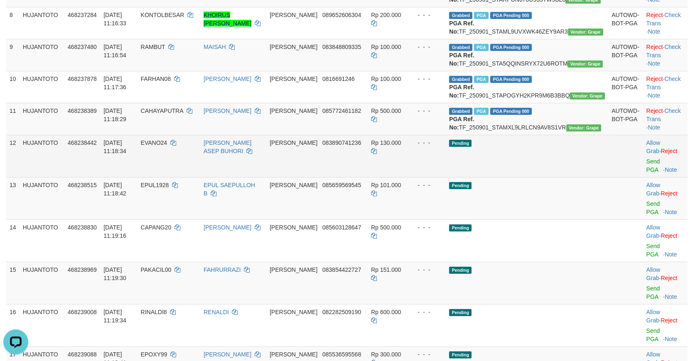
click at [167, 146] on span "EVANO24" at bounding box center [154, 143] width 27 height 7
drag, startPoint x: 183, startPoint y: 208, endPoint x: 360, endPoint y: 209, distance: 176.6
click at [167, 146] on span "EVANO24" at bounding box center [154, 143] width 27 height 7
copy span "EVANO24"
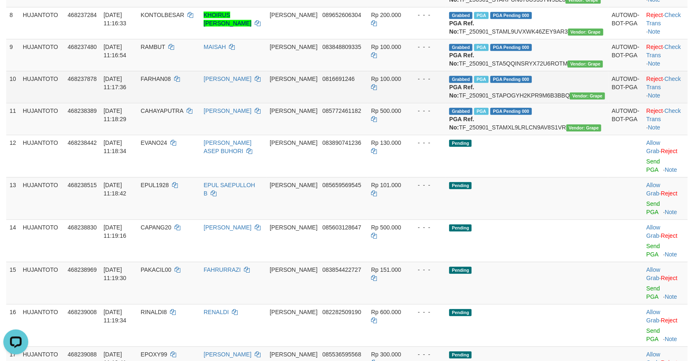
drag, startPoint x: 73, startPoint y: 140, endPoint x: 155, endPoint y: 161, distance: 84.9
click at [74, 103] on td "468237878" at bounding box center [82, 87] width 36 height 32
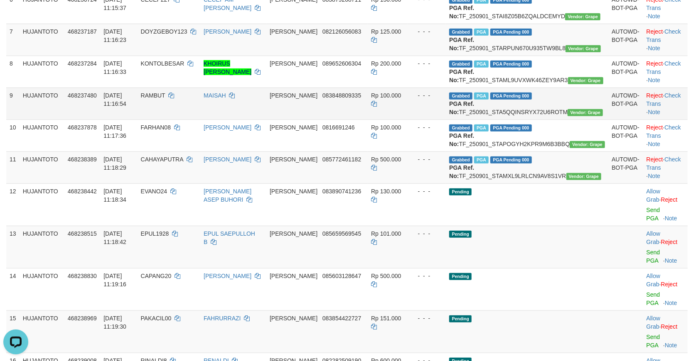
scroll to position [302, 0]
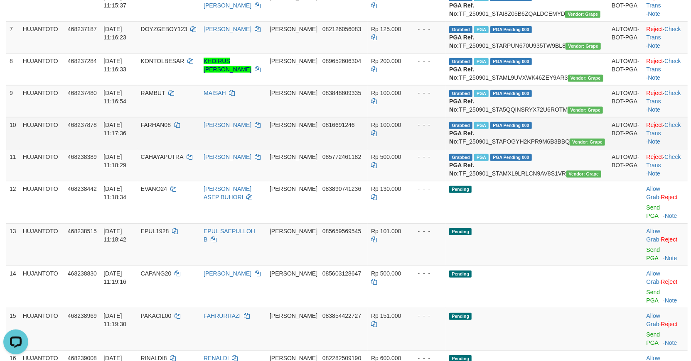
click at [171, 128] on span "FARHAN08" at bounding box center [156, 125] width 30 height 7
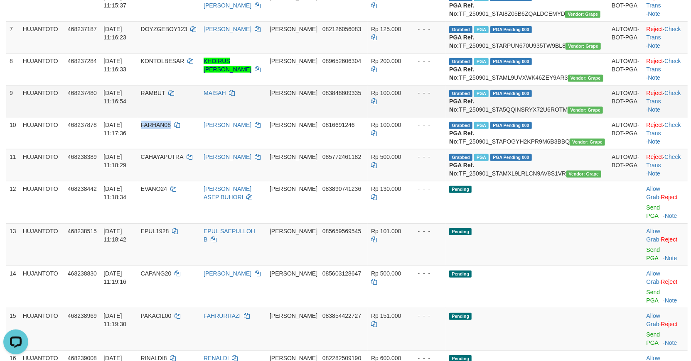
drag, startPoint x: 180, startPoint y: 173, endPoint x: 645, endPoint y: 161, distance: 464.6
click at [171, 128] on span "FARHAN08" at bounding box center [156, 125] width 30 height 7
copy span "FARHAN08"
drag, startPoint x: 52, startPoint y: 152, endPoint x: 74, endPoint y: 148, distance: 22.3
click at [52, 117] on td "HUJANTOTO" at bounding box center [42, 101] width 45 height 32
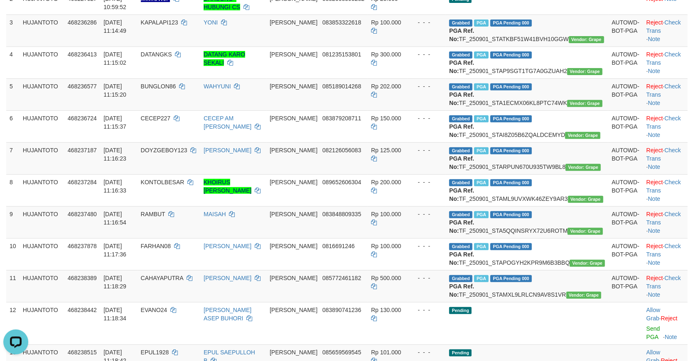
scroll to position [209, 0]
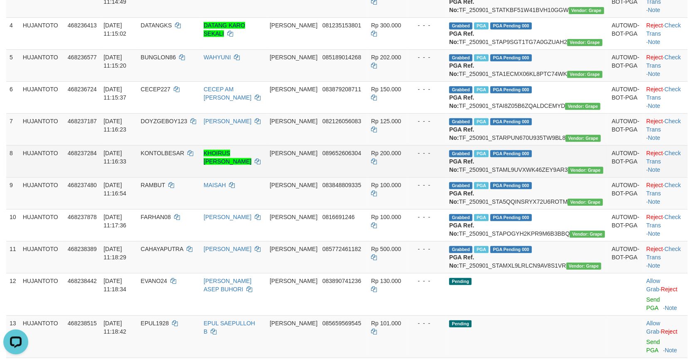
drag, startPoint x: 140, startPoint y: 176, endPoint x: 142, endPoint y: 179, distance: 4.7
click at [137, 145] on td "[DATE] 11:16:23" at bounding box center [118, 129] width 37 height 32
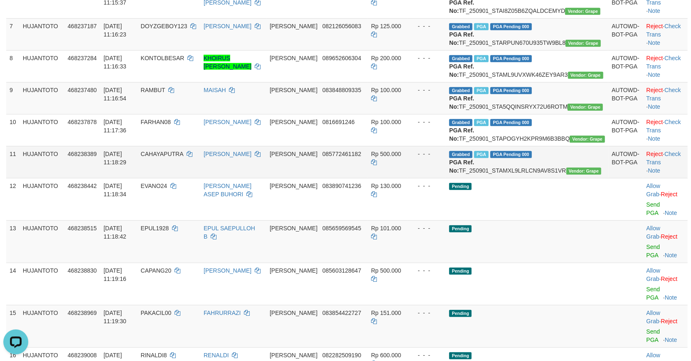
scroll to position [348, 0]
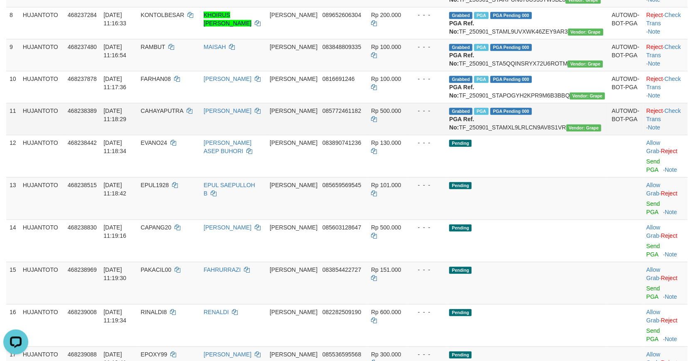
click at [368, 135] on td "DANA 085772461182" at bounding box center [316, 119] width 101 height 32
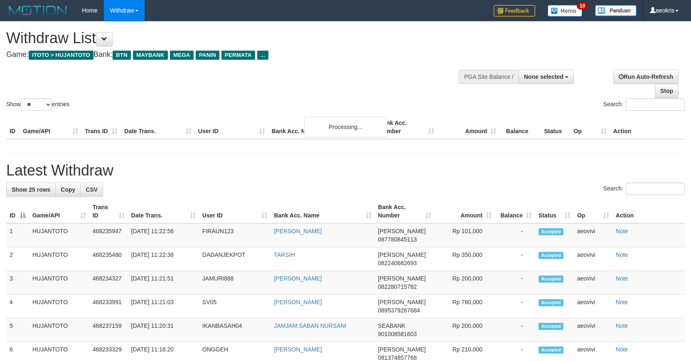
select select
select select "**"
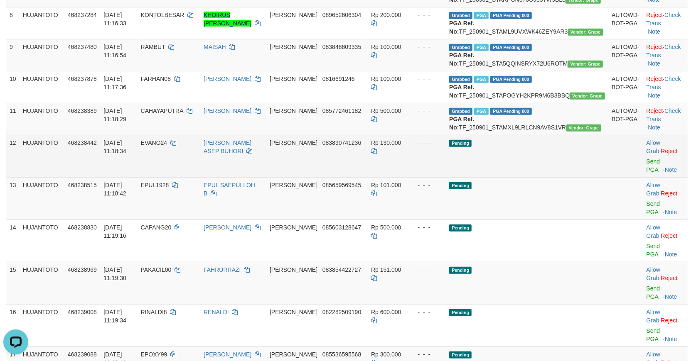
click at [167, 146] on span "EVANO24" at bounding box center [154, 143] width 27 height 7
drag, startPoint x: 183, startPoint y: 208, endPoint x: 416, endPoint y: 187, distance: 234.0
click at [167, 146] on span "EVANO24" at bounding box center [154, 143] width 27 height 7
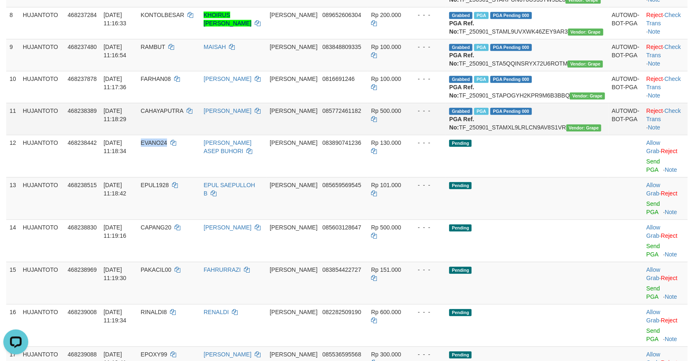
copy span "EVANO24"
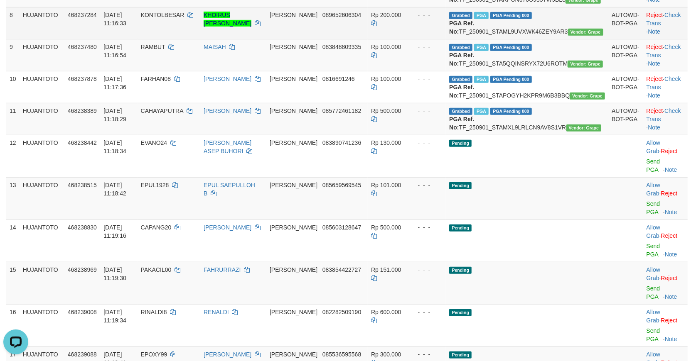
click at [111, 39] on td "[DATE] 11:16:33" at bounding box center [118, 23] width 37 height 32
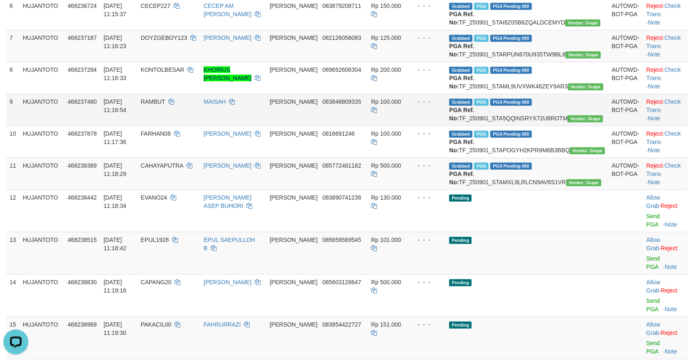
scroll to position [302, 0]
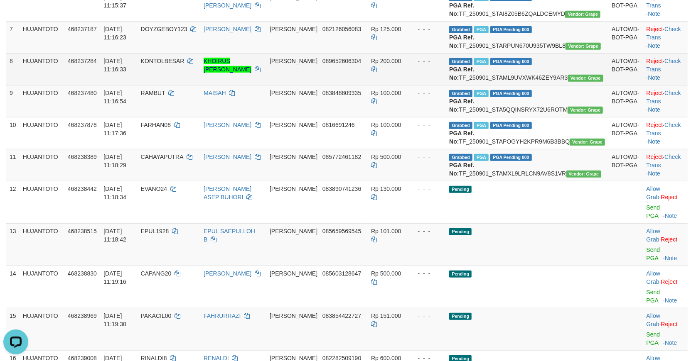
click at [179, 85] on td "KONTOLBESAR" at bounding box center [169, 69] width 63 height 32
drag, startPoint x: 179, startPoint y: 88, endPoint x: 445, endPoint y: 104, distance: 265.9
click at [178, 85] on td "KONTOLBESAR" at bounding box center [169, 69] width 63 height 32
copy span "KONTOLBESAR"
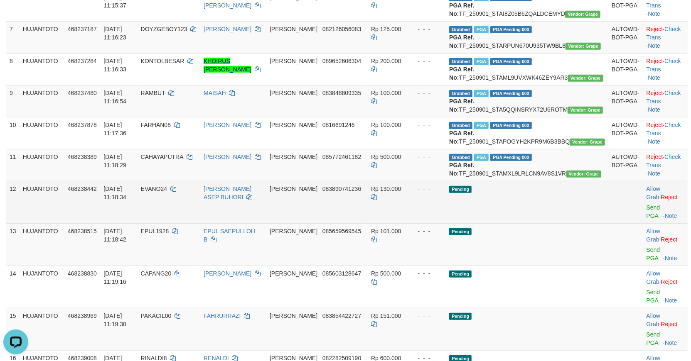
click at [52, 224] on td "HUJANTOTO" at bounding box center [42, 202] width 45 height 42
click at [64, 224] on td "HUJANTOTO" at bounding box center [42, 202] width 45 height 42
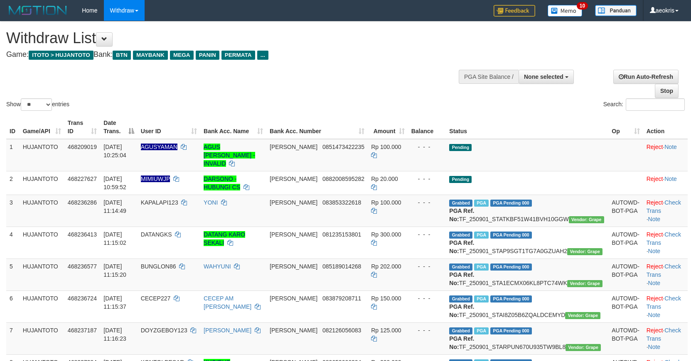
select select
select select "**"
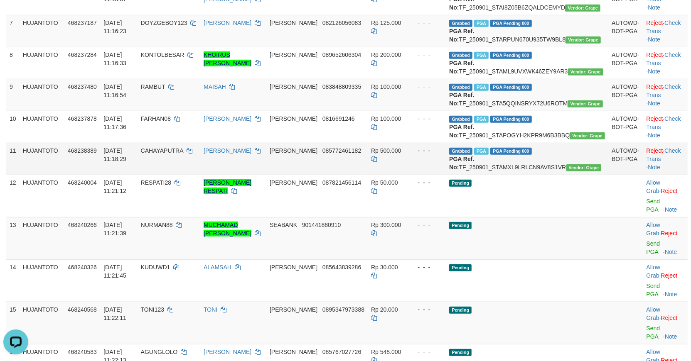
scroll to position [348, 0]
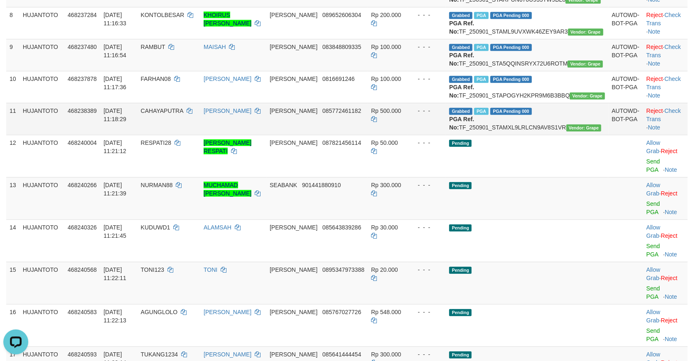
click at [178, 114] on span "CAHAYAPUTRA" at bounding box center [162, 111] width 42 height 7
click at [174, 114] on span "CAHAYAPUTRA" at bounding box center [162, 111] width 42 height 7
click at [179, 114] on span "CAHAYAPUTRA" at bounding box center [162, 111] width 42 height 7
drag, startPoint x: 179, startPoint y: 168, endPoint x: 173, endPoint y: 169, distance: 6.0
click at [173, 114] on span "CAHAYAPUTRA" at bounding box center [162, 111] width 42 height 7
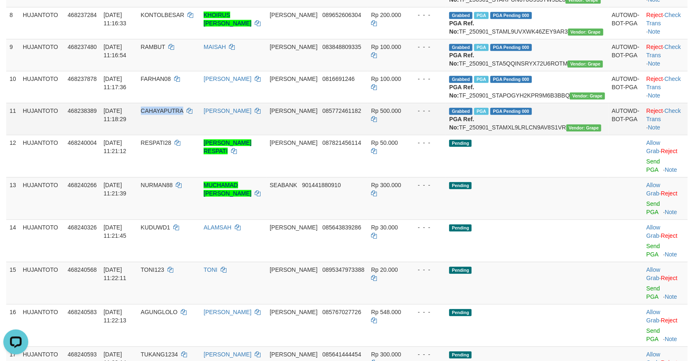
copy span "CAHAYAPUTRA"
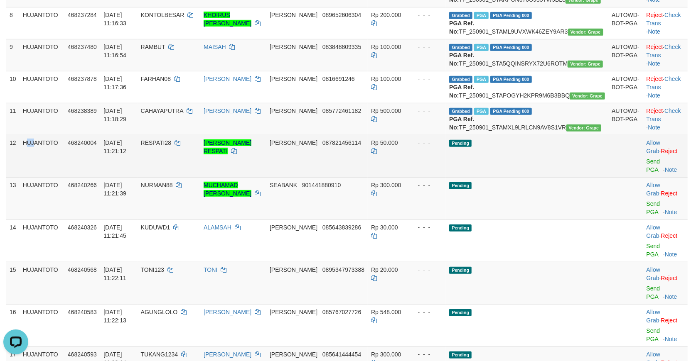
drag, startPoint x: 33, startPoint y: 213, endPoint x: 53, endPoint y: 207, distance: 20.5
click at [49, 177] on td "HUJANTOTO" at bounding box center [42, 156] width 45 height 42
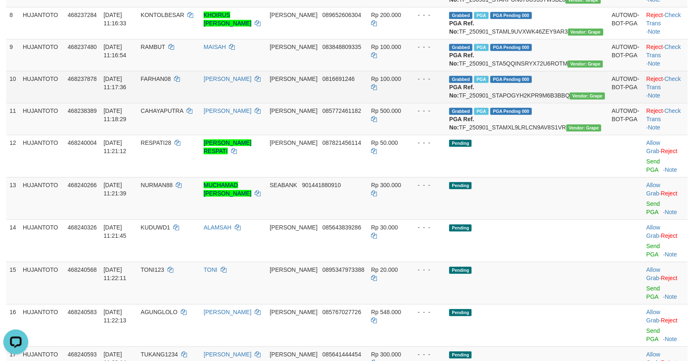
click at [171, 82] on span "FARHAN08" at bounding box center [156, 79] width 30 height 7
drag, startPoint x: 176, startPoint y: 128, endPoint x: 199, endPoint y: 125, distance: 23.8
click at [171, 82] on span "FARHAN08" at bounding box center [156, 79] width 30 height 7
copy span "FARHAN08"
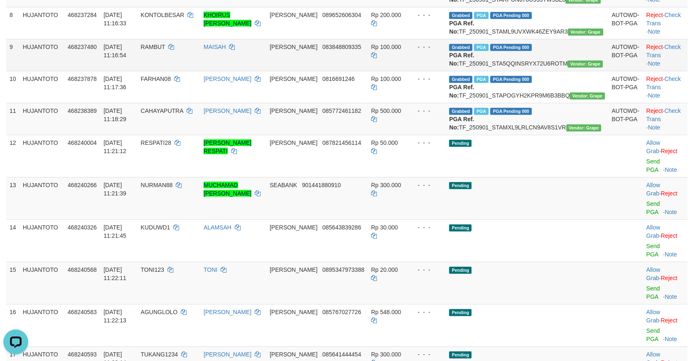
click at [168, 71] on td "RAMBUT" at bounding box center [169, 55] width 63 height 32
click at [165, 50] on span "RAMBUT" at bounding box center [153, 47] width 25 height 7
drag, startPoint x: 177, startPoint y: 85, endPoint x: 172, endPoint y: 86, distance: 4.2
click at [165, 50] on span "RAMBUT" at bounding box center [153, 47] width 25 height 7
copy span "RAMBUT"
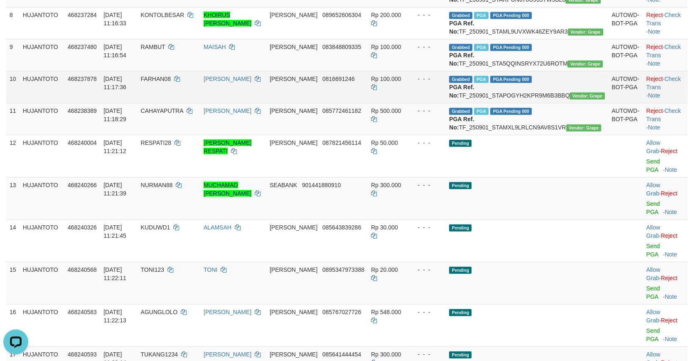
click at [97, 103] on td "468237878" at bounding box center [82, 87] width 36 height 32
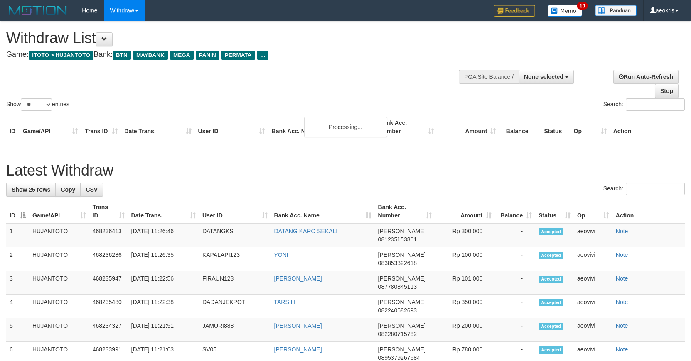
select select
select select "**"
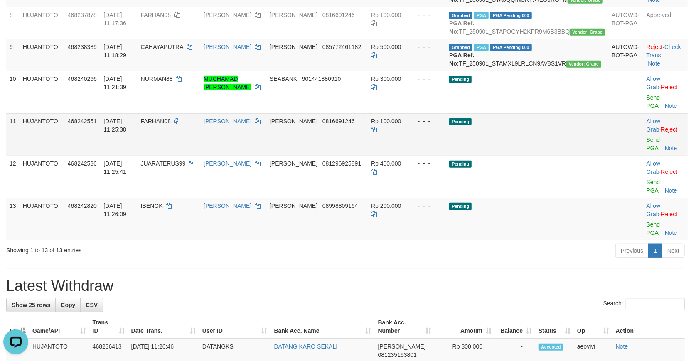
drag, startPoint x: 40, startPoint y: 181, endPoint x: 165, endPoint y: 169, distance: 125.6
click at [40, 156] on td "HUJANTOTO" at bounding box center [42, 134] width 45 height 42
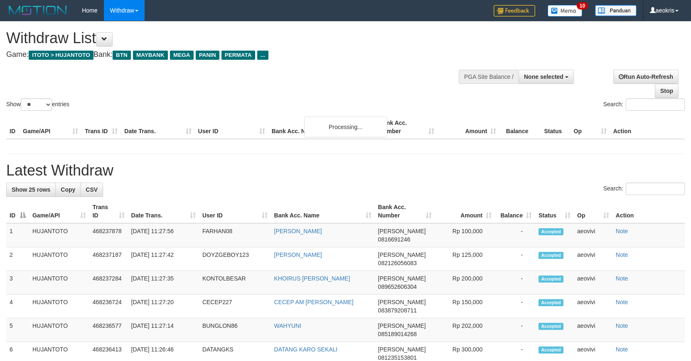
select select
select select "**"
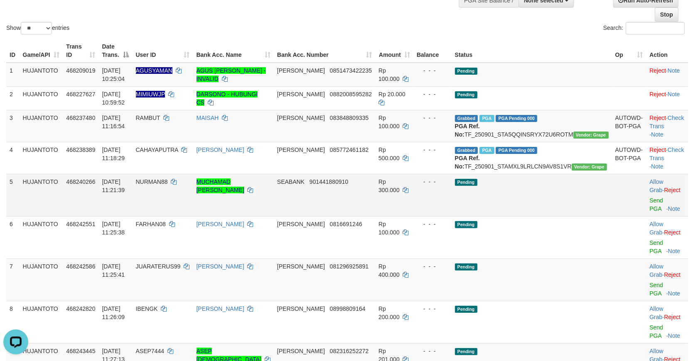
scroll to position [142, 0]
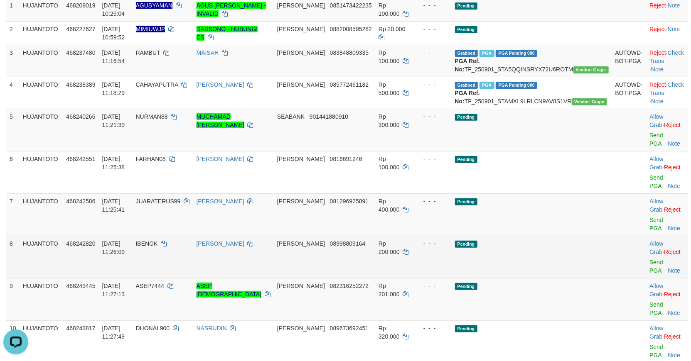
drag, startPoint x: 40, startPoint y: 227, endPoint x: 54, endPoint y: 226, distance: 14.1
click at [41, 236] on td "HUJANTOTO" at bounding box center [42, 257] width 44 height 42
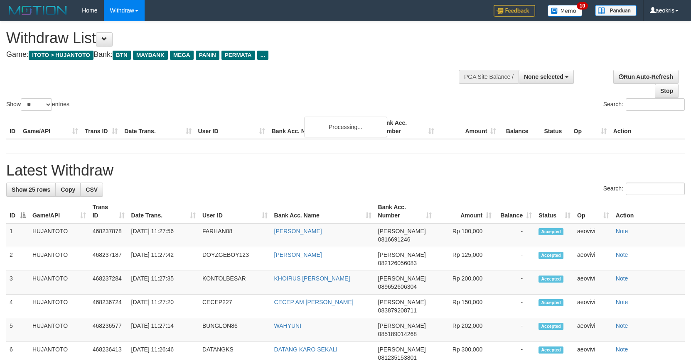
select select
select select "**"
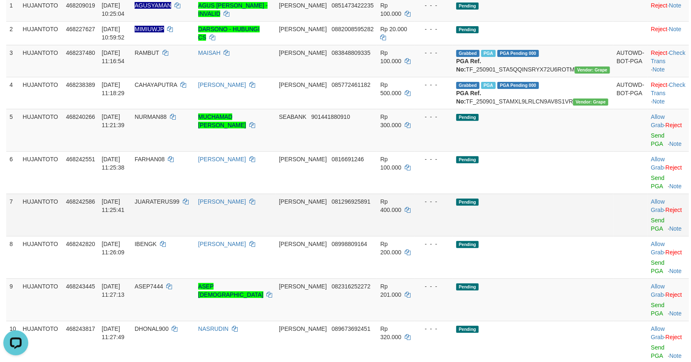
click at [336, 213] on td "[PERSON_NAME] 081296925891" at bounding box center [325, 215] width 101 height 42
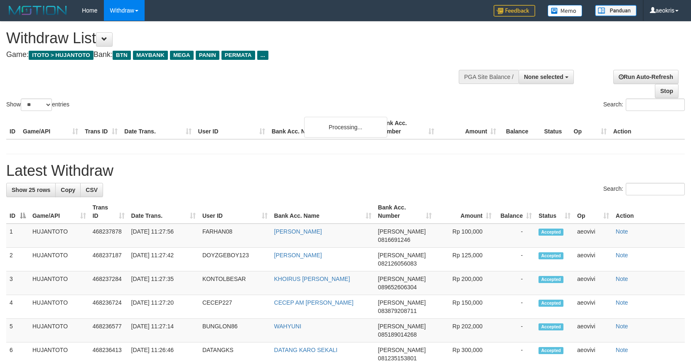
select select
select select "**"
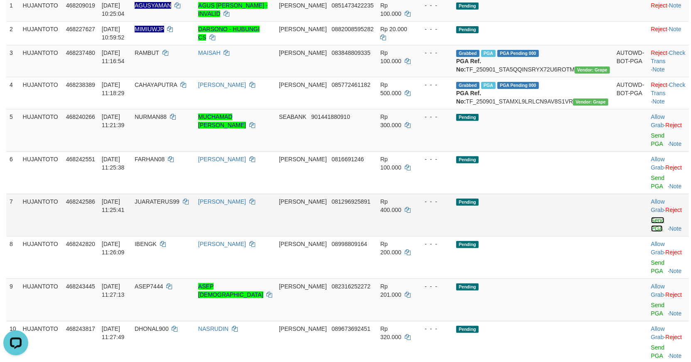
click at [651, 217] on link "Send PGA" at bounding box center [658, 224] width 14 height 15
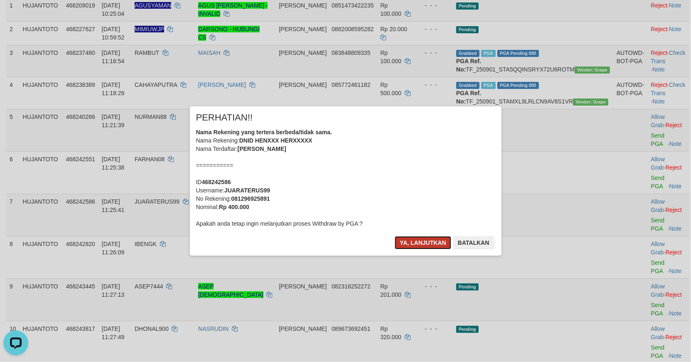
click at [421, 241] on button "Ya, lanjutkan" at bounding box center [423, 242] width 56 height 13
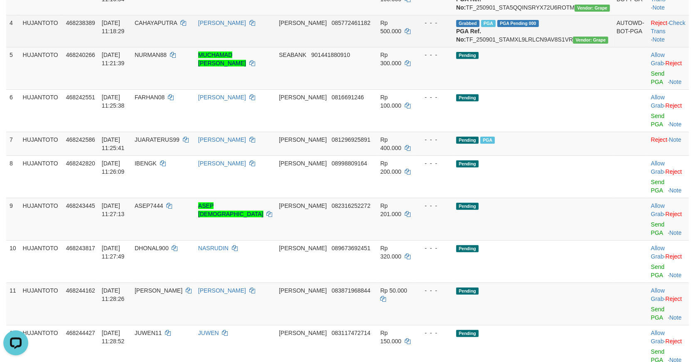
scroll to position [188, 0]
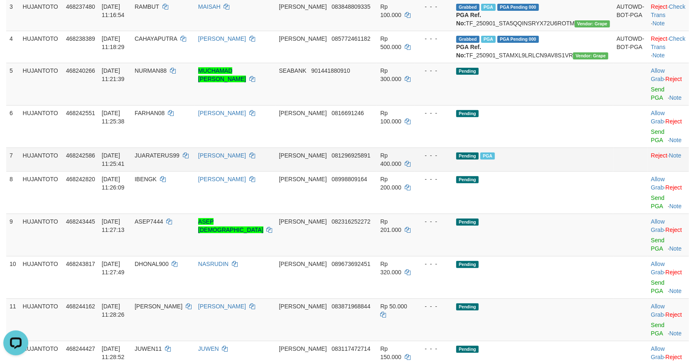
click at [42, 164] on td "HUJANTOTO" at bounding box center [41, 159] width 43 height 24
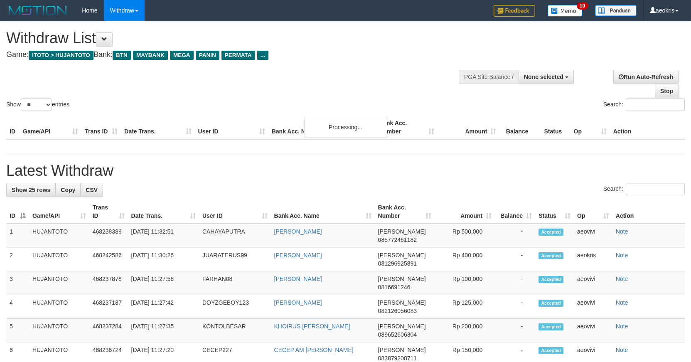
select select
select select "**"
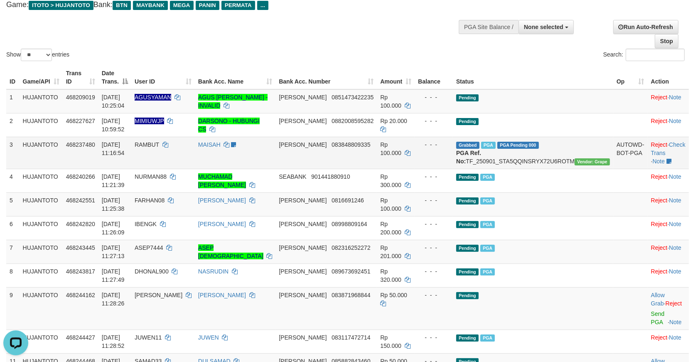
scroll to position [49, 0]
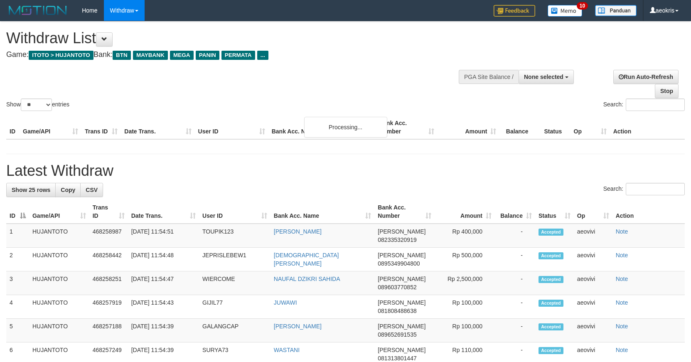
select select
select select "**"
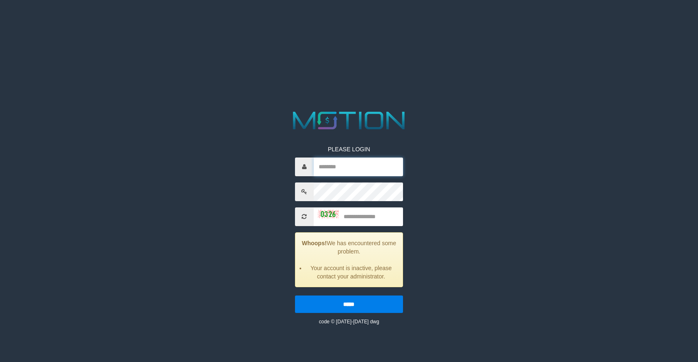
type input "*******"
click at [301, 214] on span at bounding box center [304, 216] width 19 height 19
click at [305, 216] on icon at bounding box center [304, 217] width 5 height 6
type input "*******"
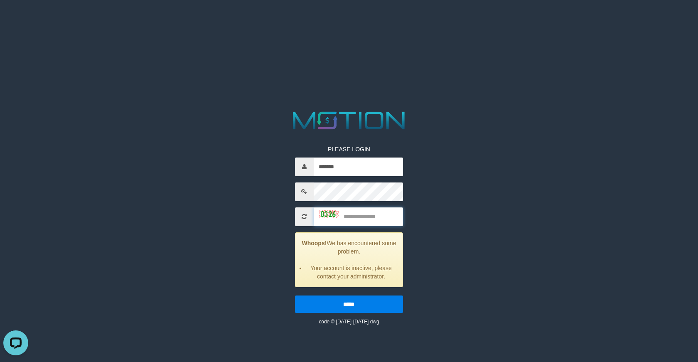
click at [370, 211] on input "text" at bounding box center [358, 216] width 89 height 19
click at [321, 214] on img at bounding box center [328, 214] width 21 height 8
click at [360, 217] on input "text" at bounding box center [358, 216] width 89 height 19
type input "****"
click at [295, 295] on input "*****" at bounding box center [349, 303] width 108 height 17
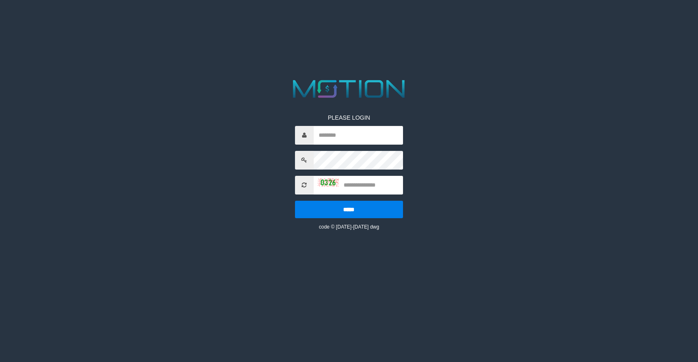
type input "*******"
click at [323, 182] on img at bounding box center [328, 182] width 21 height 8
click at [371, 188] on input "text" at bounding box center [358, 185] width 89 height 19
click at [322, 181] on img at bounding box center [328, 182] width 21 height 8
click at [372, 187] on input "text" at bounding box center [358, 185] width 89 height 19
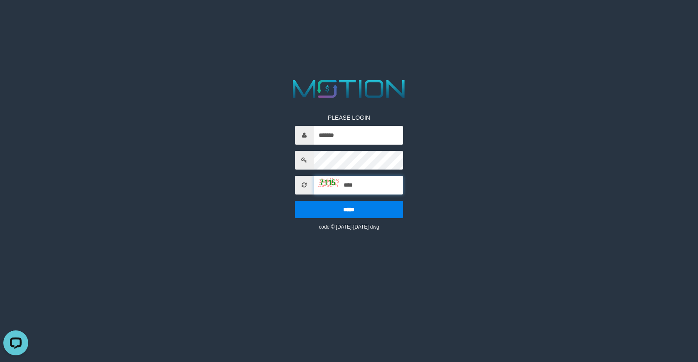
type input "****"
click at [295, 201] on input "*****" at bounding box center [349, 209] width 108 height 17
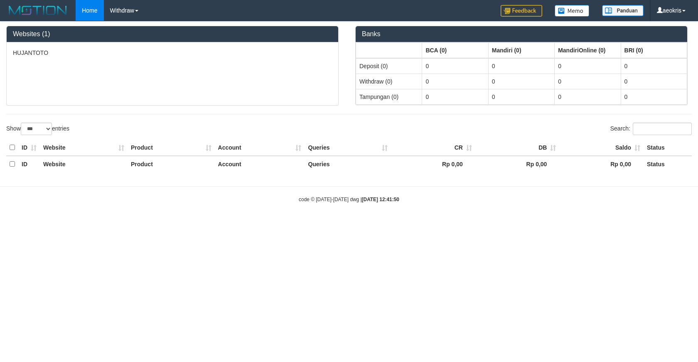
select select "***"
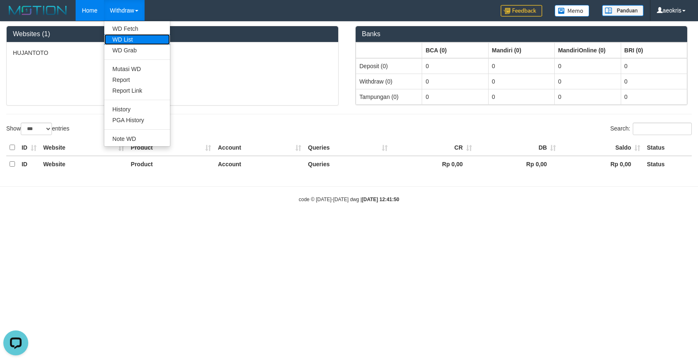
click at [135, 36] on link "WD List" at bounding box center [137, 39] width 66 height 11
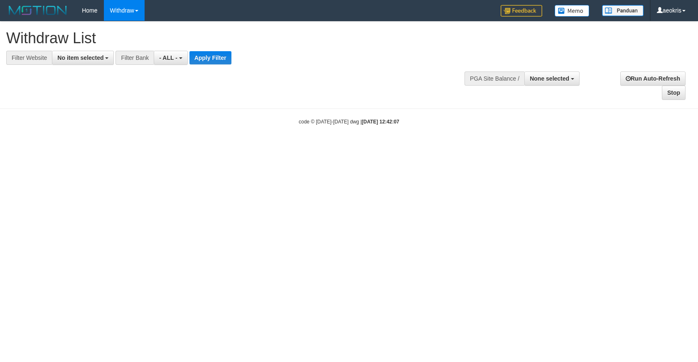
select select
click at [83, 58] on span "No item selected" at bounding box center [80, 57] width 46 height 7
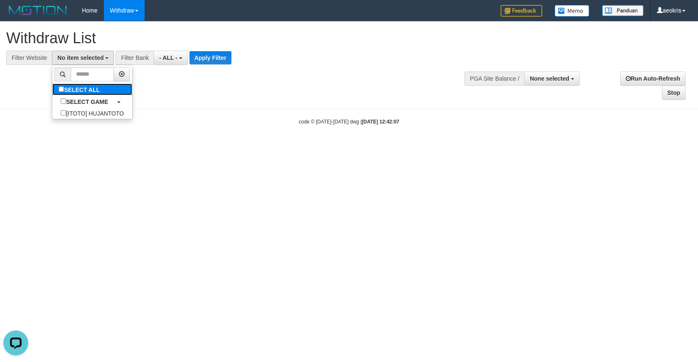
click at [91, 88] on label "SELECT ALL" at bounding box center [80, 90] width 56 height 12
select select "***"
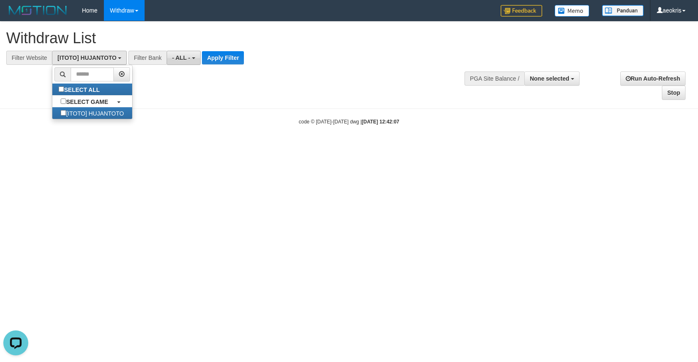
click at [184, 56] on span "- ALL -" at bounding box center [181, 57] width 18 height 7
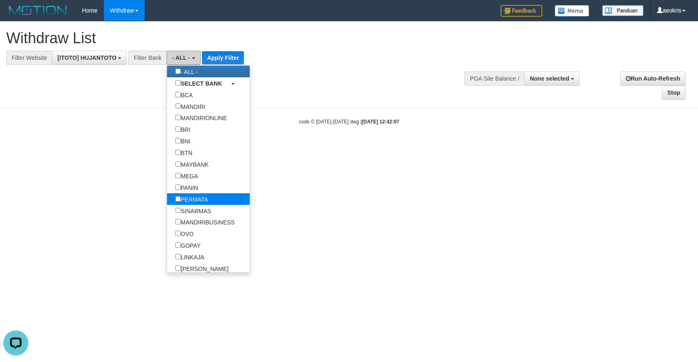
scroll to position [46, 0]
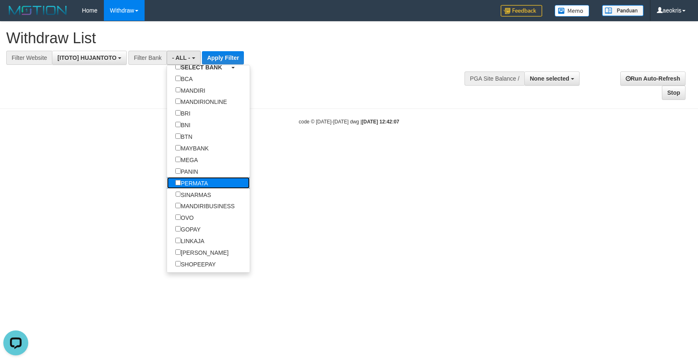
drag, startPoint x: 211, startPoint y: 192, endPoint x: 203, endPoint y: 181, distance: 13.3
click at [210, 189] on label "PERMATA" at bounding box center [191, 183] width 49 height 12
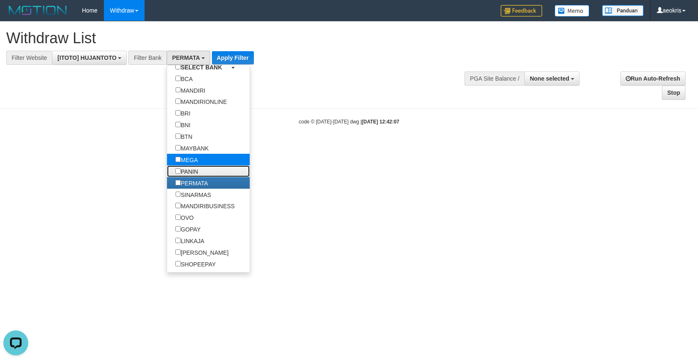
drag, startPoint x: 196, startPoint y: 181, endPoint x: 197, endPoint y: 165, distance: 15.5
click at [196, 177] on label "PANIN" at bounding box center [186, 171] width 39 height 12
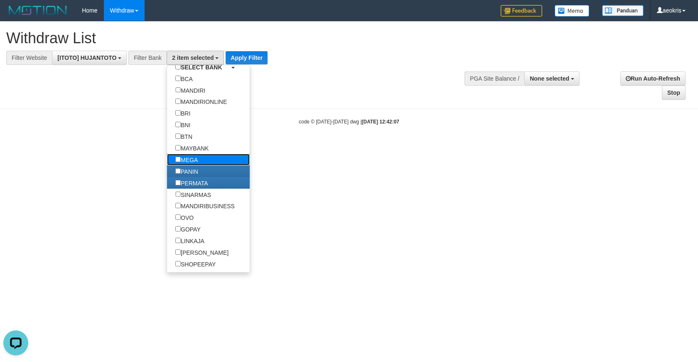
click at [197, 165] on label "MEGA" at bounding box center [186, 160] width 39 height 12
click at [200, 154] on label "MAYBANK" at bounding box center [192, 148] width 50 height 12
select select "*******"
click at [309, 85] on div "**********" at bounding box center [349, 61] width 698 height 79
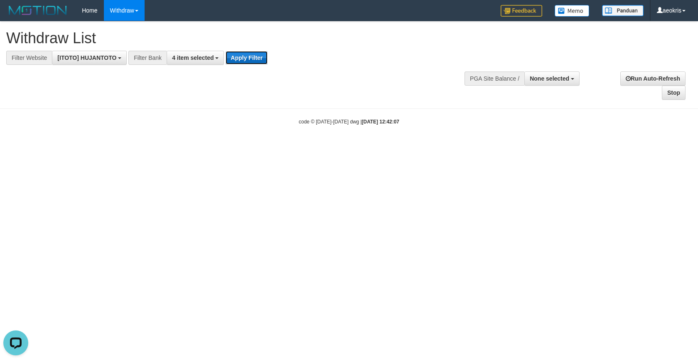
click at [252, 57] on button "Apply Filter" at bounding box center [247, 57] width 42 height 13
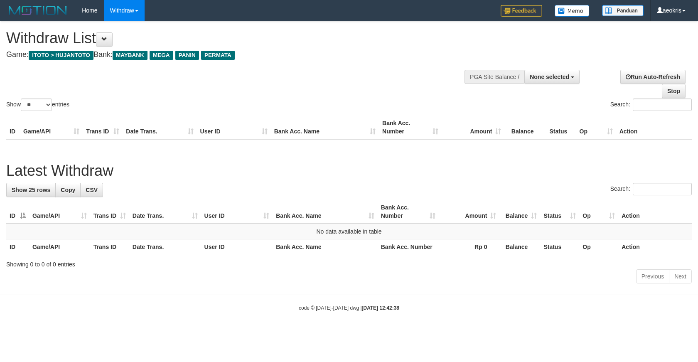
select select
select select "**"
click at [107, 39] on span at bounding box center [104, 39] width 6 height 6
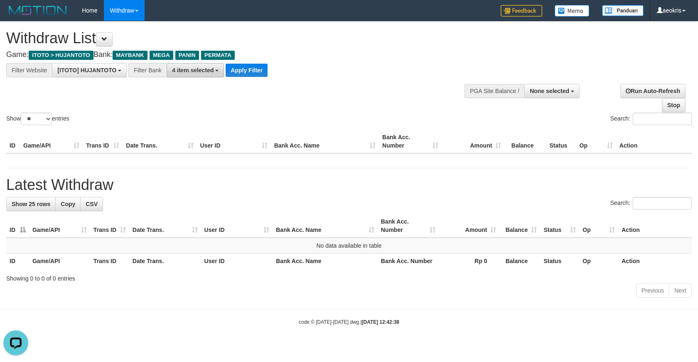
click at [198, 75] on button "4 item selected" at bounding box center [195, 70] width 57 height 14
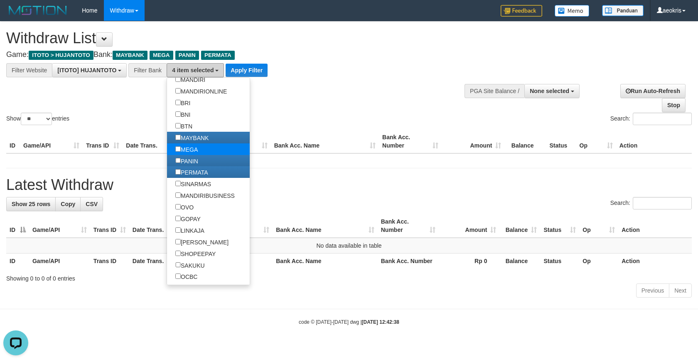
scroll to position [92, 0]
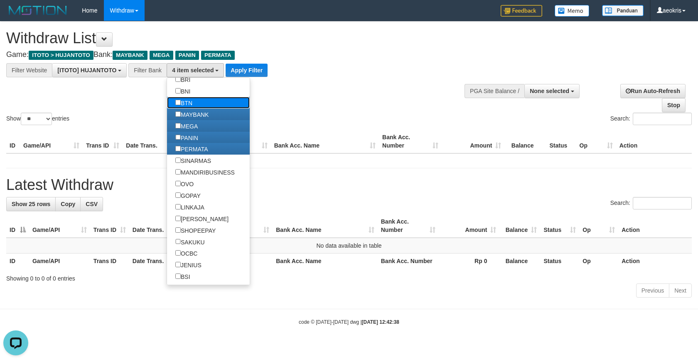
click at [196, 108] on label "BTN" at bounding box center [184, 103] width 34 height 12
select select "***"
click at [206, 166] on label "SINARMAS" at bounding box center [193, 161] width 52 height 12
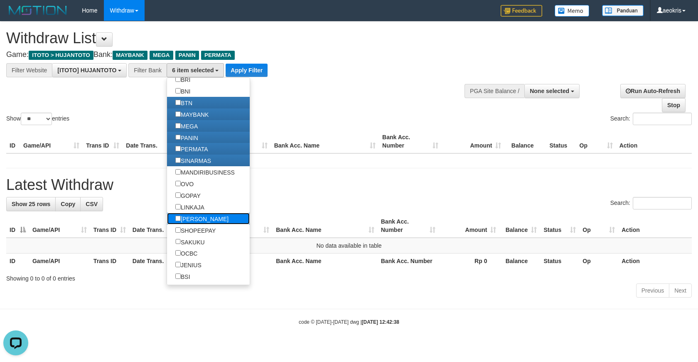
click at [200, 224] on label "[PERSON_NAME]" at bounding box center [202, 219] width 70 height 12
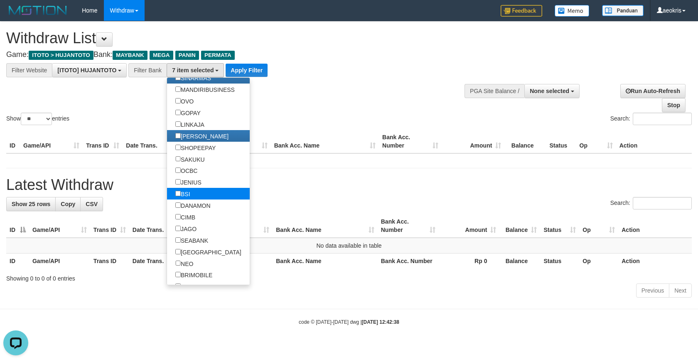
scroll to position [184, 0]
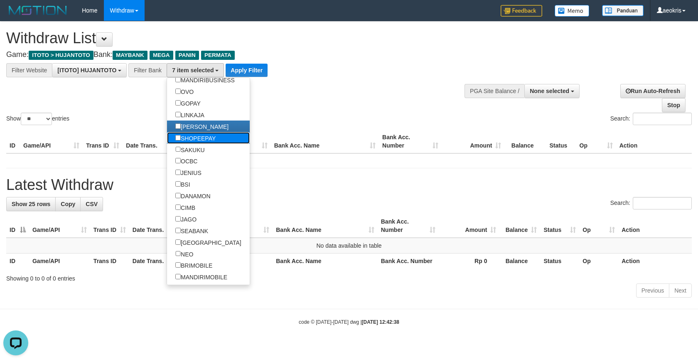
click at [199, 144] on label "SHOPEEPAY" at bounding box center [195, 138] width 57 height 12
drag, startPoint x: 199, startPoint y: 164, endPoint x: 198, endPoint y: 179, distance: 15.8
click at [198, 155] on label "SAKUKU" at bounding box center [190, 150] width 46 height 12
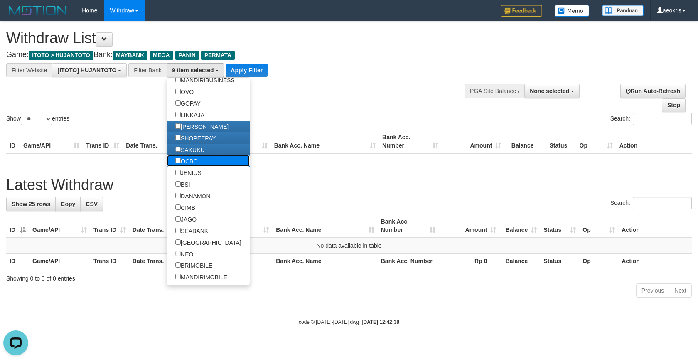
click at [198, 167] on label "OCBC" at bounding box center [186, 161] width 39 height 12
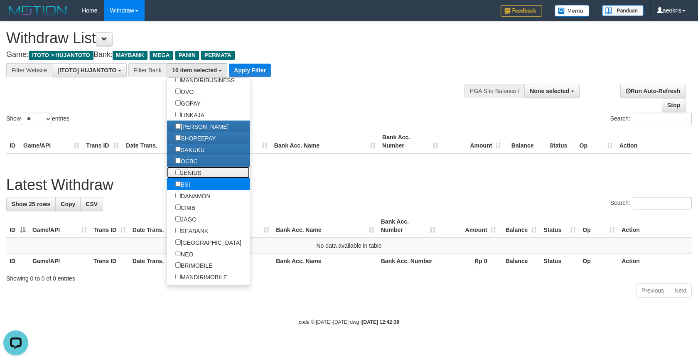
drag, startPoint x: 198, startPoint y: 187, endPoint x: 194, endPoint y: 202, distance: 15.3
click at [198, 178] on label "JENIUS" at bounding box center [188, 173] width 43 height 12
click at [196, 190] on label "BSI" at bounding box center [182, 184] width 31 height 12
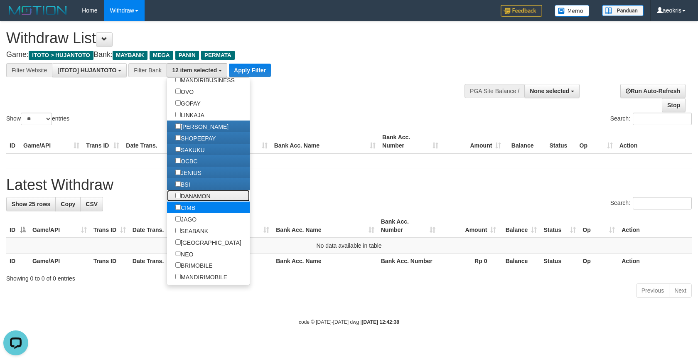
drag, startPoint x: 197, startPoint y: 212, endPoint x: 193, endPoint y: 224, distance: 12.7
click at [197, 201] on label "DANAMON" at bounding box center [193, 196] width 52 height 12
drag, startPoint x: 192, startPoint y: 226, endPoint x: 196, endPoint y: 246, distance: 20.4
click at [192, 213] on label "CIMB" at bounding box center [185, 207] width 37 height 12
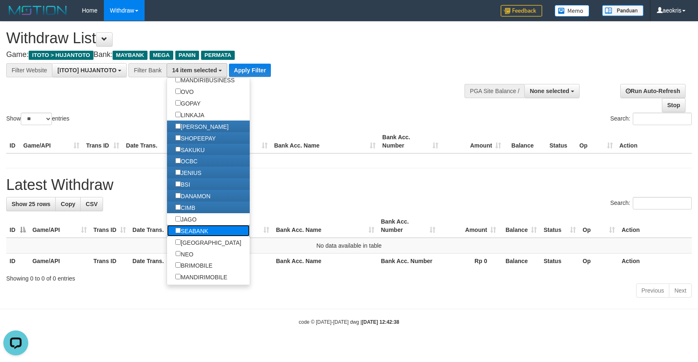
click at [195, 236] on label "SEABANK" at bounding box center [191, 231] width 49 height 12
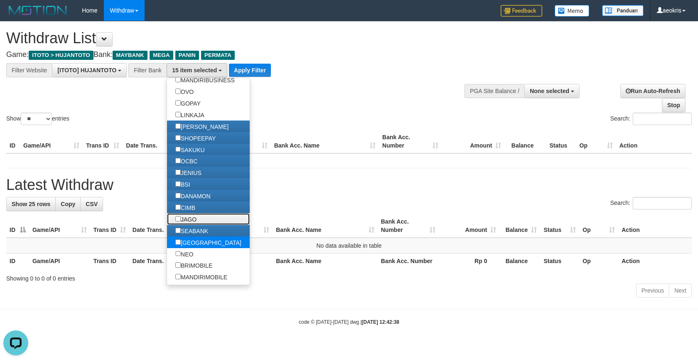
drag, startPoint x: 196, startPoint y: 239, endPoint x: 194, endPoint y: 263, distance: 23.8
click at [196, 225] on label "JAGO" at bounding box center [186, 219] width 38 height 12
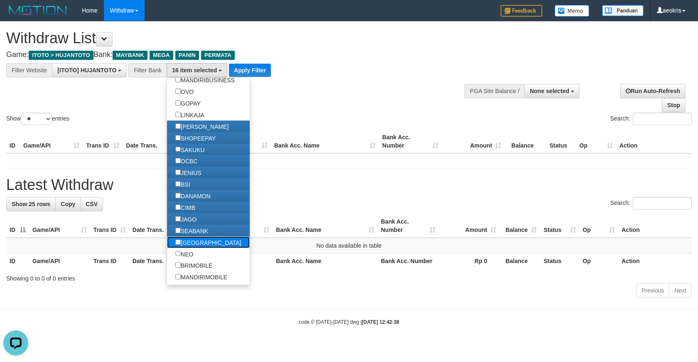
click at [194, 248] on label "[GEOGRAPHIC_DATA]" at bounding box center [208, 242] width 83 height 12
click at [193, 260] on label "NEO" at bounding box center [184, 254] width 34 height 12
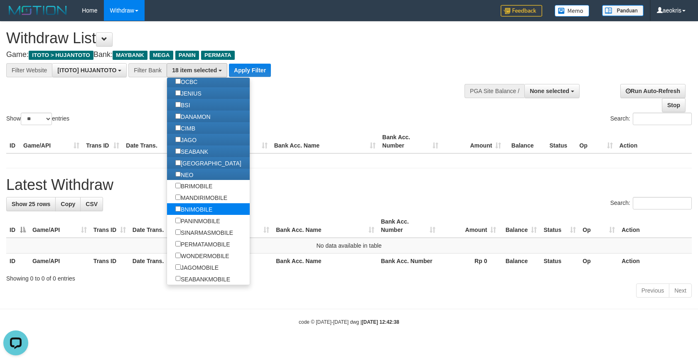
scroll to position [292, 0]
click at [248, 68] on button "Apply Filter" at bounding box center [250, 70] width 42 height 13
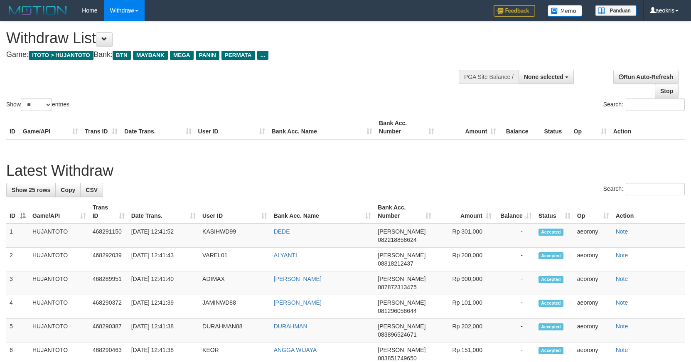
select select
select select "**"
click at [359, 81] on div "Show ** ** ** *** entries Search:" at bounding box center [345, 67] width 691 height 91
select select
select select "**"
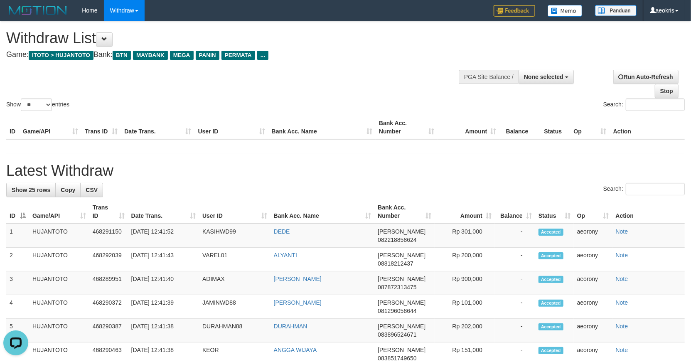
click at [368, 86] on div "Show ** ** ** *** entries Search:" at bounding box center [345, 67] width 691 height 91
select select
select select "**"
click at [107, 39] on span at bounding box center [104, 39] width 6 height 6
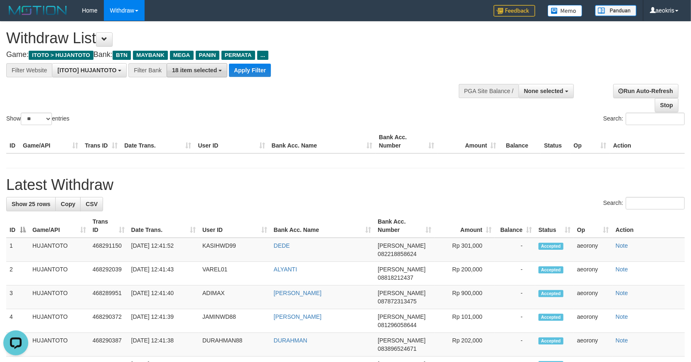
click at [187, 71] on span "18 item selected" at bounding box center [194, 70] width 45 height 7
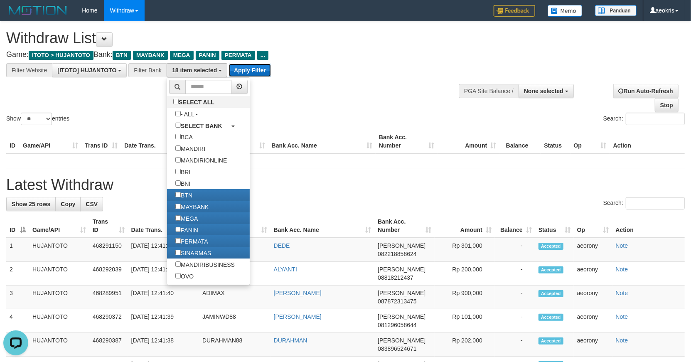
click at [248, 69] on button "Apply Filter" at bounding box center [250, 70] width 42 height 13
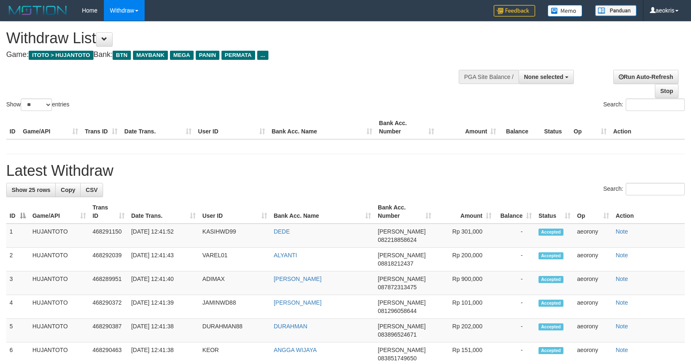
select select
select select "**"
click at [363, 93] on div "Show ** ** ** *** entries Search:" at bounding box center [345, 67] width 691 height 91
select select
select select "**"
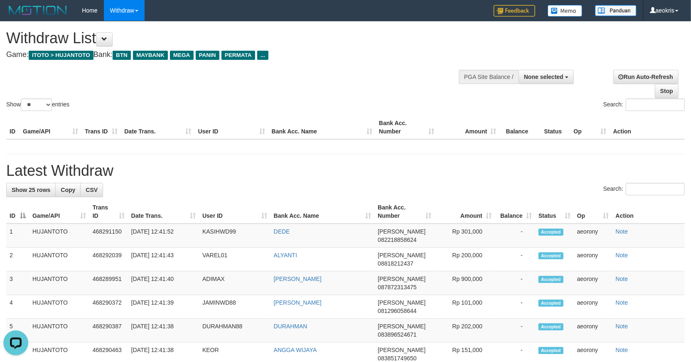
click at [363, 86] on div "Show ** ** ** *** entries Search:" at bounding box center [345, 67] width 691 height 91
drag, startPoint x: 121, startPoint y: 82, endPoint x: 121, endPoint y: 88, distance: 5.8
click at [121, 85] on div "Show ** ** ** *** entries Search:" at bounding box center [345, 67] width 691 height 91
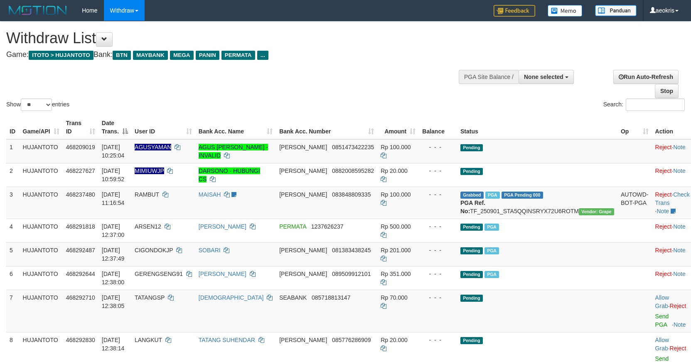
select select
select select "**"
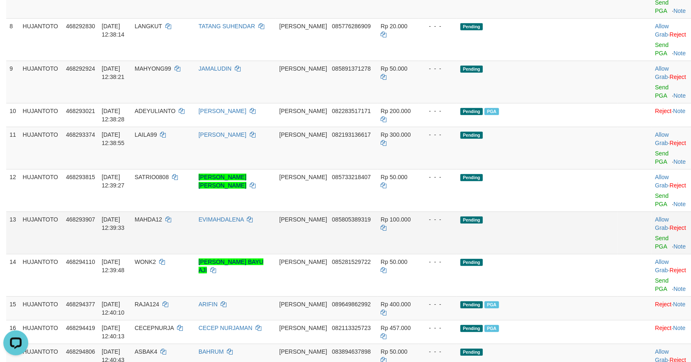
scroll to position [323, 0]
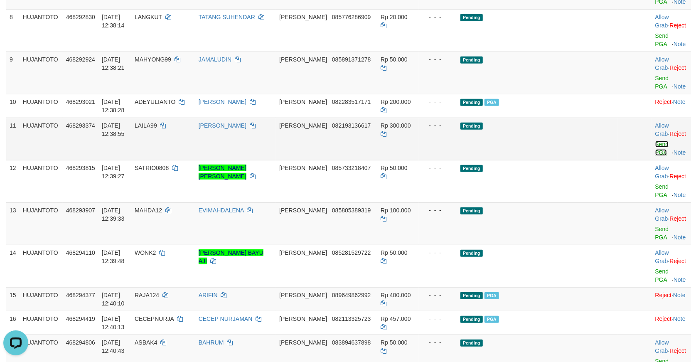
click at [655, 141] on link "Send PGA" at bounding box center [662, 148] width 14 height 15
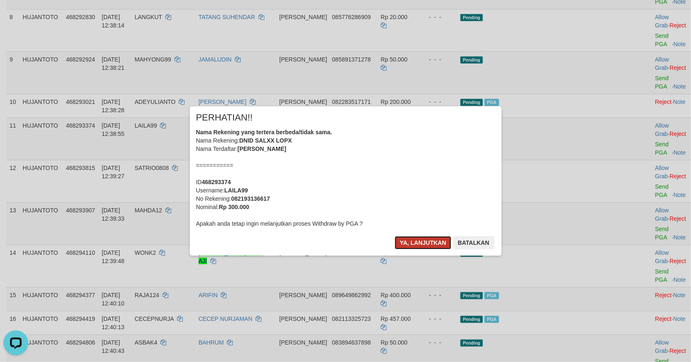
click at [428, 242] on button "Ya, lanjutkan" at bounding box center [423, 242] width 56 height 13
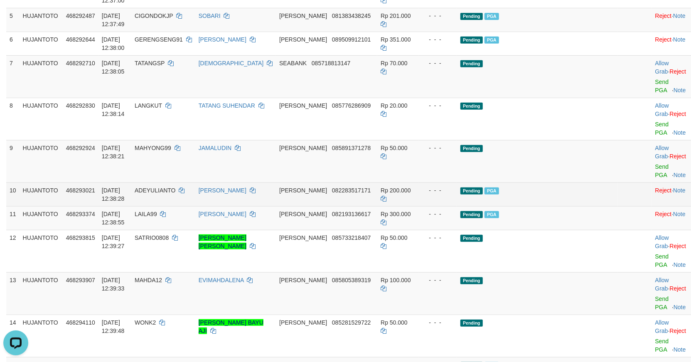
scroll to position [295, 0]
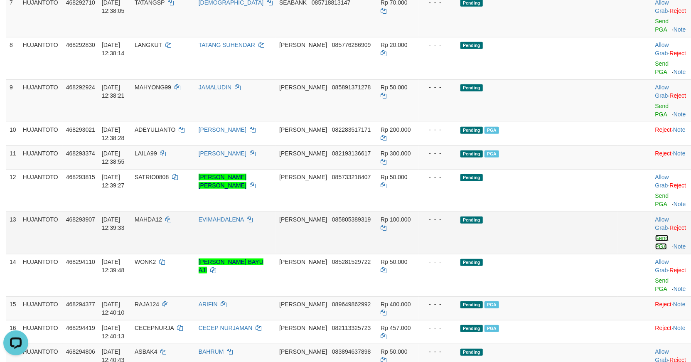
click at [655, 235] on link "Send PGA" at bounding box center [662, 242] width 14 height 15
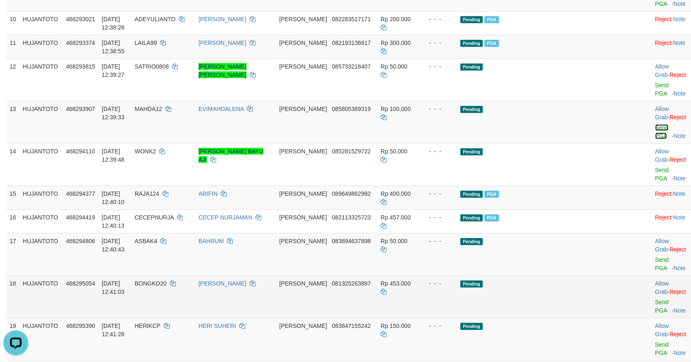
scroll to position [462, 0]
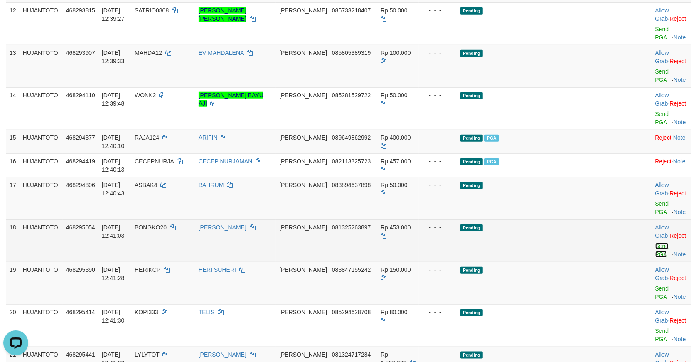
click at [655, 243] on link "Send PGA" at bounding box center [662, 250] width 14 height 15
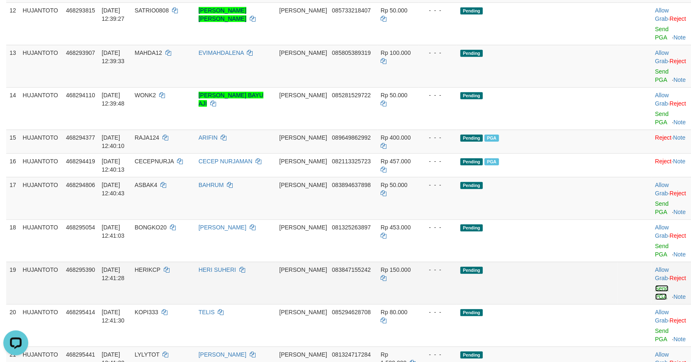
click at [655, 285] on link "Send PGA" at bounding box center [662, 292] width 14 height 15
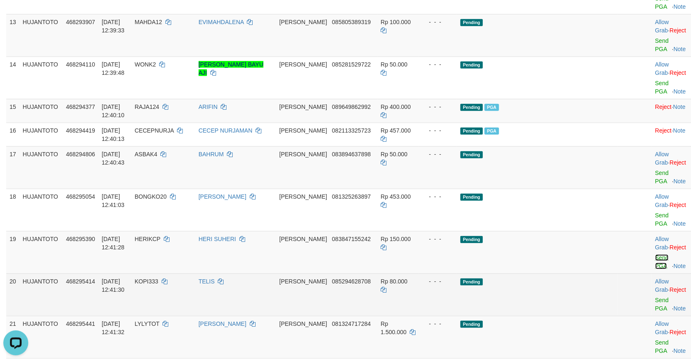
scroll to position [508, 0]
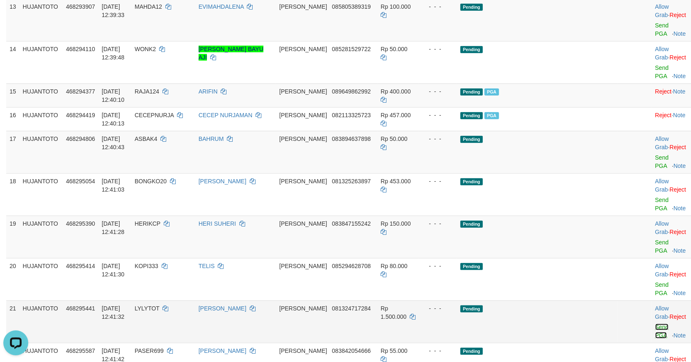
click at [655, 324] on link "Send PGA" at bounding box center [662, 331] width 14 height 15
click at [570, 300] on td "Pending" at bounding box center [537, 321] width 160 height 42
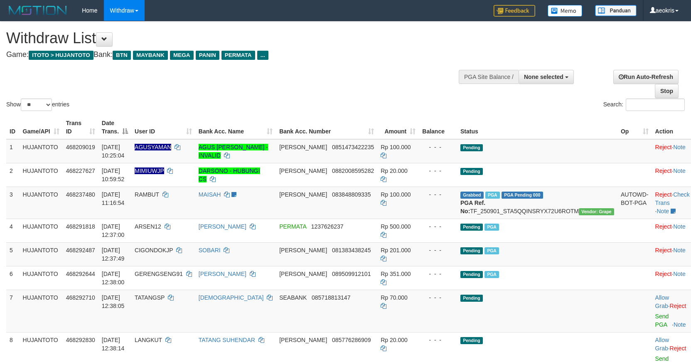
select select
select select "**"
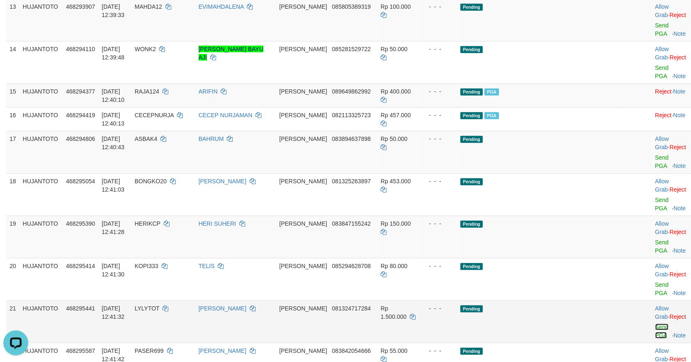
click at [655, 324] on link "Send PGA" at bounding box center [662, 331] width 14 height 15
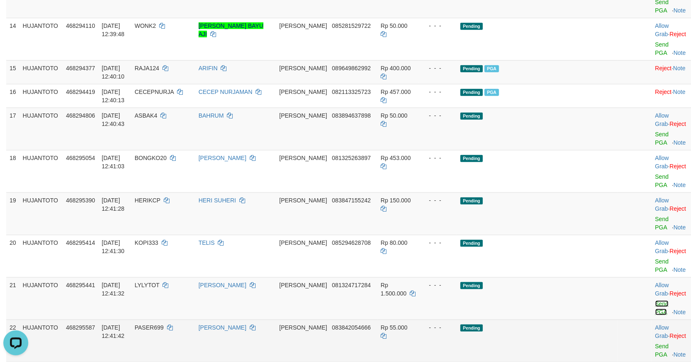
scroll to position [554, 0]
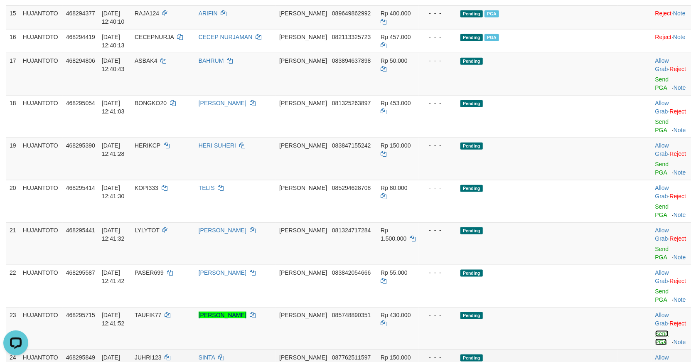
scroll to position [600, 0]
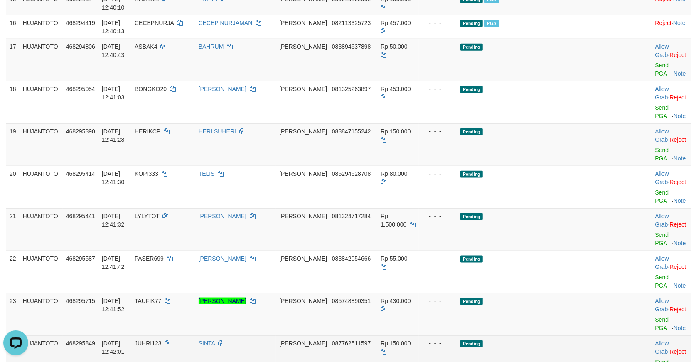
click at [570, 335] on td "Pending" at bounding box center [537, 356] width 160 height 42
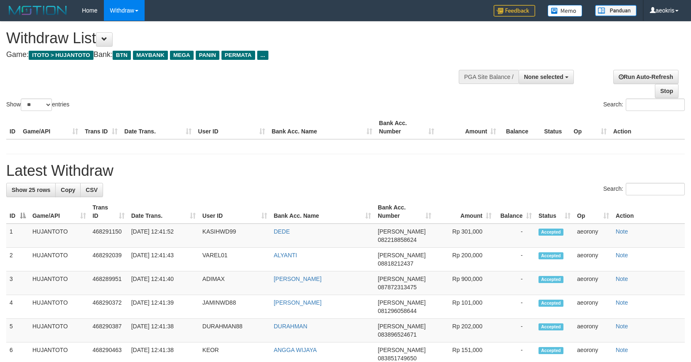
select select
select select "**"
drag, startPoint x: 61, startPoint y: 82, endPoint x: 276, endPoint y: 145, distance: 224.7
click at [67, 85] on div "Show ** ** ** *** entries Search:" at bounding box center [345, 67] width 691 height 91
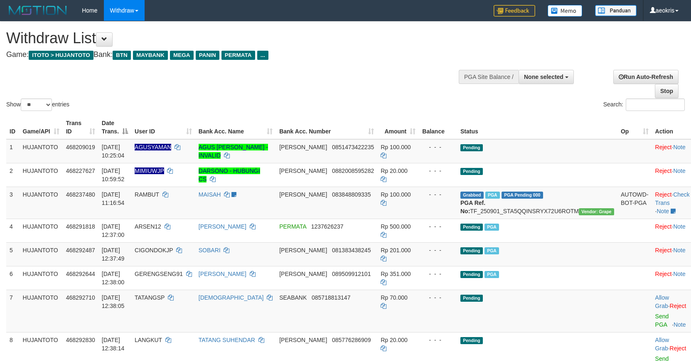
select select
select select "**"
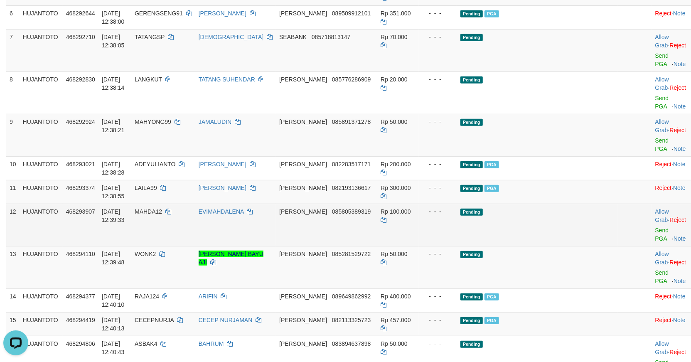
scroll to position [277, 0]
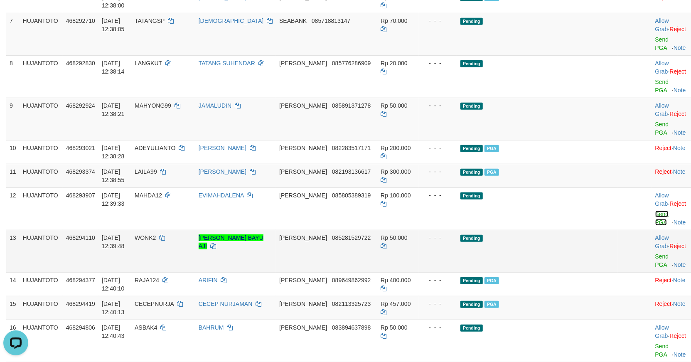
drag, startPoint x: 647, startPoint y: 194, endPoint x: 548, endPoint y: 208, distance: 100.7
click at [655, 211] on link "Send PGA" at bounding box center [662, 218] width 14 height 15
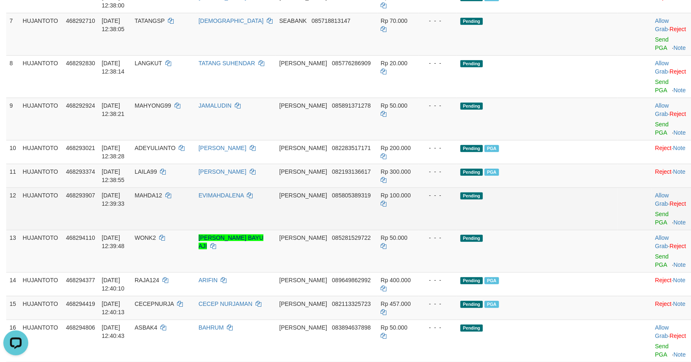
drag, startPoint x: 52, startPoint y: 199, endPoint x: 367, endPoint y: 226, distance: 315.6
click at [63, 201] on td "HUJANTOTO" at bounding box center [41, 208] width 43 height 42
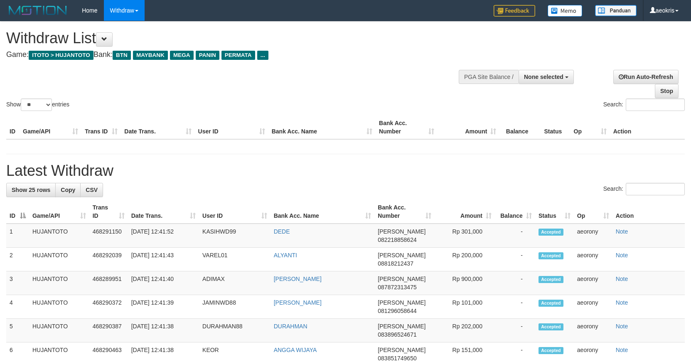
select select
select select "**"
click at [361, 81] on div "Show ** ** ** *** entries Search:" at bounding box center [345, 67] width 691 height 91
select select
select select "**"
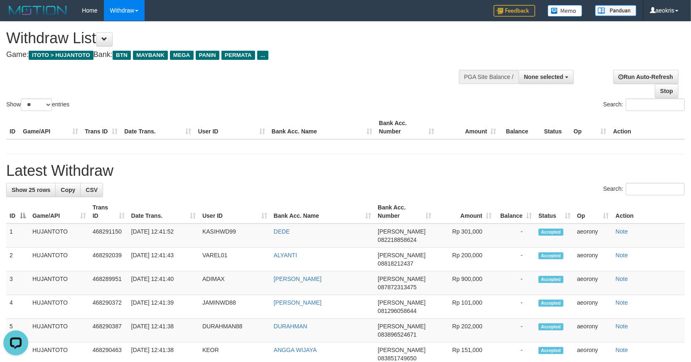
click at [320, 80] on div "Show ** ** ** *** entries Search:" at bounding box center [345, 67] width 691 height 91
select select
select select "**"
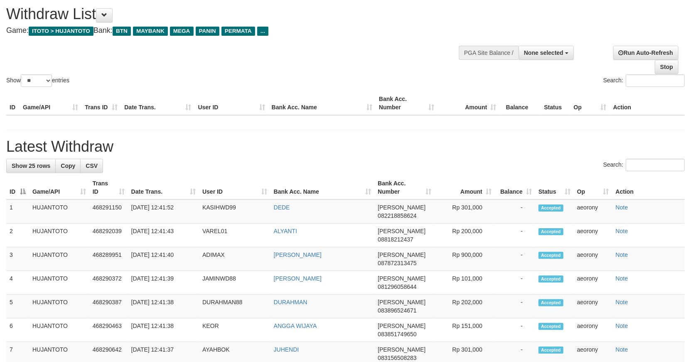
scroll to position [46, 0]
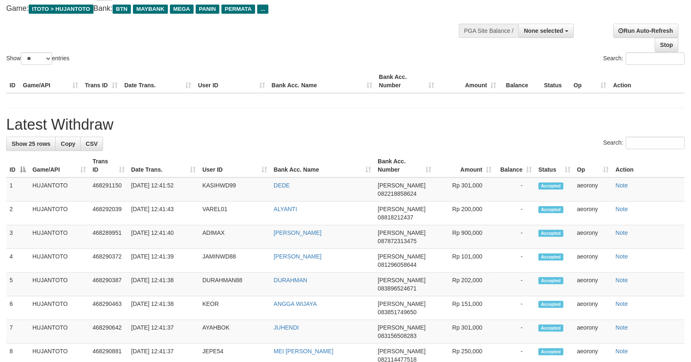
click at [374, 47] on div "Show ** ** ** *** entries Search:" at bounding box center [345, 20] width 691 height 91
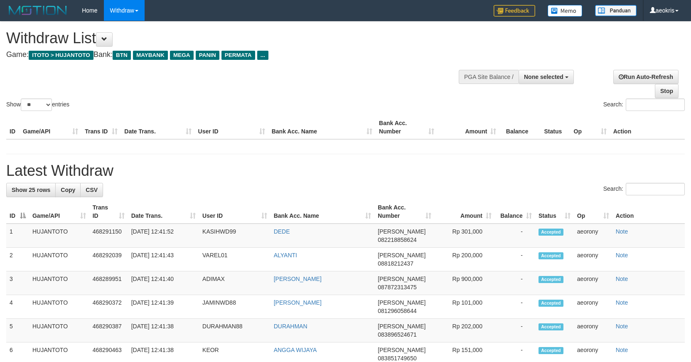
select select
select select "**"
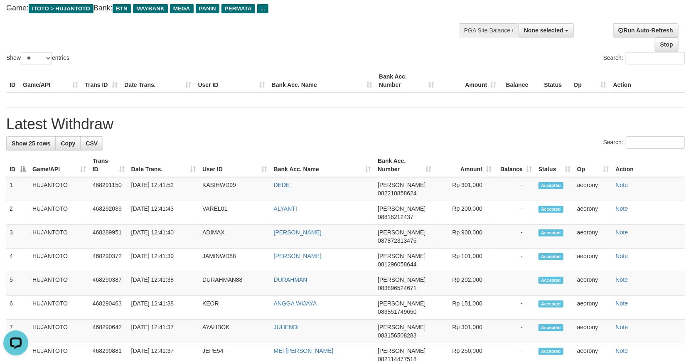
click at [346, 28] on div "Show ** ** ** *** entries Search:" at bounding box center [345, 20] width 691 height 91
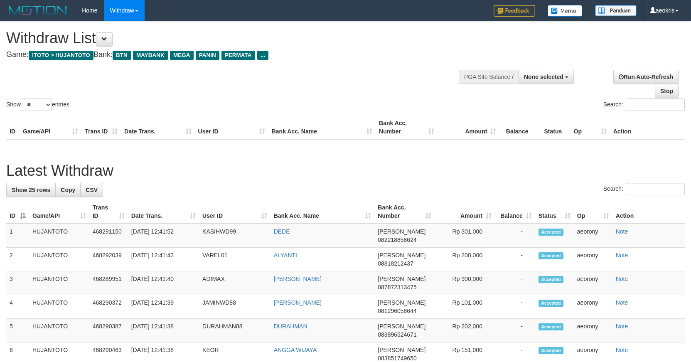
select select
select select "**"
select select
select select "**"
select select
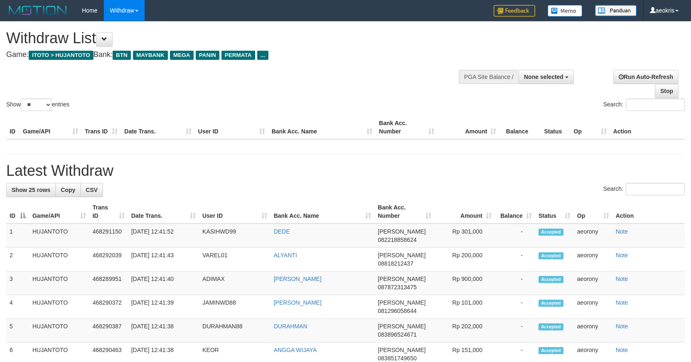
select select "**"
click at [395, 77] on div "Show ** ** ** *** entries Search:" at bounding box center [345, 67] width 691 height 91
select select
select select "**"
click at [91, 102] on div "Show ** ** ** *** entries" at bounding box center [172, 105] width 333 height 15
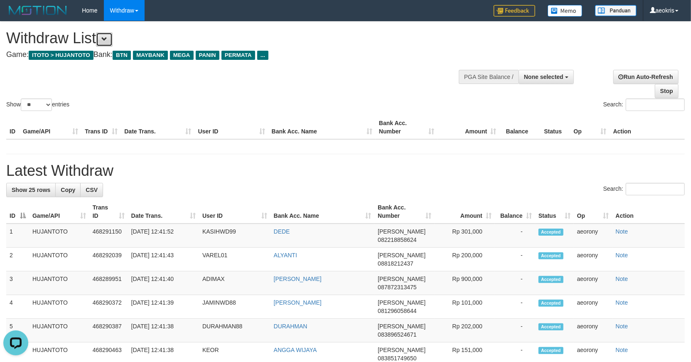
click at [107, 39] on span at bounding box center [104, 39] width 6 height 6
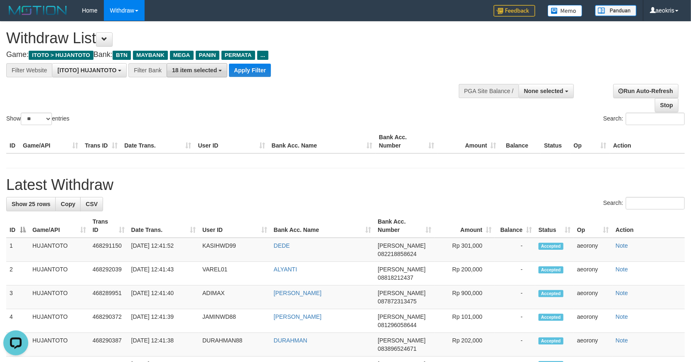
click at [196, 69] on span "18 item selected" at bounding box center [194, 70] width 45 height 7
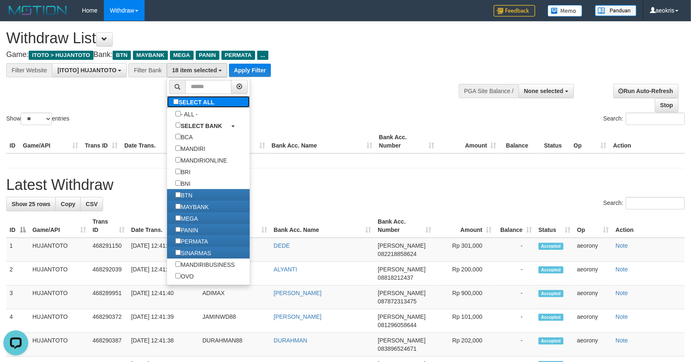
click at [199, 105] on label "SELECT ALL" at bounding box center [195, 102] width 56 height 12
select select "***"
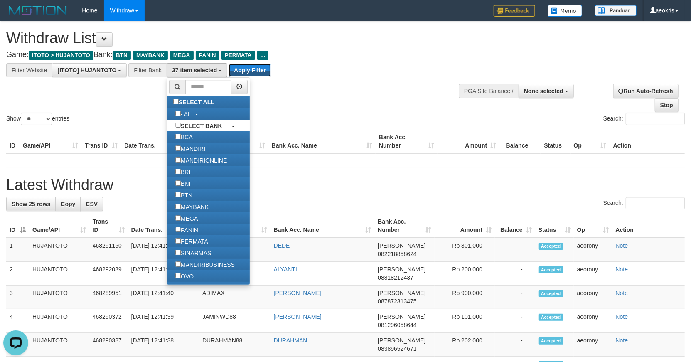
drag, startPoint x: 258, startPoint y: 66, endPoint x: 298, endPoint y: 85, distance: 44.4
click at [260, 66] on button "Apply Filter" at bounding box center [250, 70] width 42 height 13
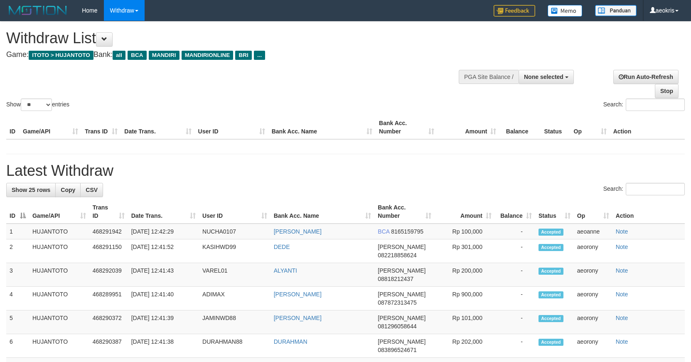
select select
select select "**"
